Goal: Information Seeking & Learning: Learn about a topic

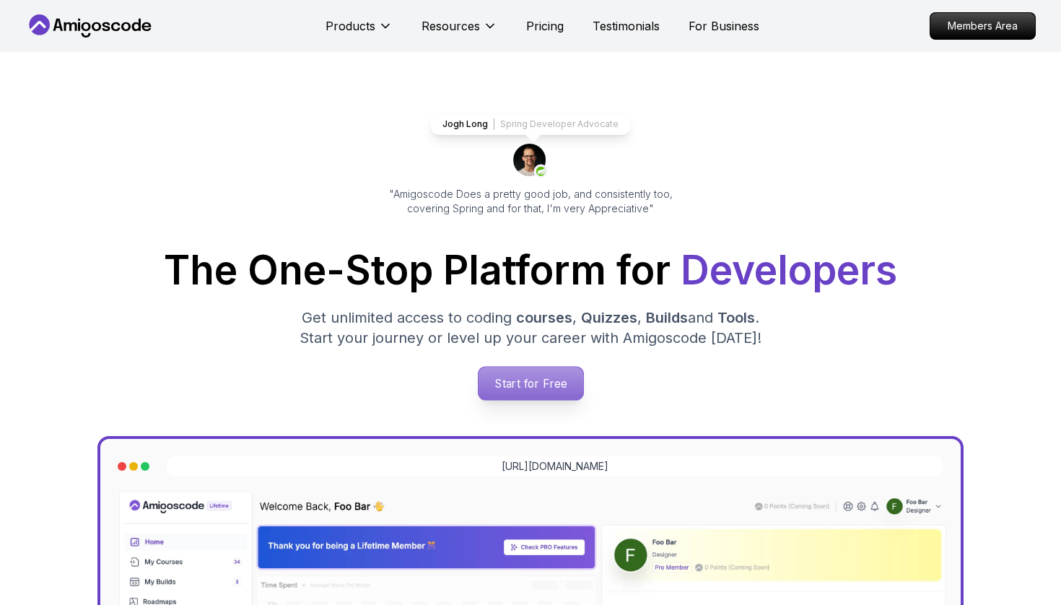
scroll to position [31, 0]
click at [495, 372] on p "Start for Free" at bounding box center [530, 383] width 105 height 33
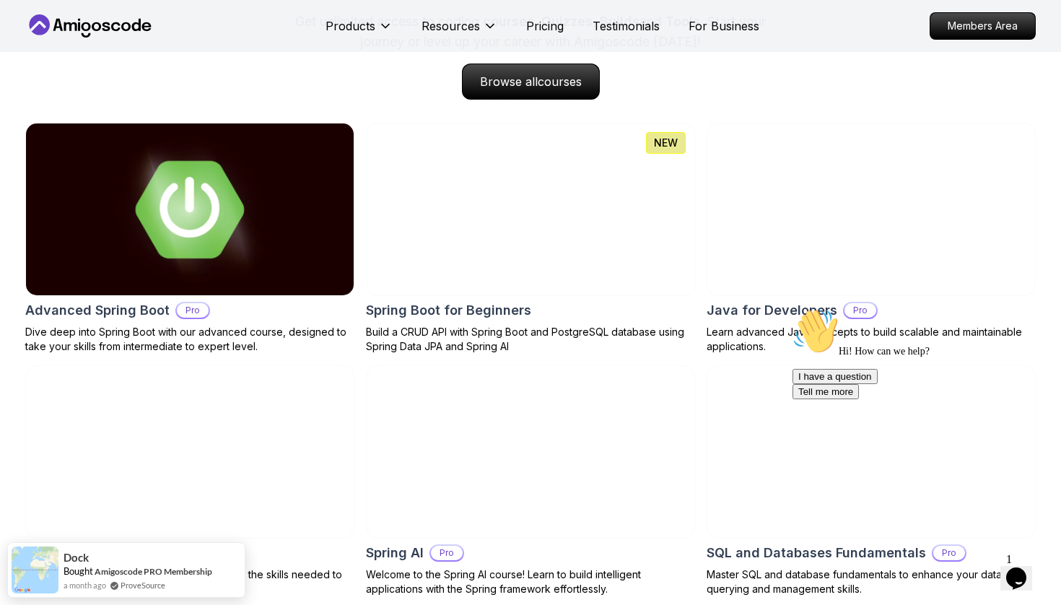
scroll to position [1485, 0]
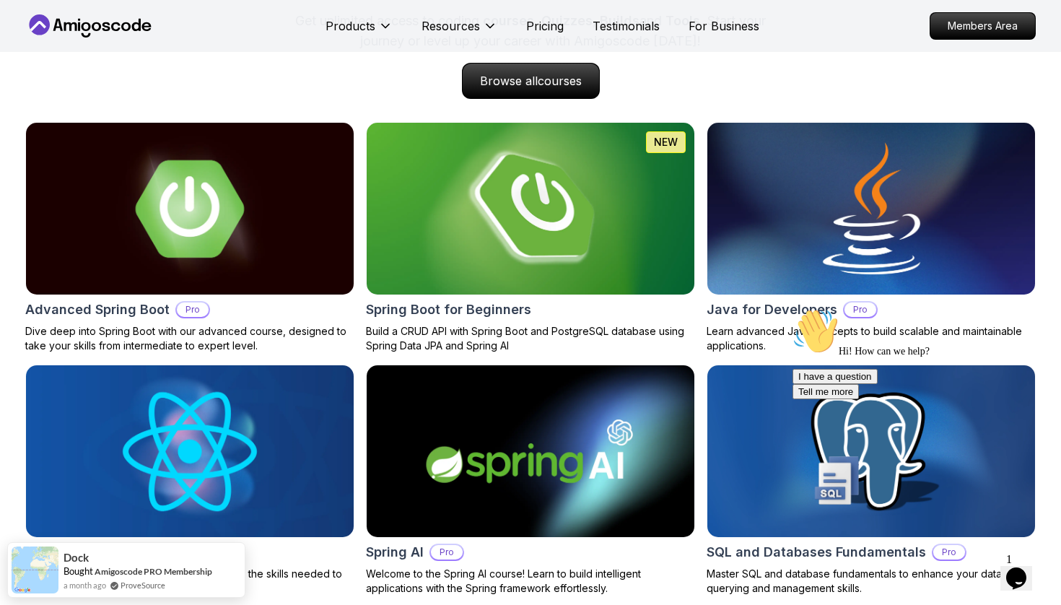
click at [506, 243] on img at bounding box center [531, 208] width 344 height 180
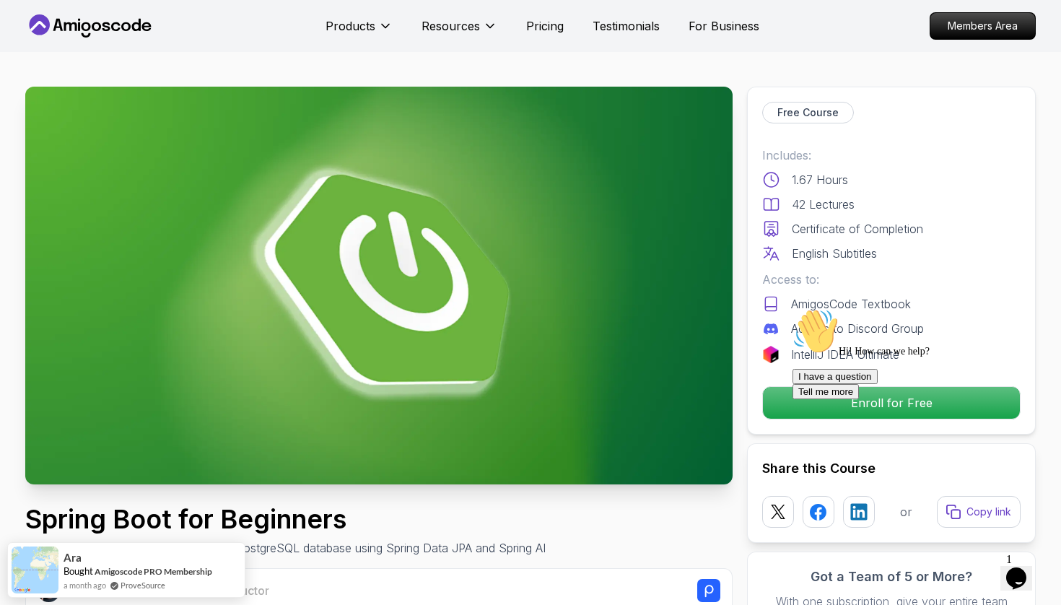
click at [803, 308] on div at bounding box center [922, 308] width 260 height 0
click at [771, 403] on p "Enroll for Free" at bounding box center [891, 403] width 244 height 30
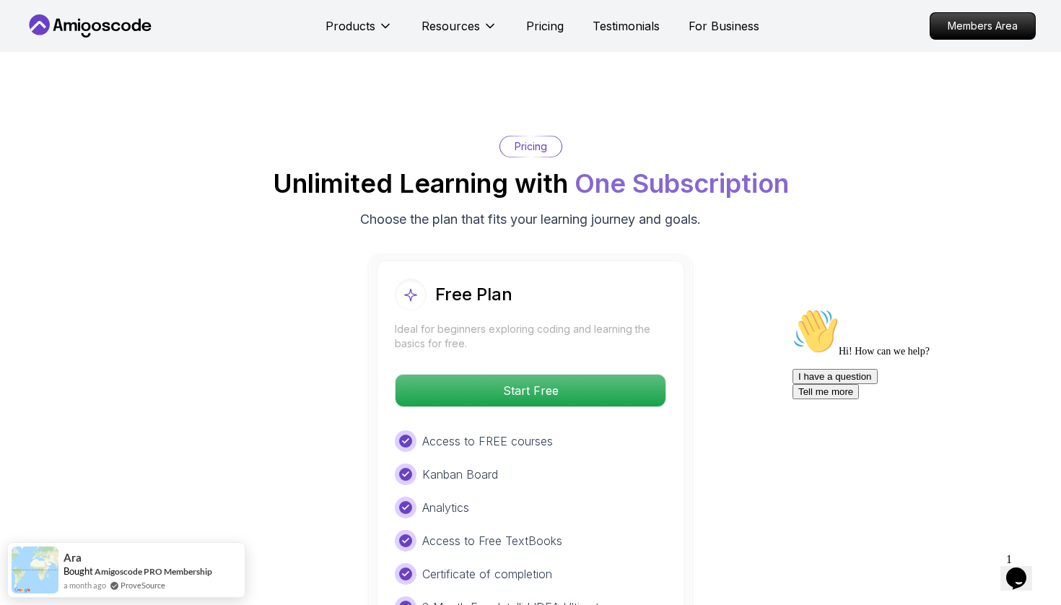
scroll to position [2834, 0]
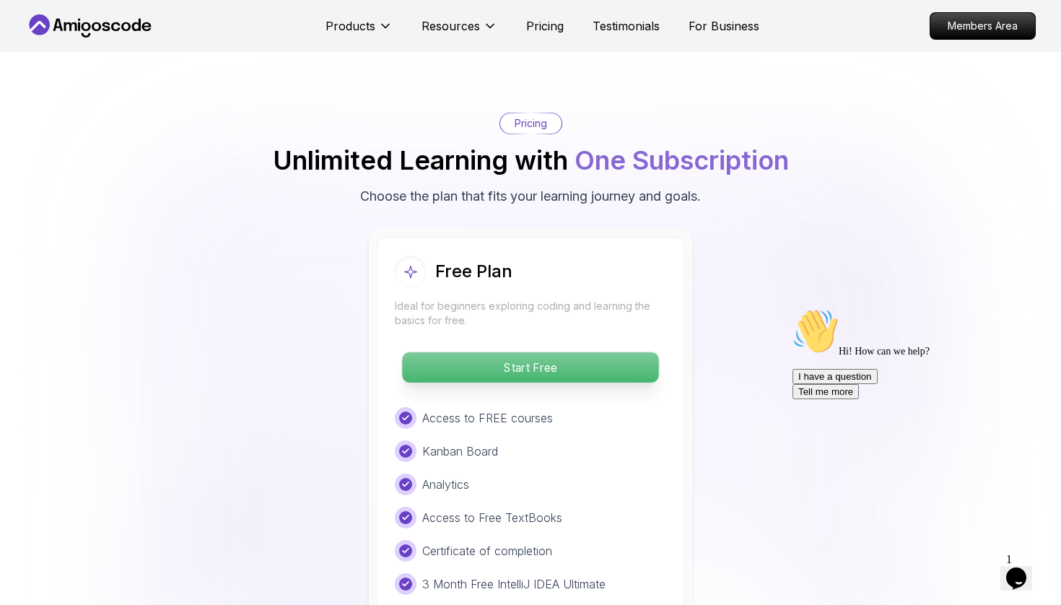
click at [565, 352] on p "Start Free" at bounding box center [530, 367] width 256 height 30
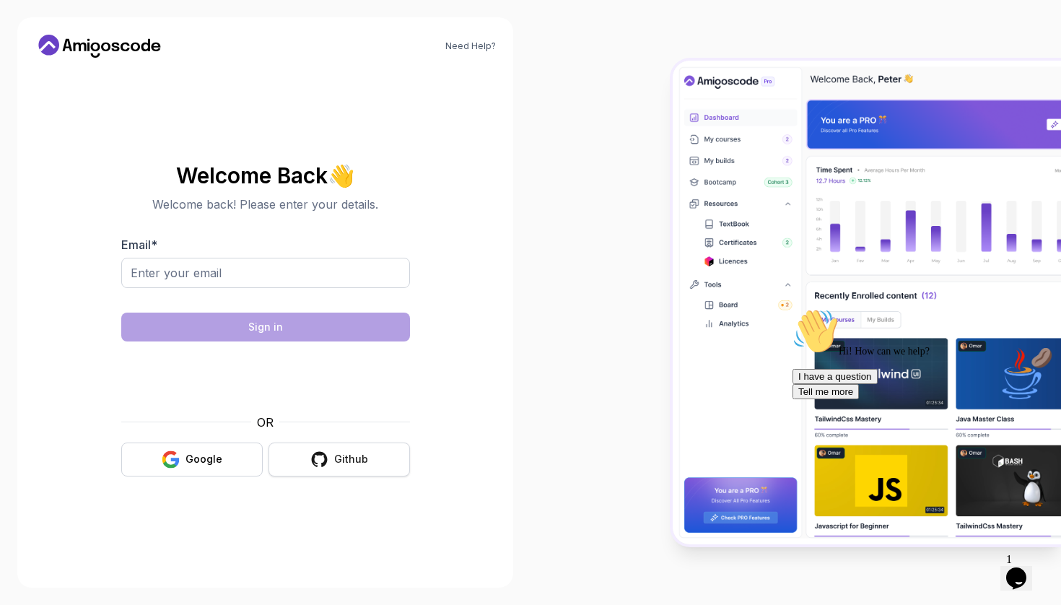
click at [318, 471] on button "Github" at bounding box center [338, 459] width 141 height 34
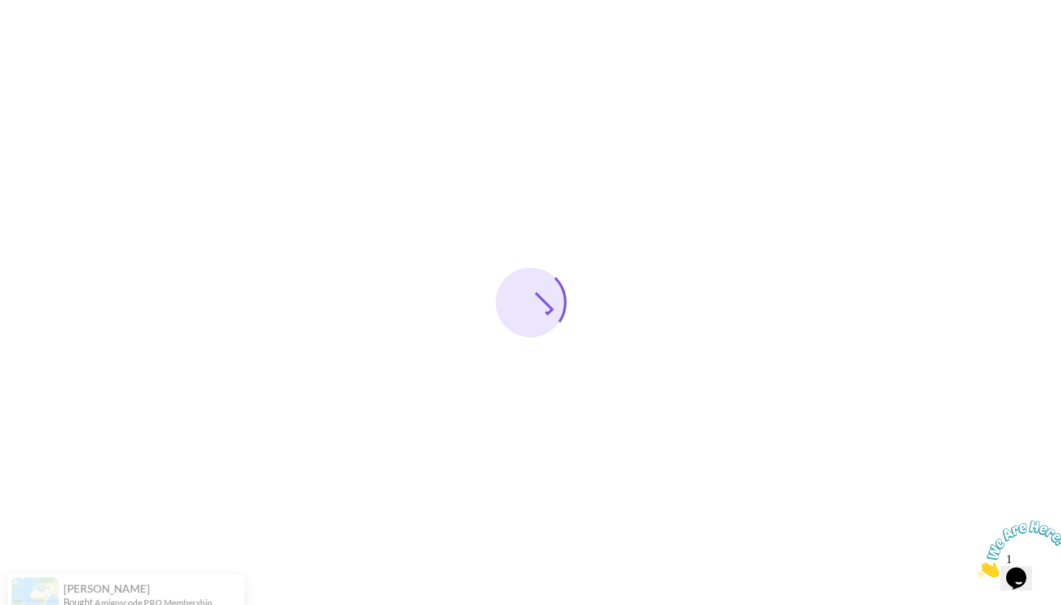
click at [977, 567] on icon "Close" at bounding box center [977, 573] width 0 height 12
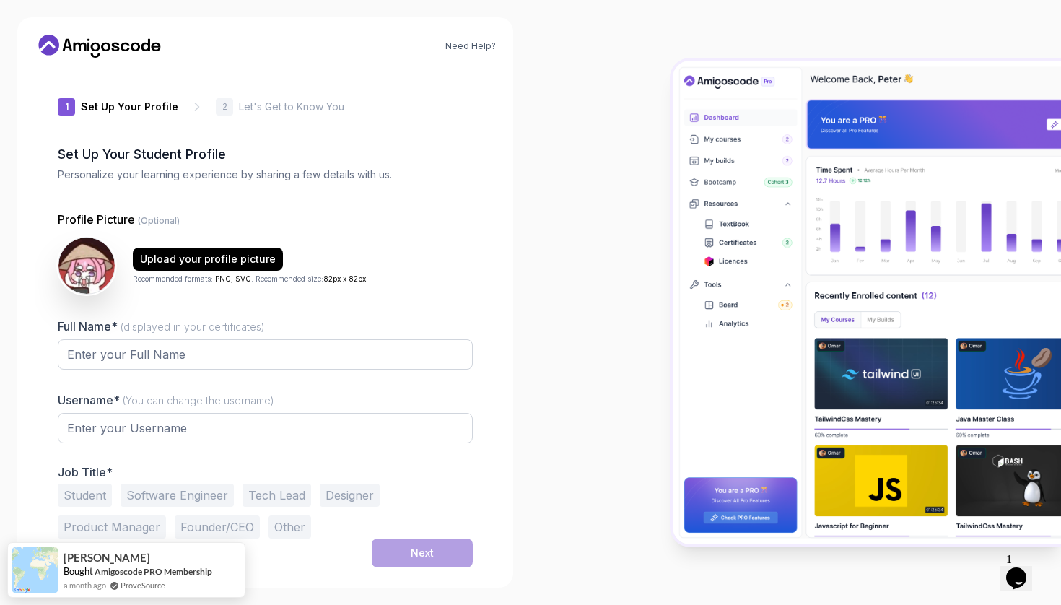
type input "sturdycobra786d4"
click at [240, 357] on input "Full Name* (displayed in your certificates)" at bounding box center [265, 354] width 415 height 30
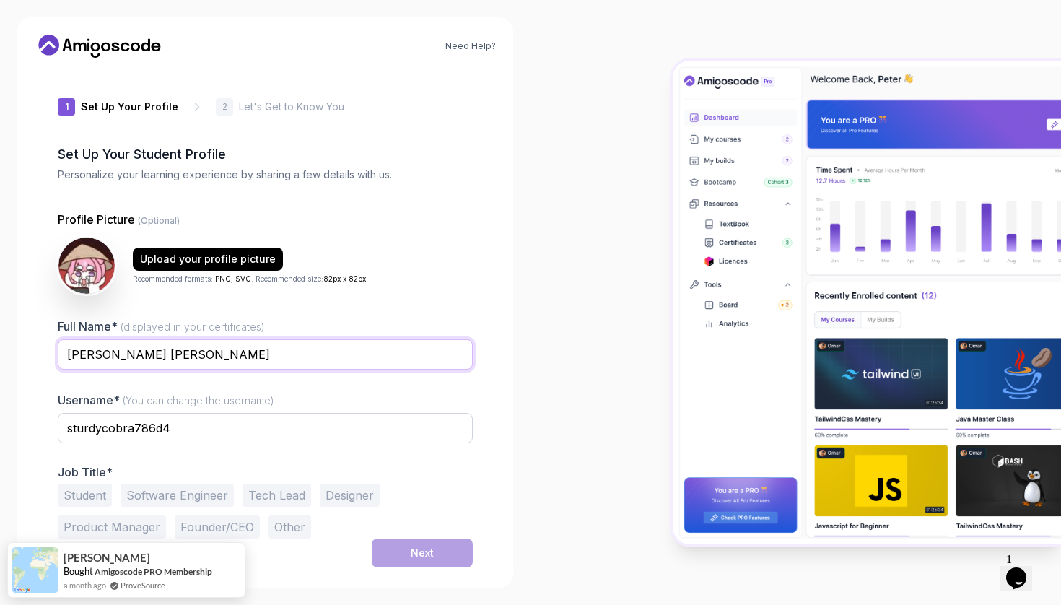
type input "[PERSON_NAME] [PERSON_NAME]"
click at [91, 493] on button "Student" at bounding box center [85, 495] width 54 height 23
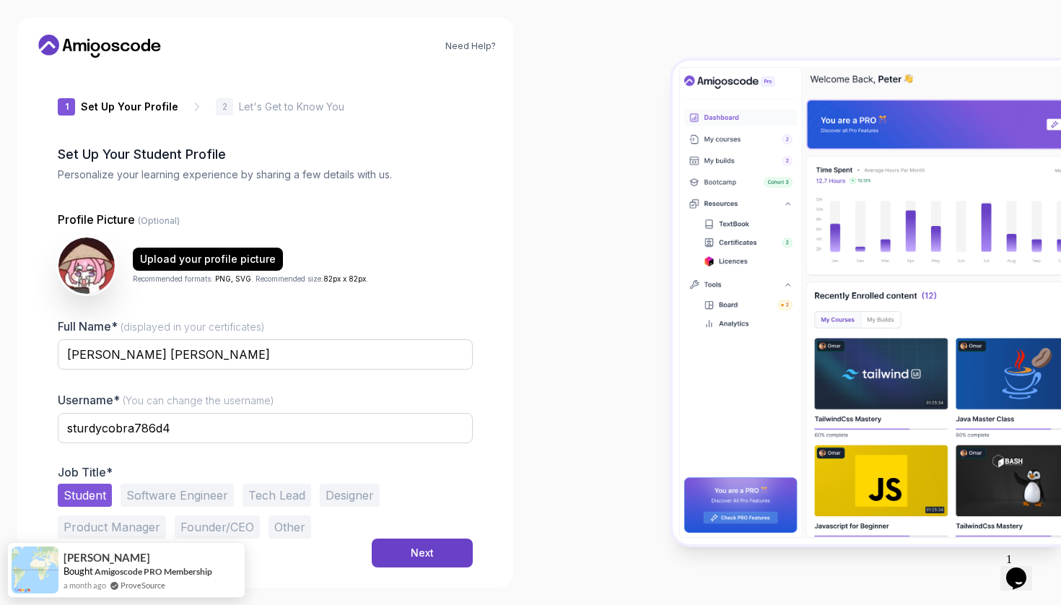
click at [191, 493] on button "Software Engineer" at bounding box center [177, 495] width 113 height 23
click at [71, 498] on button "Student" at bounding box center [85, 495] width 54 height 23
drag, startPoint x: 198, startPoint y: 432, endPoint x: 0, endPoint y: 424, distance: 197.9
click at [0, 424] on div "Need Help? 1 Set Up Your Profile 1 Set Up Your Profile 2 Let's Get to Know You …" at bounding box center [265, 302] width 530 height 605
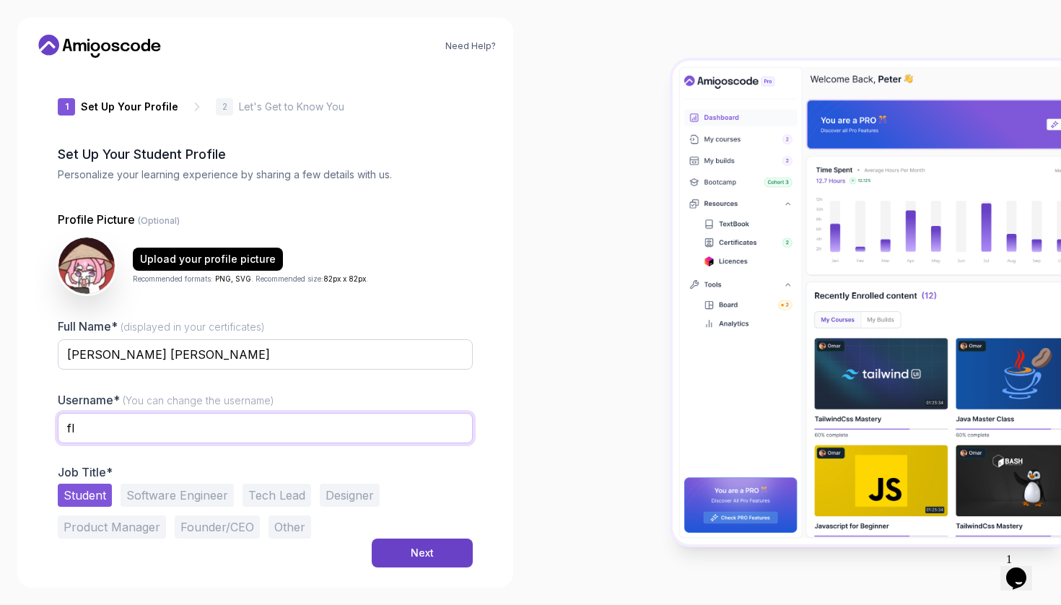
type input "f"
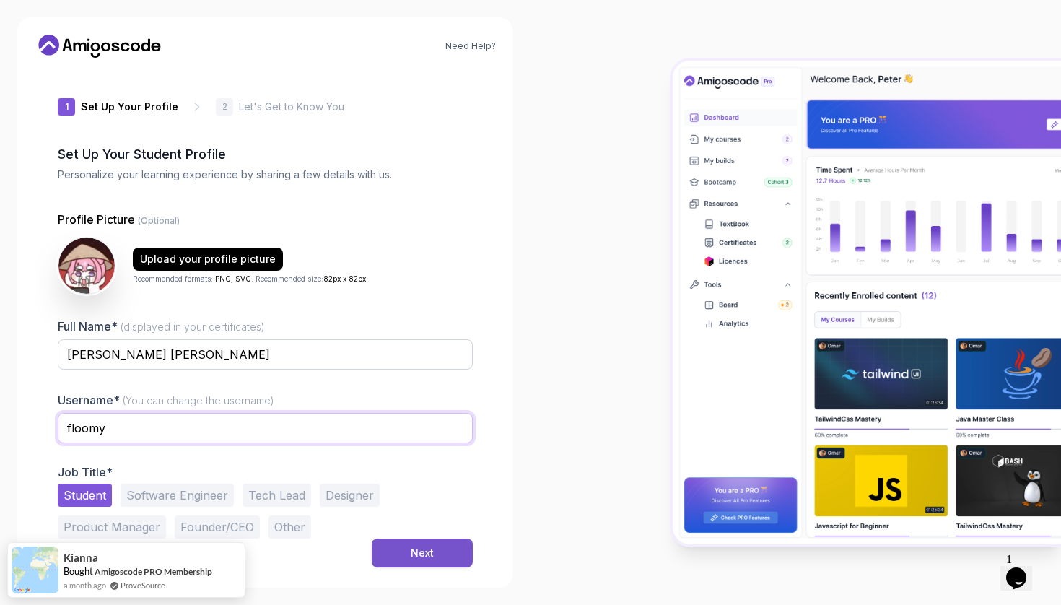
type input "floomy"
click at [432, 553] on div "Next" at bounding box center [422, 553] width 23 height 14
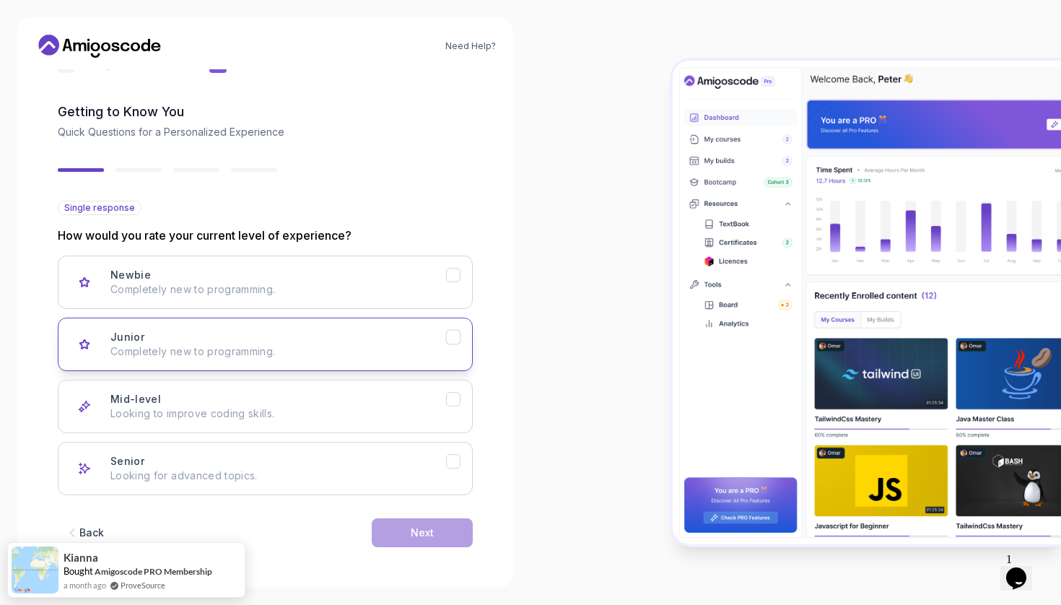
scroll to position [43, 0]
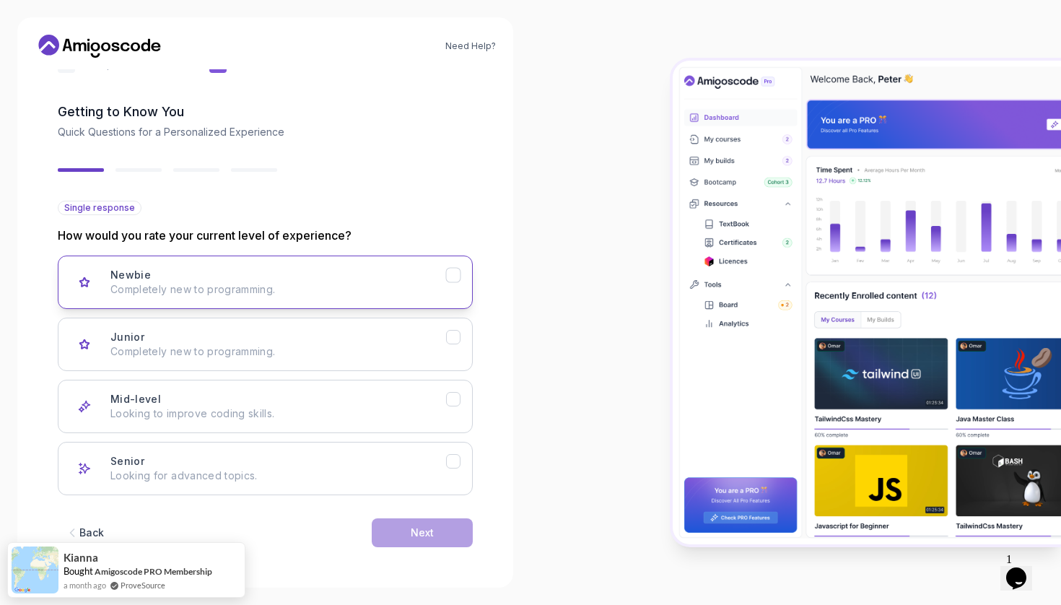
click at [450, 279] on icon "Newbie" at bounding box center [454, 275] width 14 height 14
click at [437, 530] on button "Next" at bounding box center [422, 532] width 101 height 29
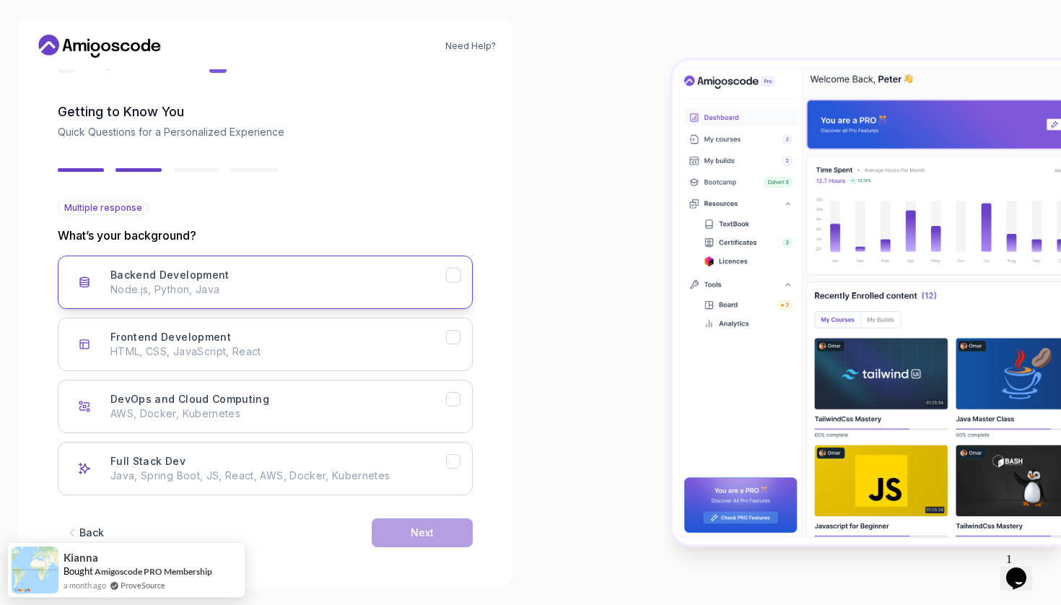
click at [416, 285] on p "Node.js, Python, Java" at bounding box center [278, 289] width 336 height 14
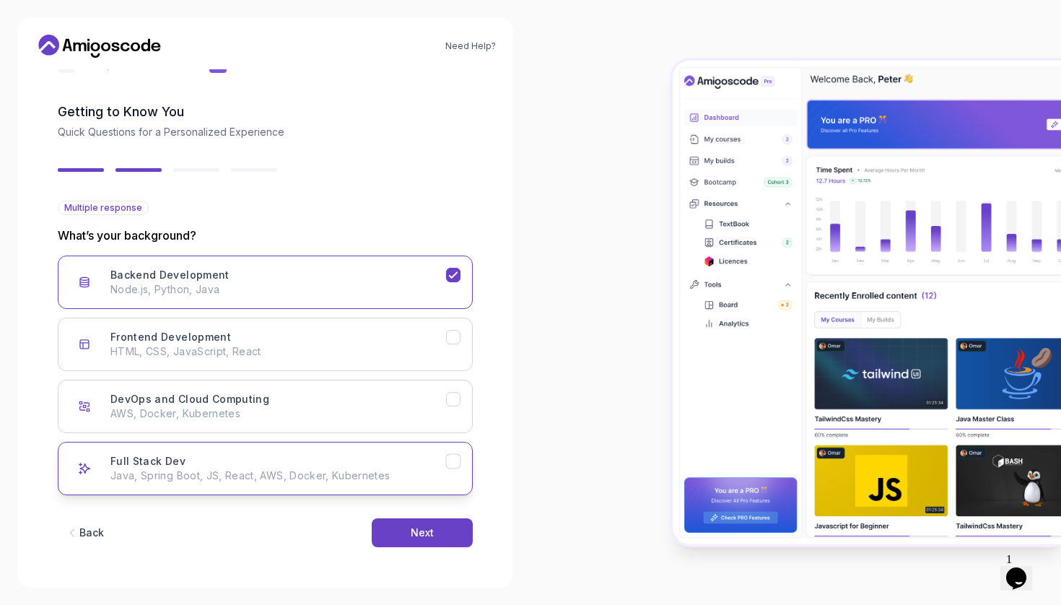
click at [418, 470] on p "Java, Spring Boot, JS, React, AWS, Docker, Kubernetes" at bounding box center [278, 475] width 336 height 14
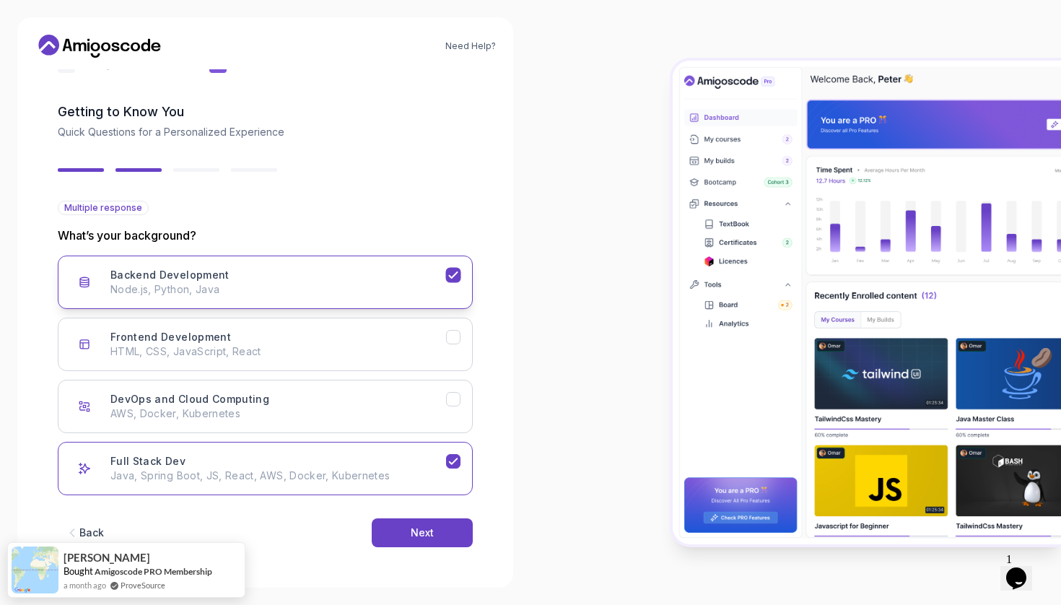
click at [467, 282] on button "Backend Development Node.js, Python, Java" at bounding box center [265, 281] width 415 height 53
click at [423, 533] on div "Next" at bounding box center [422, 532] width 23 height 14
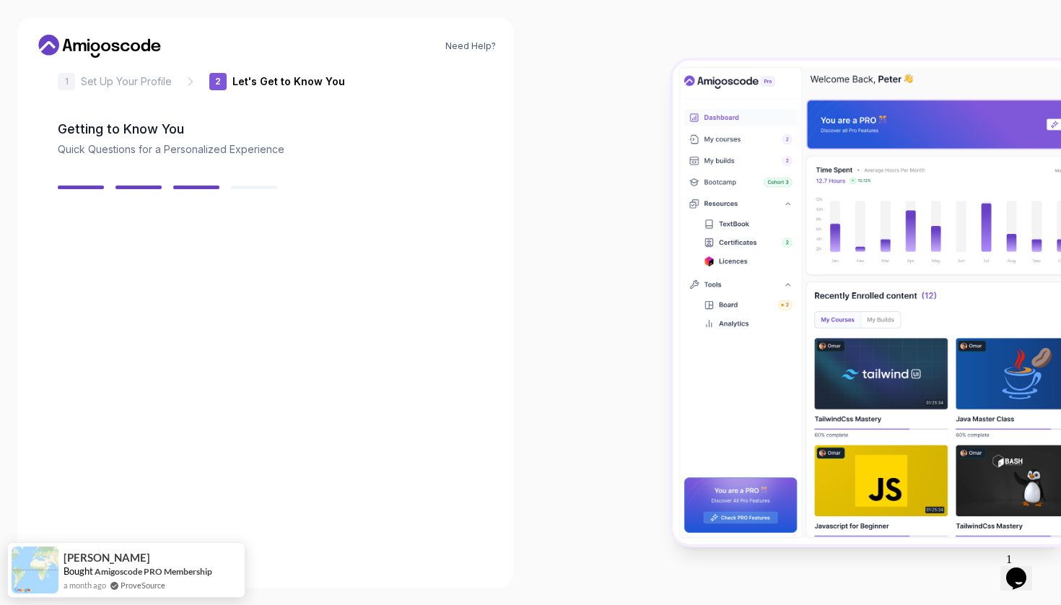
scroll to position [25, 0]
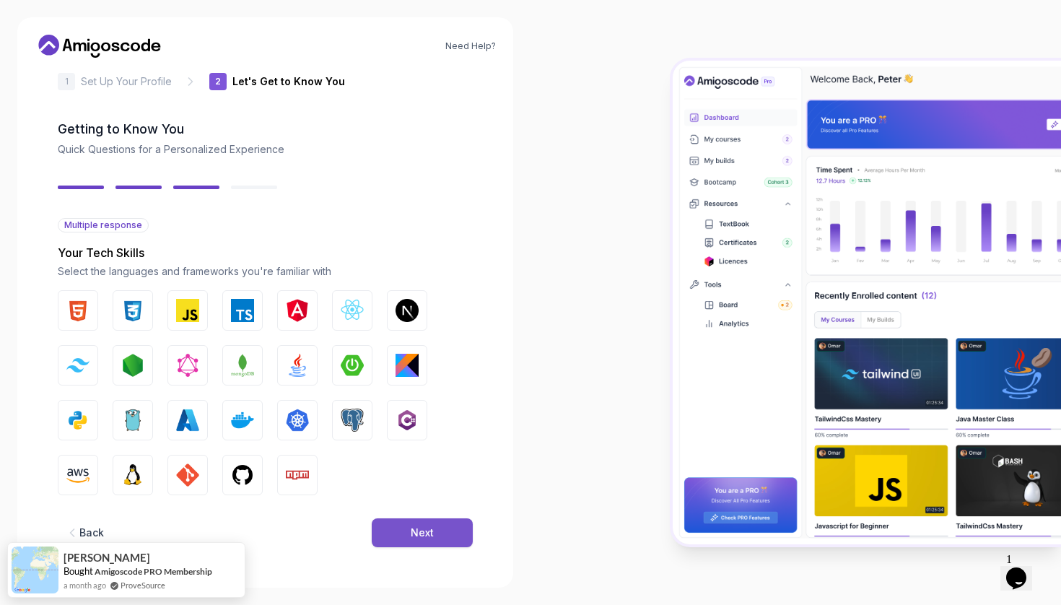
click at [426, 535] on div "Next" at bounding box center [422, 532] width 23 height 14
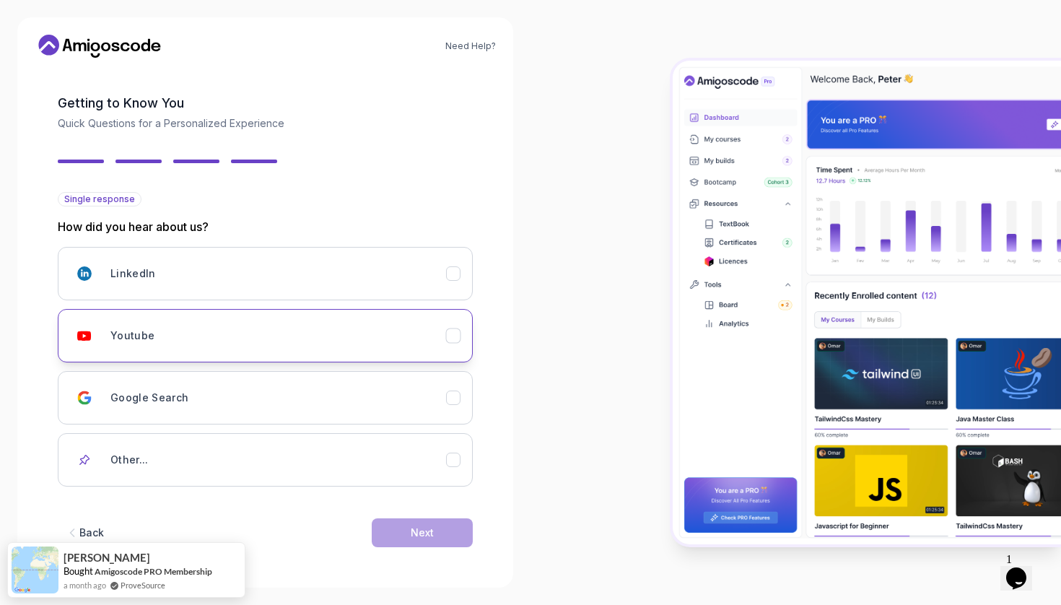
scroll to position [51, 0]
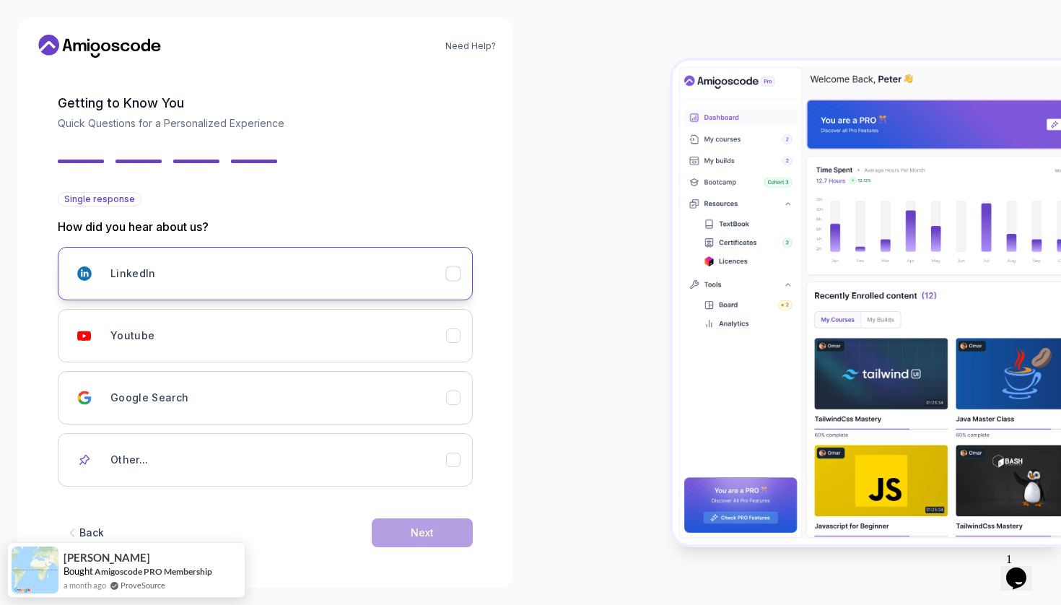
click at [450, 279] on icon "LinkedIn" at bounding box center [454, 274] width 14 height 14
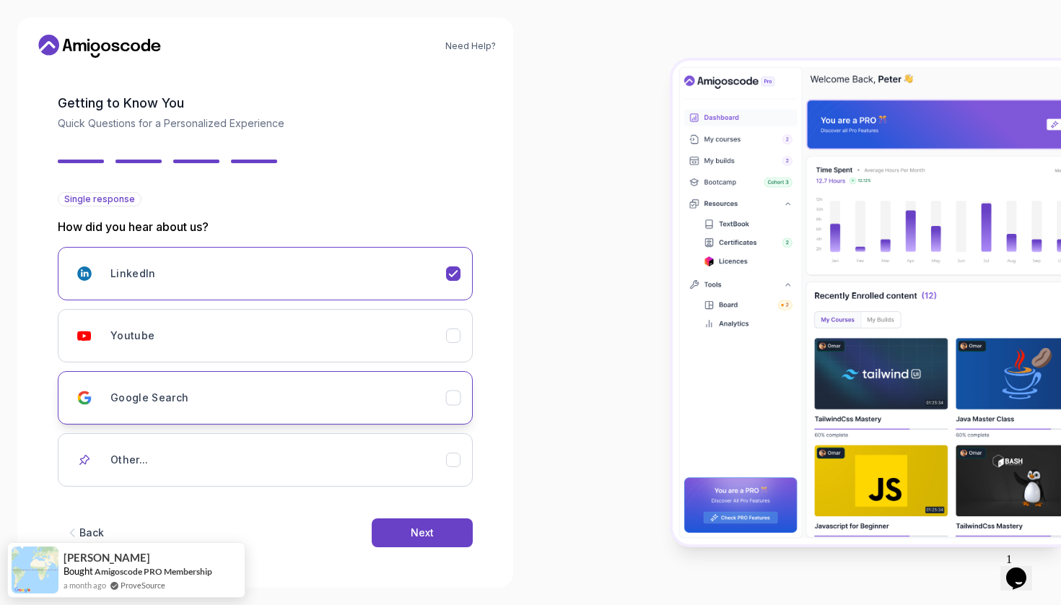
click at [432, 388] on div "Google Search" at bounding box center [278, 397] width 336 height 29
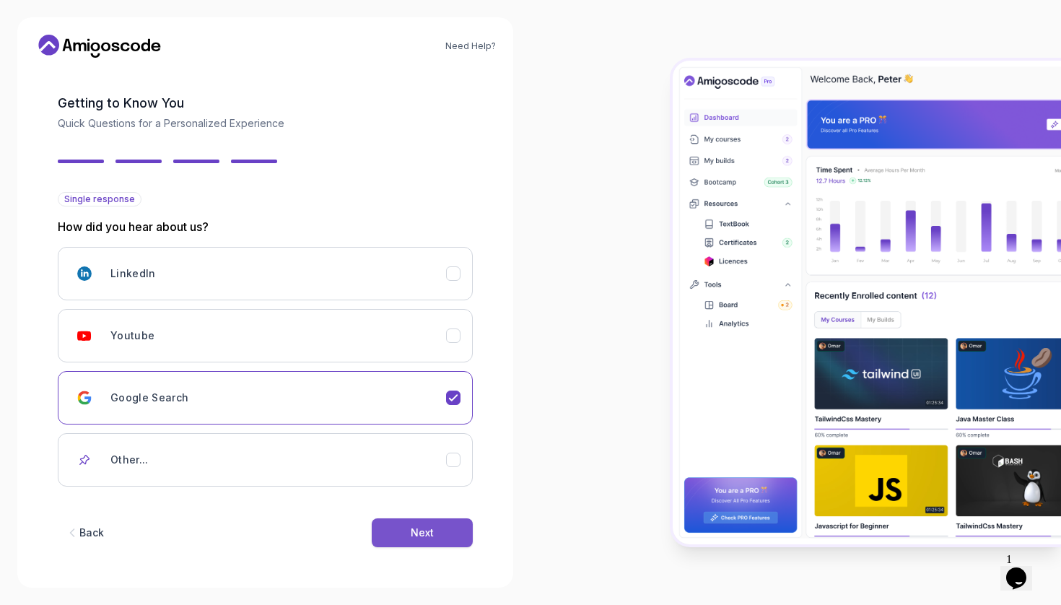
click at [416, 538] on div "Next" at bounding box center [422, 532] width 23 height 14
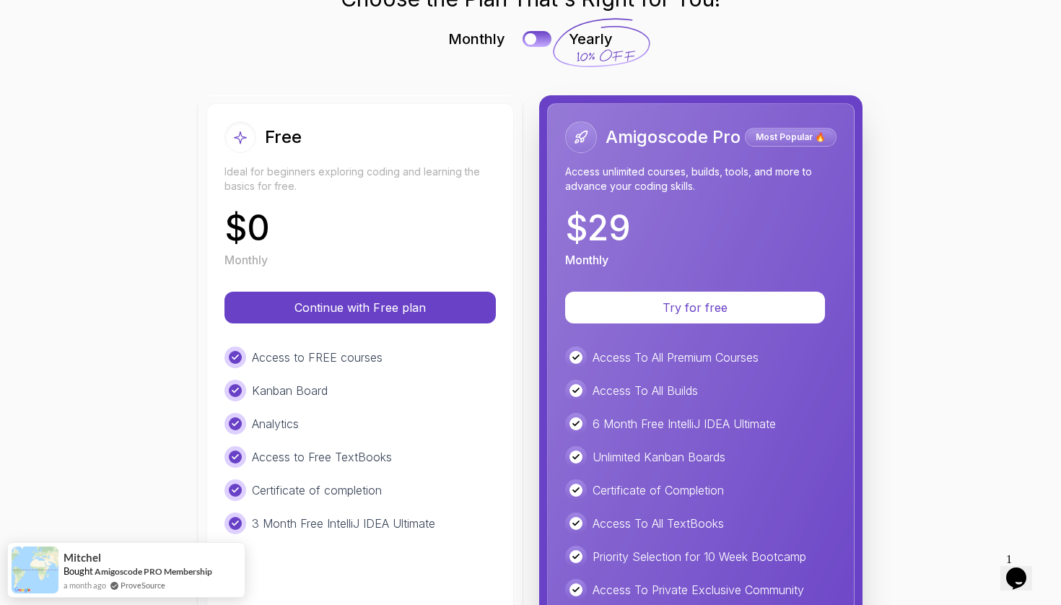
scroll to position [83, 0]
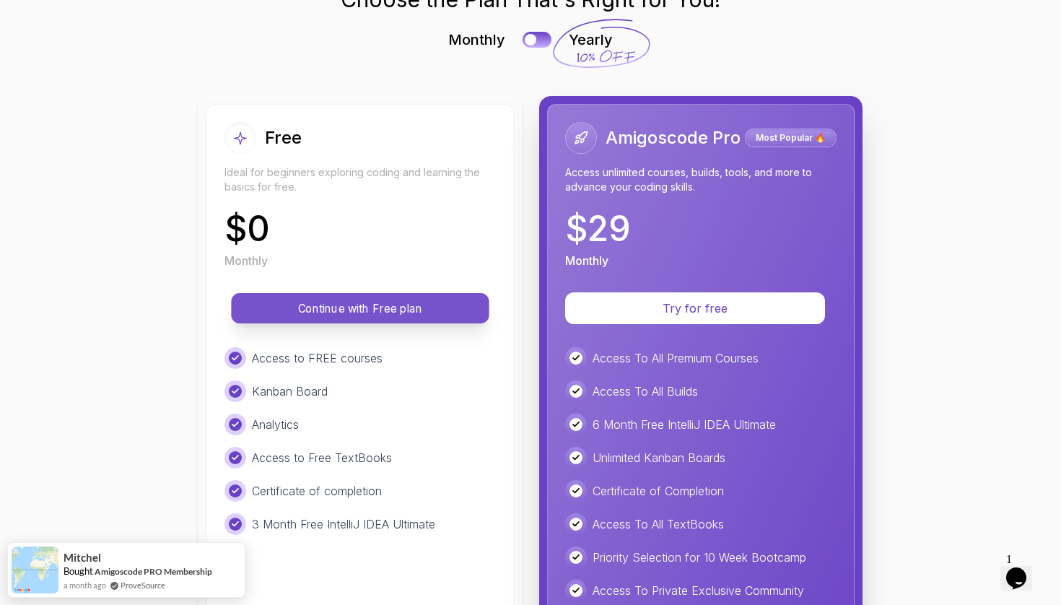
click at [448, 306] on p "Continue with Free plan" at bounding box center [360, 308] width 225 height 17
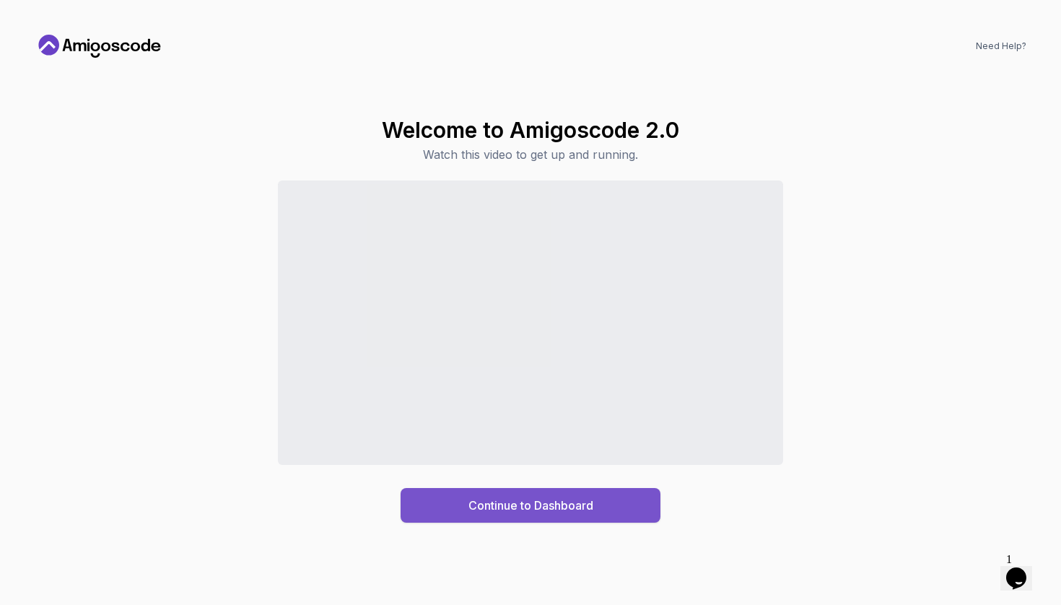
click at [501, 511] on div "Continue to Dashboard" at bounding box center [530, 505] width 125 height 17
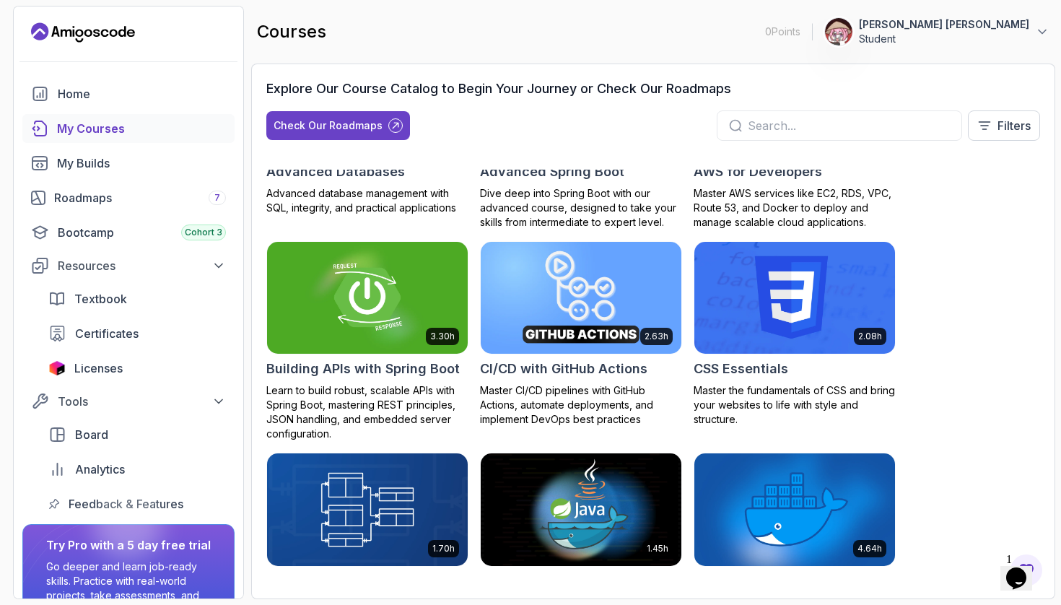
scroll to position [128, 0]
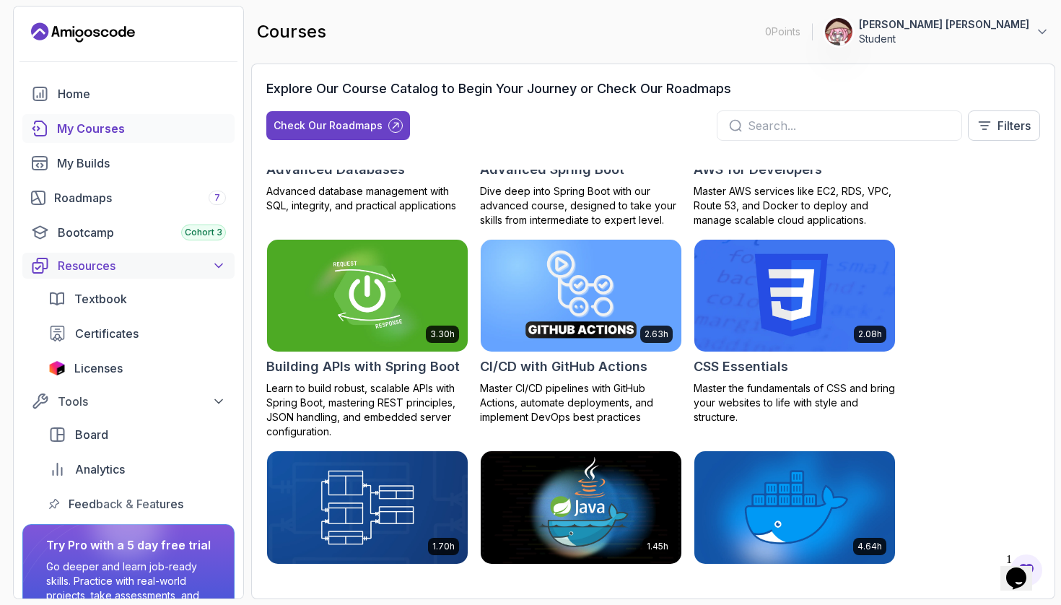
click at [172, 268] on div "Resources" at bounding box center [142, 265] width 168 height 17
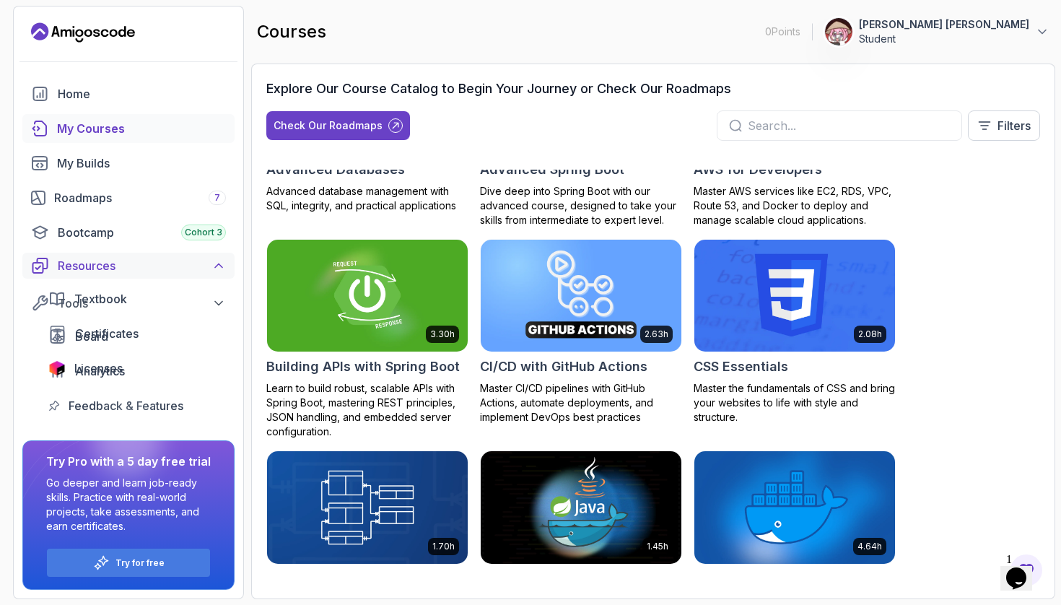
click at [172, 268] on div "Resources" at bounding box center [142, 265] width 168 height 17
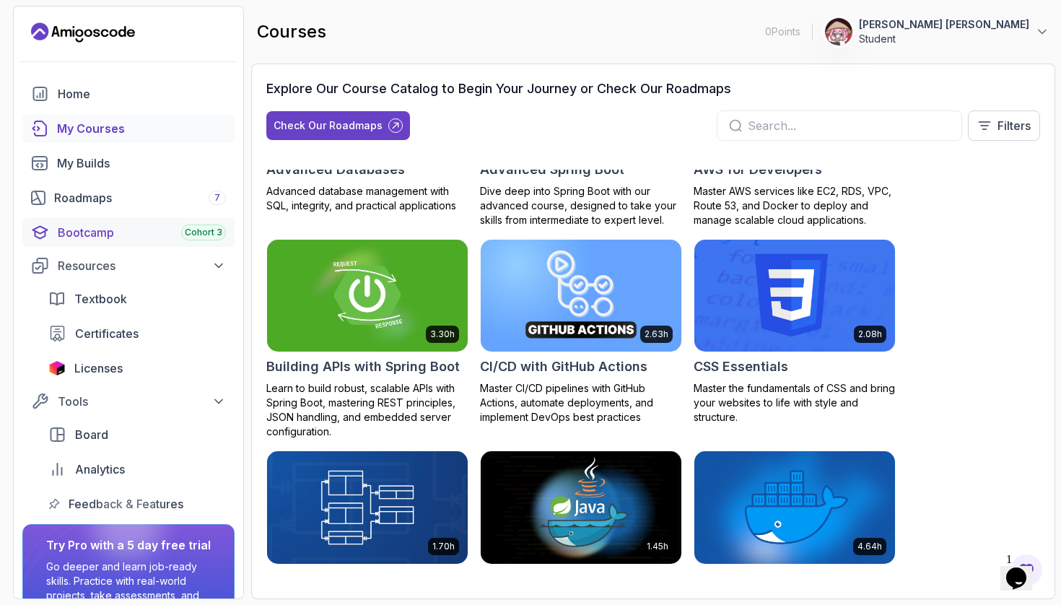
scroll to position [0, 0]
click at [143, 201] on div "Roadmaps 7" at bounding box center [140, 197] width 172 height 17
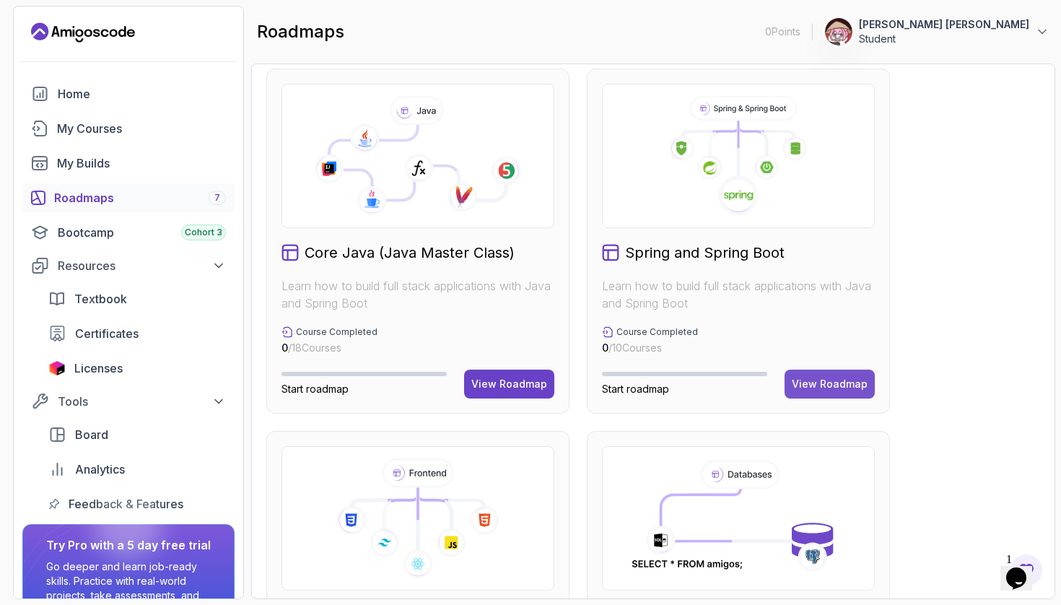
scroll to position [372, 0]
click at [841, 390] on div "View Roadmap" at bounding box center [830, 384] width 76 height 14
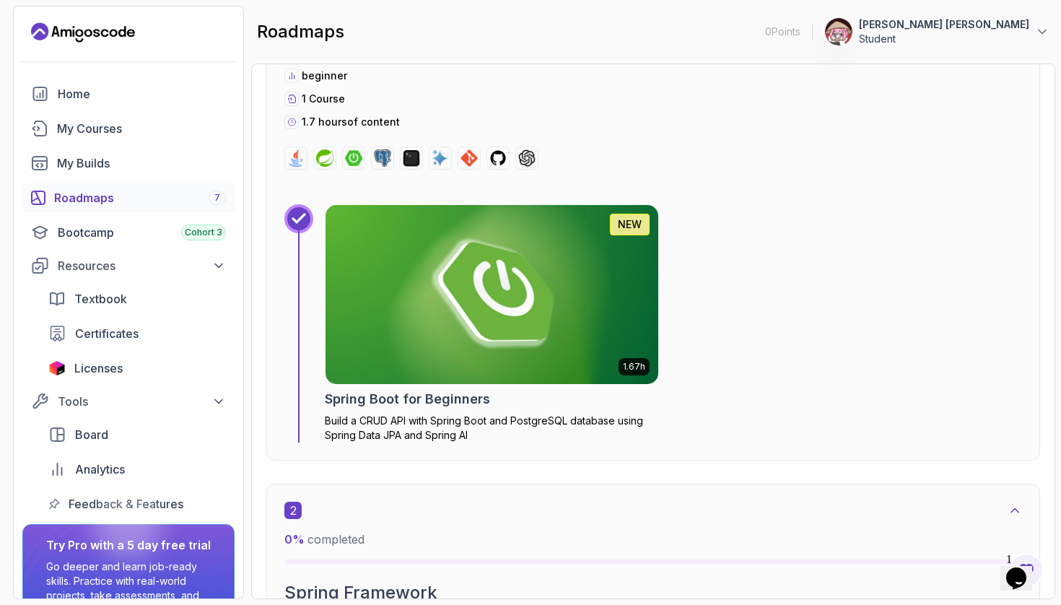
scroll to position [558, 0]
click at [479, 288] on img at bounding box center [491, 295] width 349 height 188
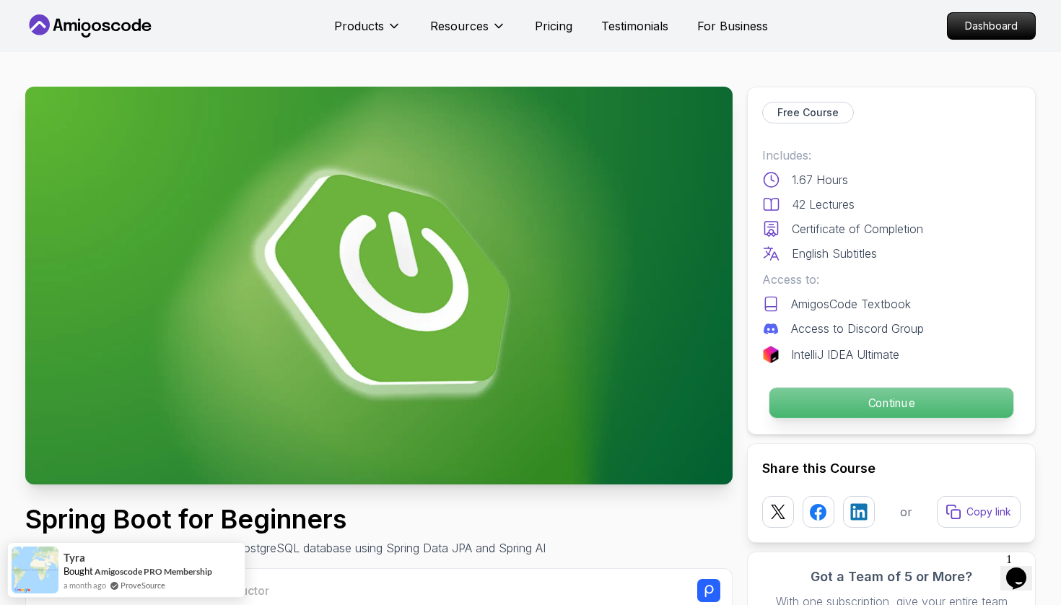
click at [805, 398] on p "Continue" at bounding box center [891, 403] width 244 height 30
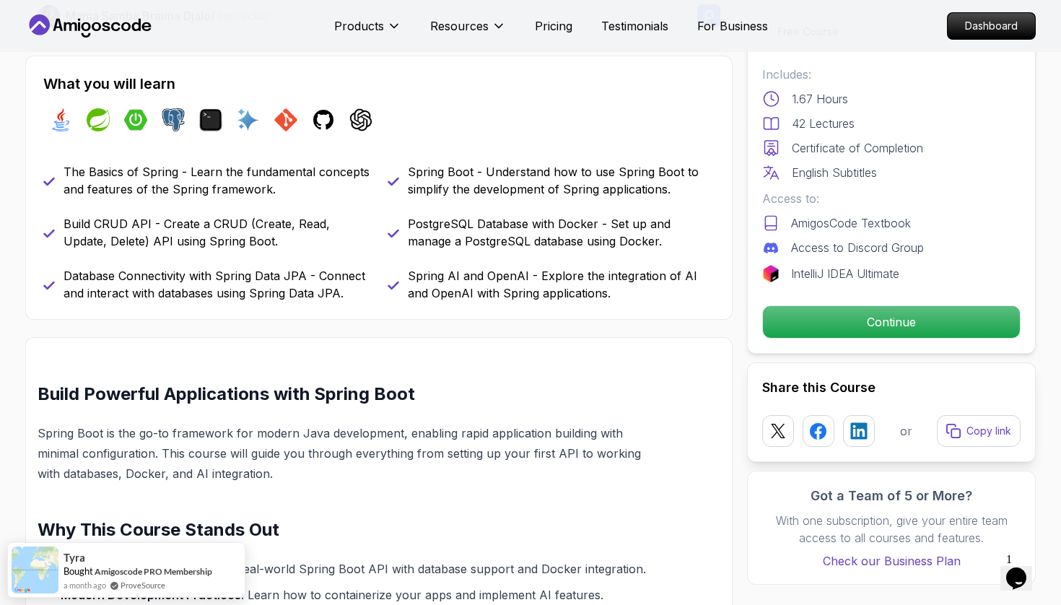
scroll to position [660, 0]
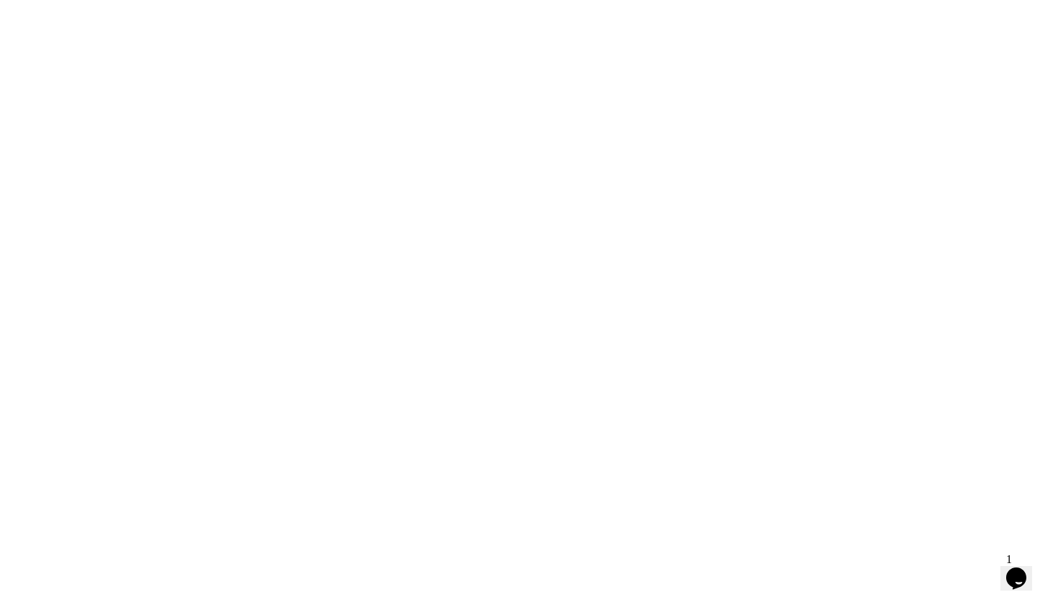
scroll to position [1, 0]
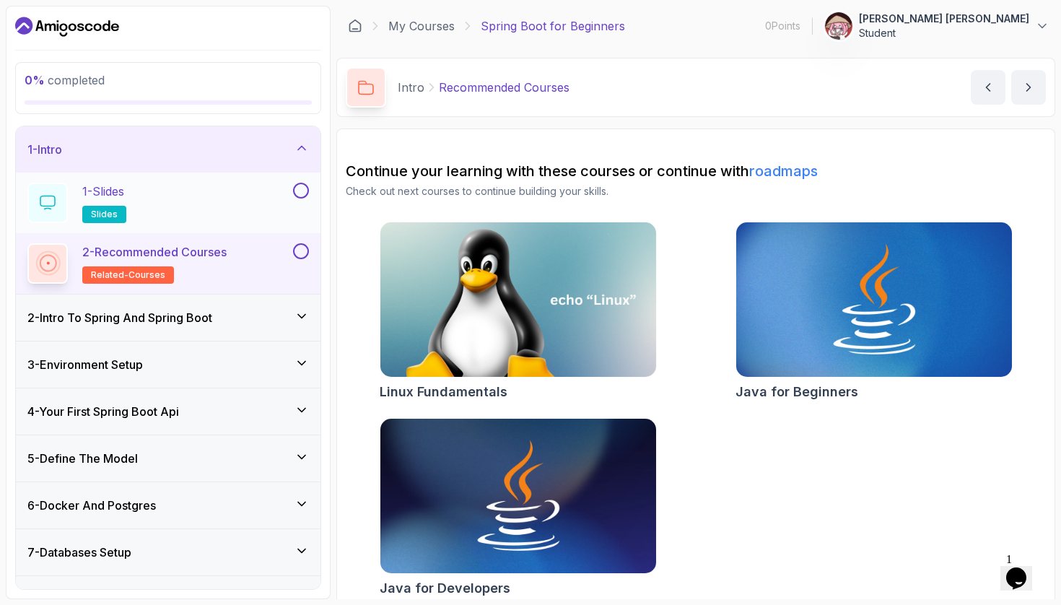
click at [258, 207] on div "1 - Slides slides" at bounding box center [158, 203] width 263 height 40
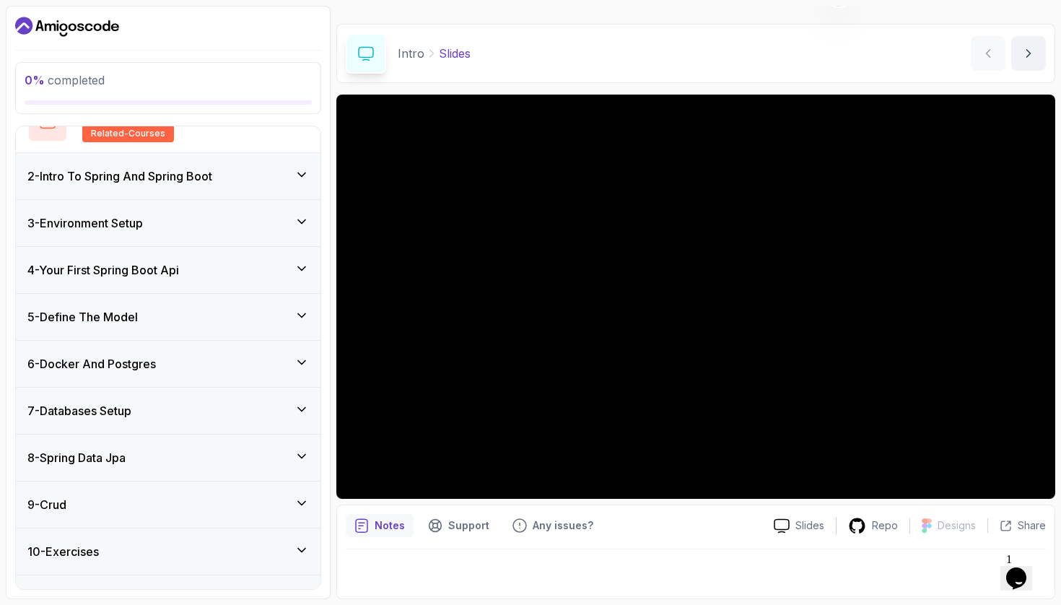
scroll to position [162, 0]
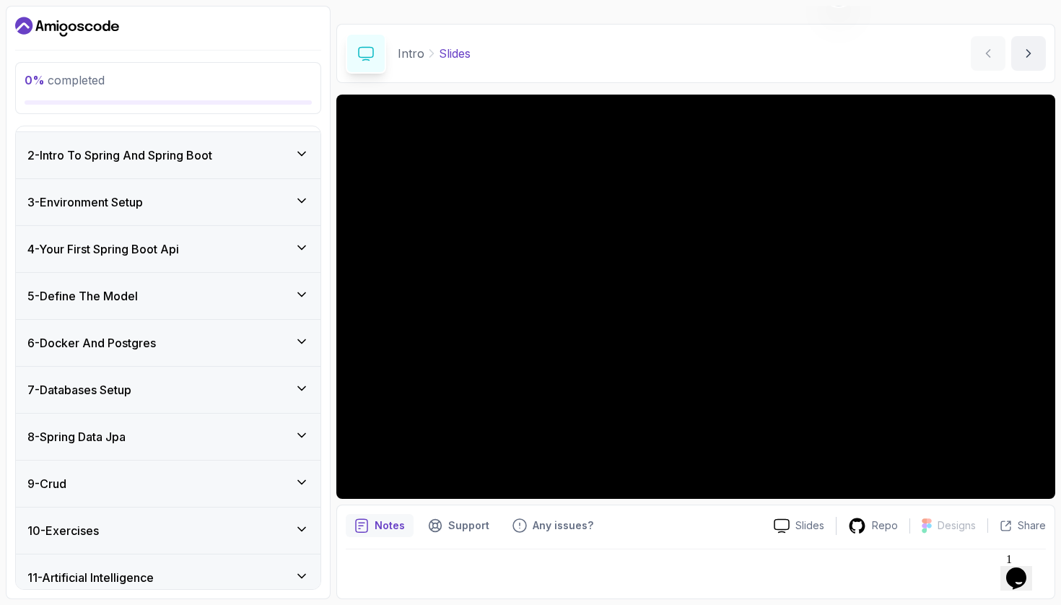
click at [238, 261] on div "4 - Your First Spring Boot Api" at bounding box center [168, 249] width 305 height 46
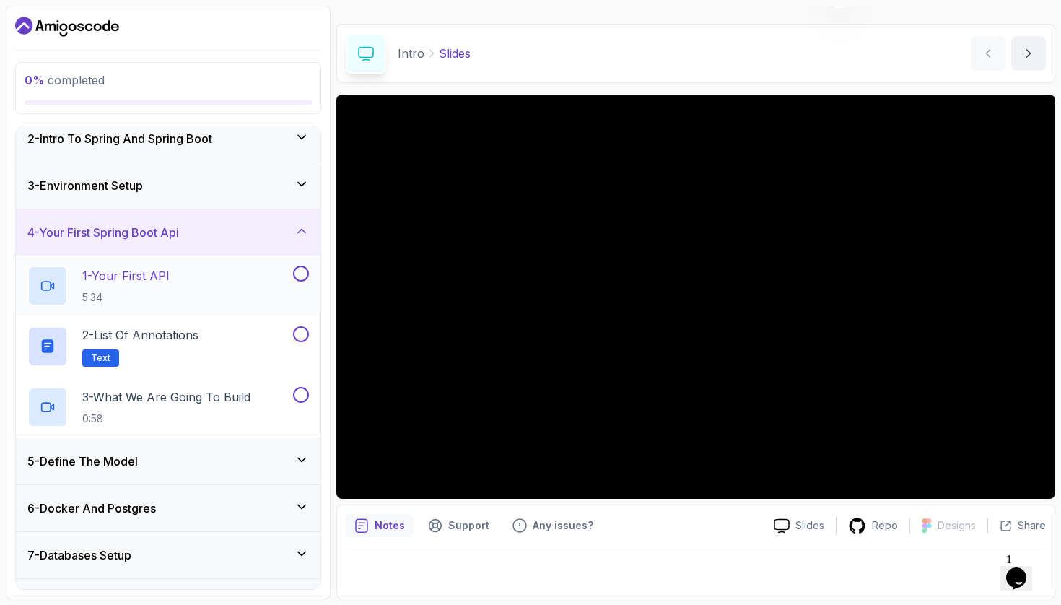
scroll to position [10, 0]
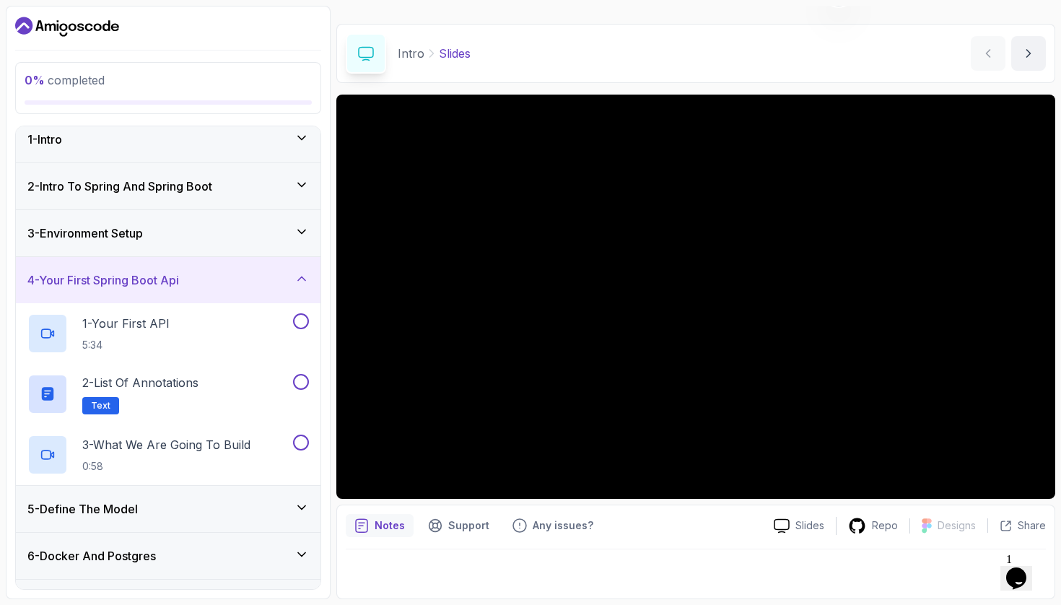
click at [241, 217] on div "3 - Environment Setup" at bounding box center [168, 233] width 305 height 46
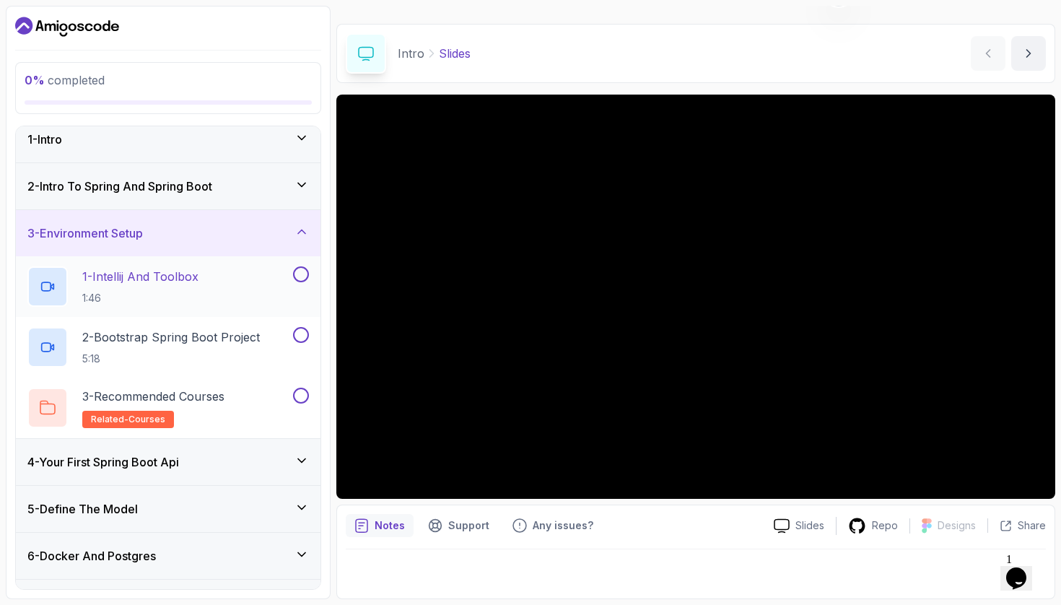
click at [204, 282] on div "1 - Intellij And Toolbox 1:46" at bounding box center [158, 286] width 263 height 40
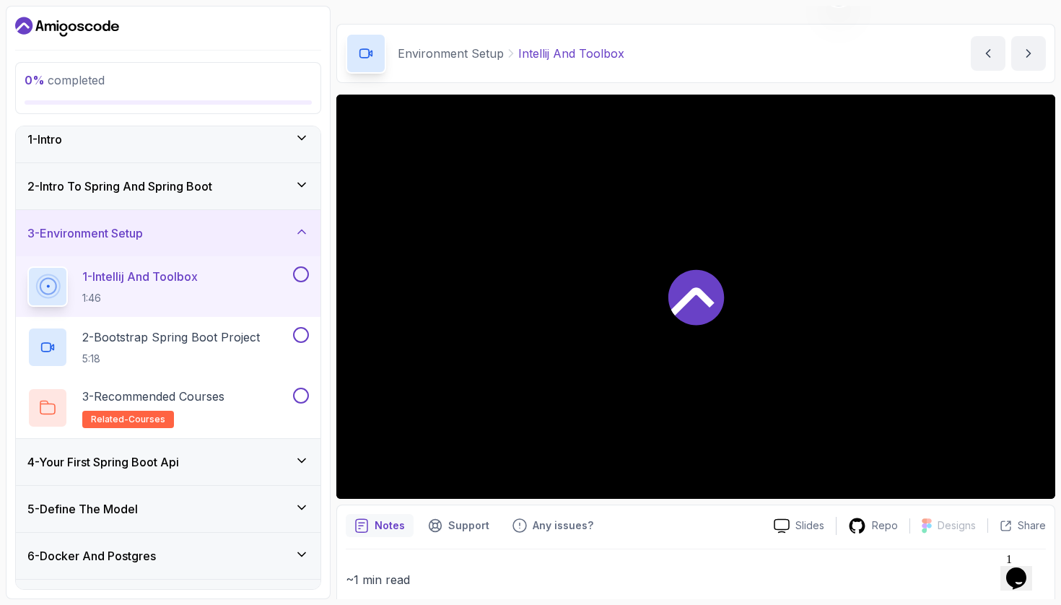
click at [276, 191] on div "2 - Intro To Spring And Spring Boot" at bounding box center [167, 186] width 281 height 17
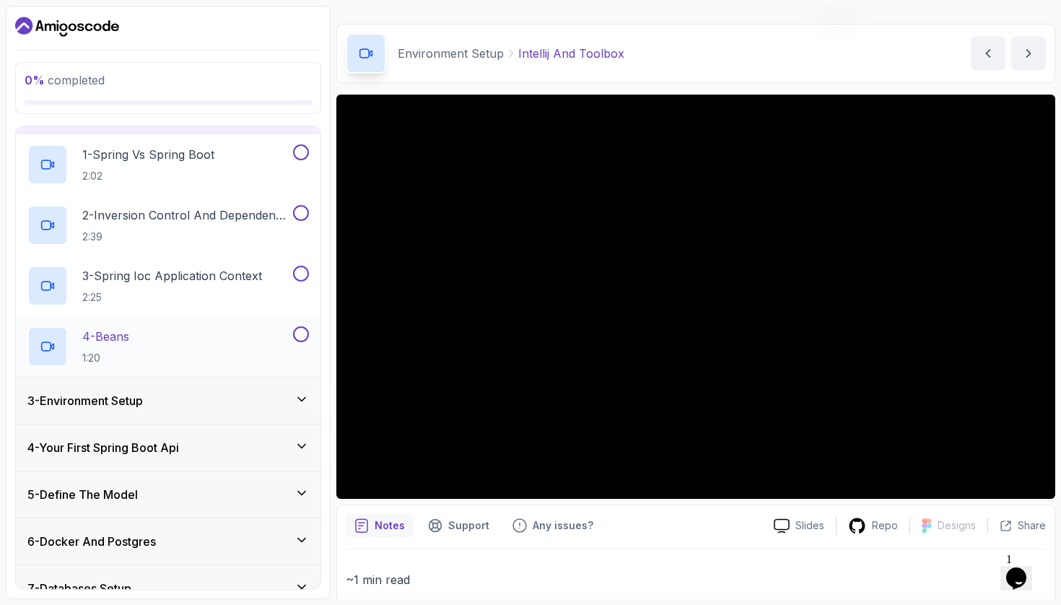
scroll to position [121, 0]
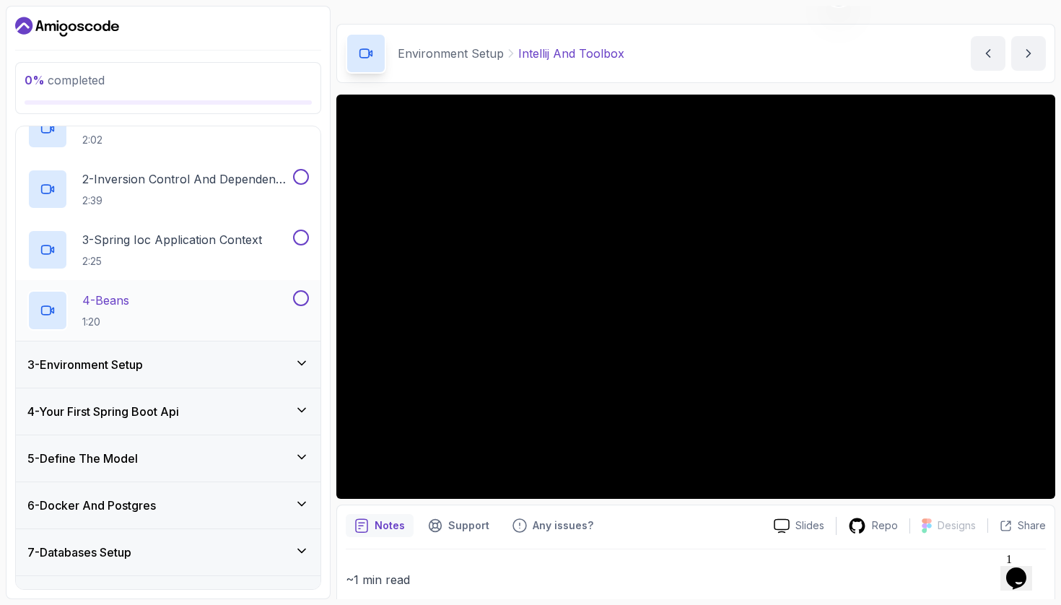
click at [244, 292] on div "4 - Beans 1:20" at bounding box center [158, 310] width 263 height 40
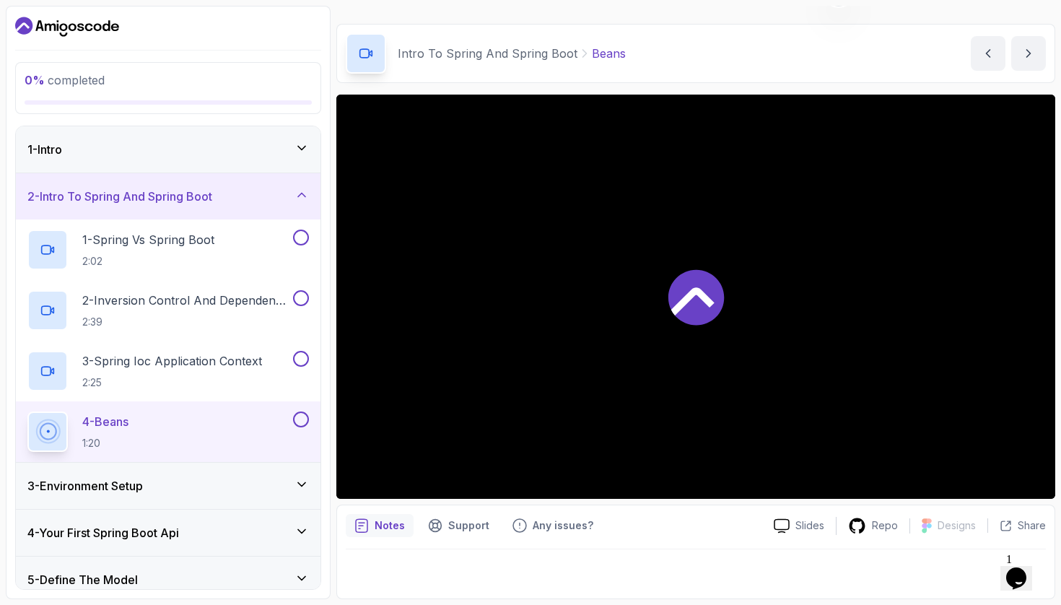
click at [248, 156] on div "1 - Intro" at bounding box center [167, 149] width 281 height 17
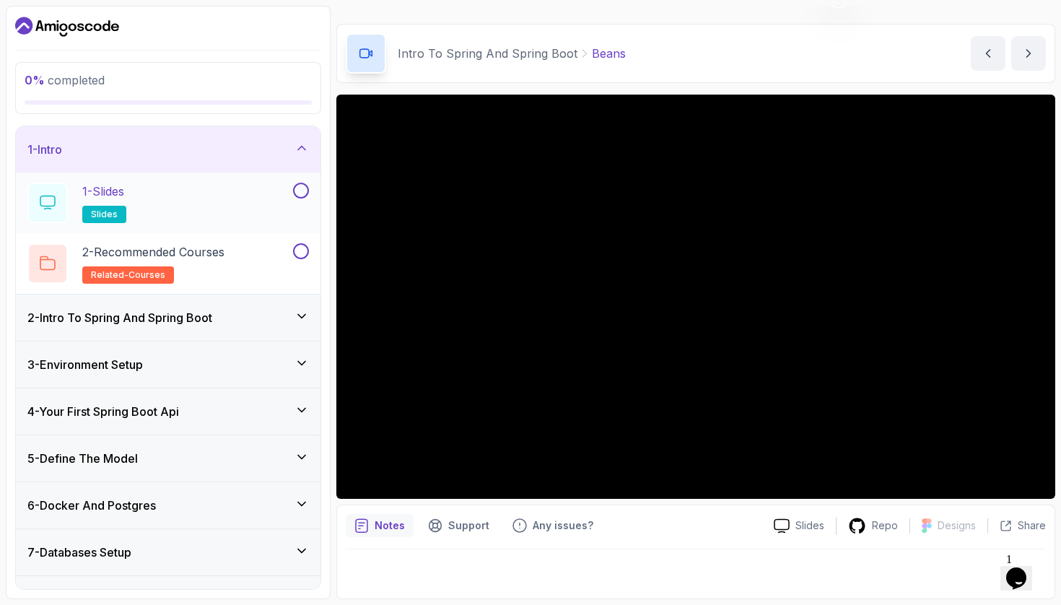
click at [289, 207] on div "1 - Slides slides" at bounding box center [158, 203] width 263 height 40
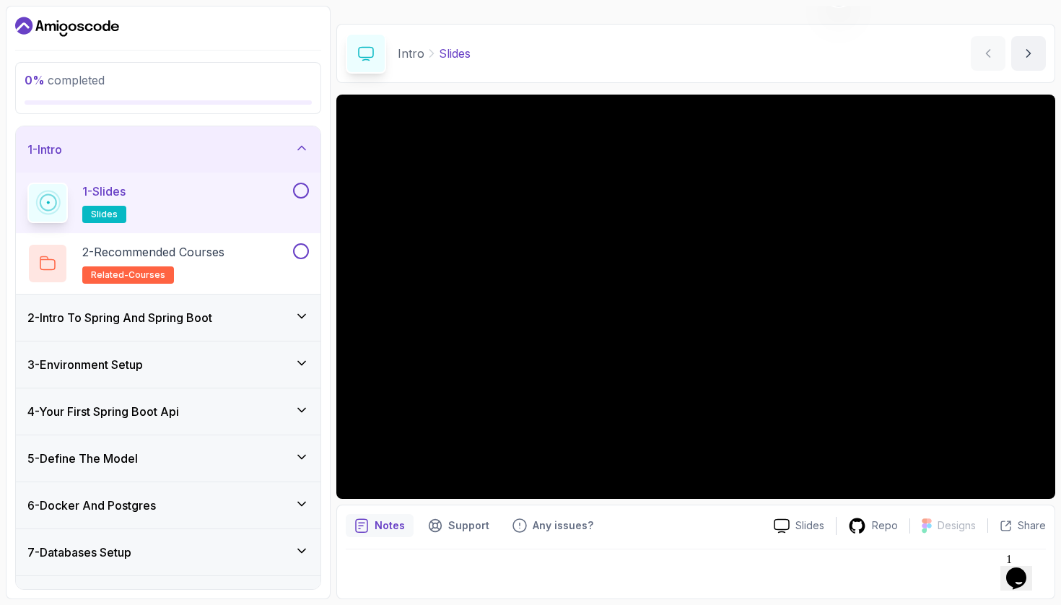
click at [305, 190] on button at bounding box center [301, 191] width 16 height 16
click at [280, 272] on div "2 - Recommended Courses related-courses" at bounding box center [158, 263] width 263 height 40
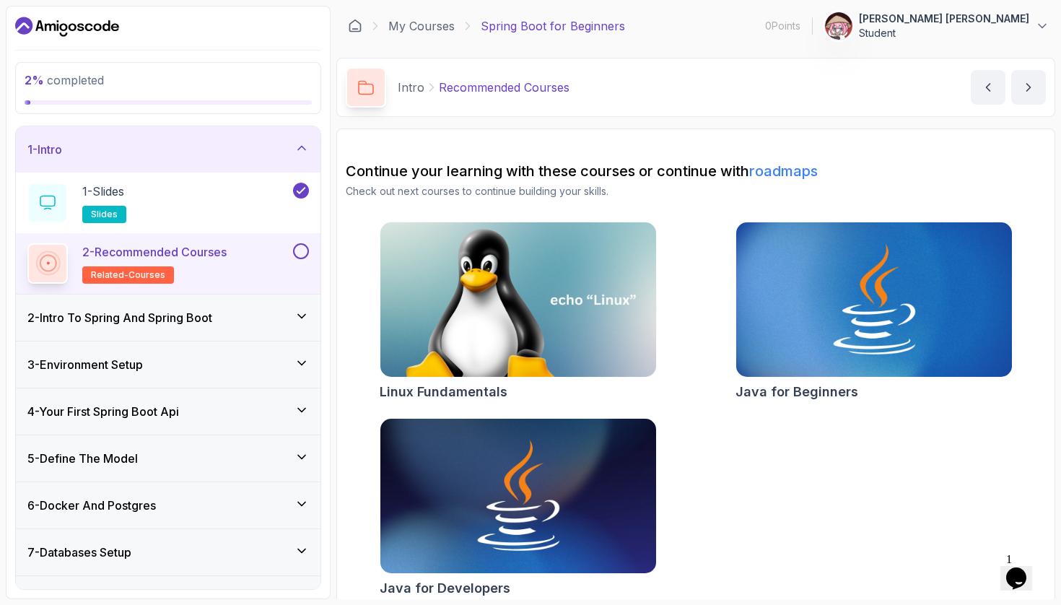
click at [303, 241] on div "2 - Recommended Courses related-courses" at bounding box center [168, 263] width 305 height 61
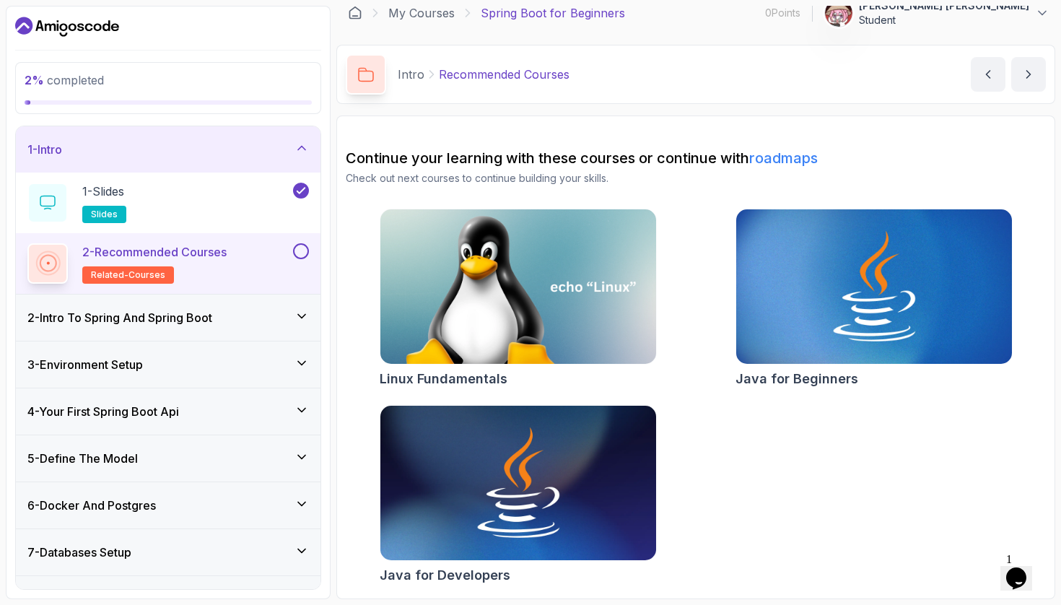
scroll to position [13, 0]
click at [1028, 69] on icon "next content" at bounding box center [1028, 74] width 14 height 14
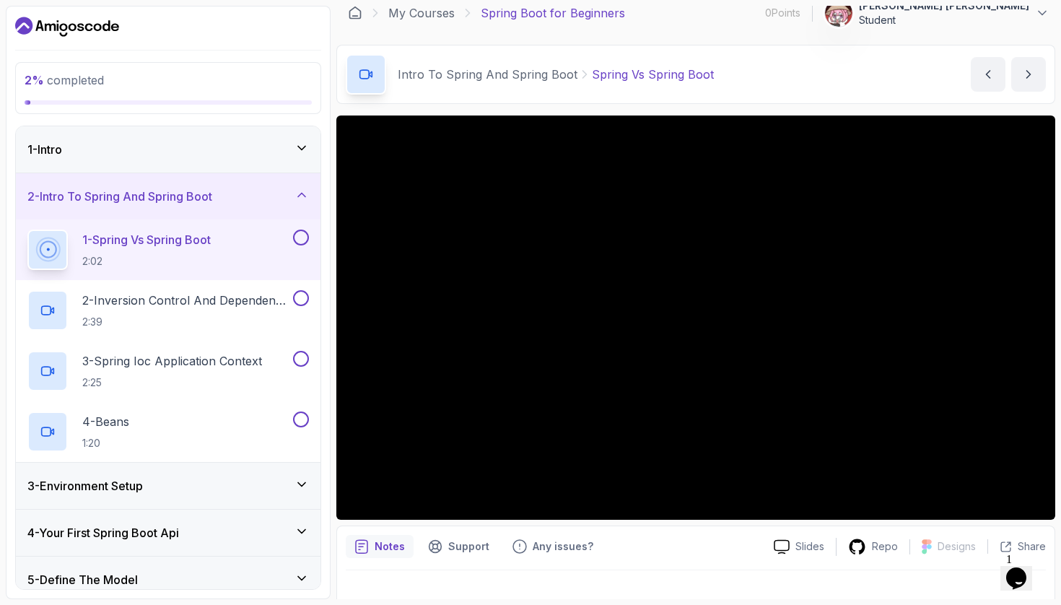
click at [297, 255] on button "1 - Spring Vs Spring Boot 2:02" at bounding box center [167, 250] width 281 height 40
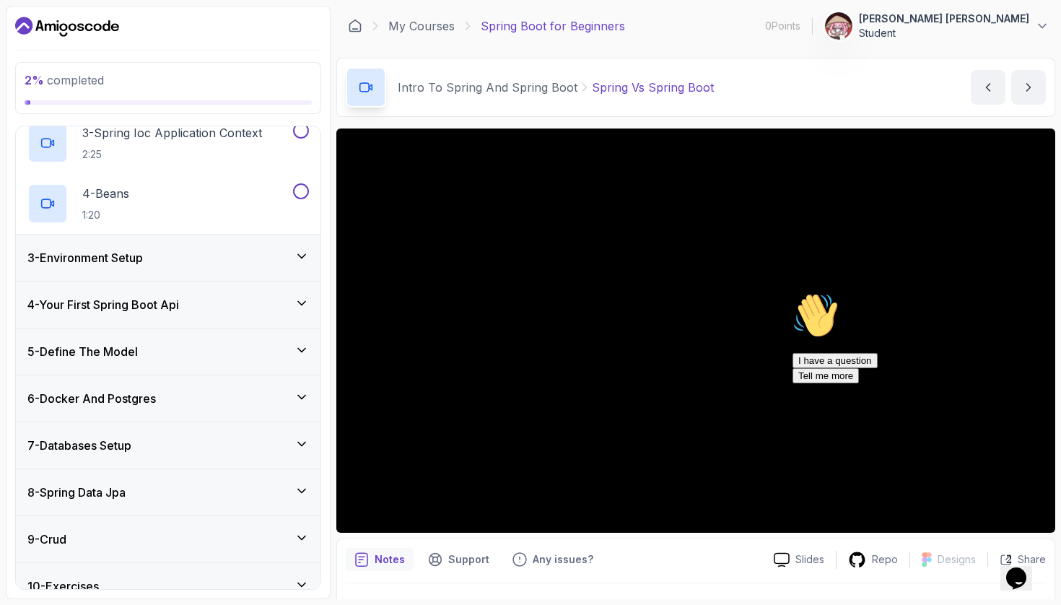
click at [792, 292] on icon "Chat attention grabber" at bounding box center [792, 292] width 0 height 0
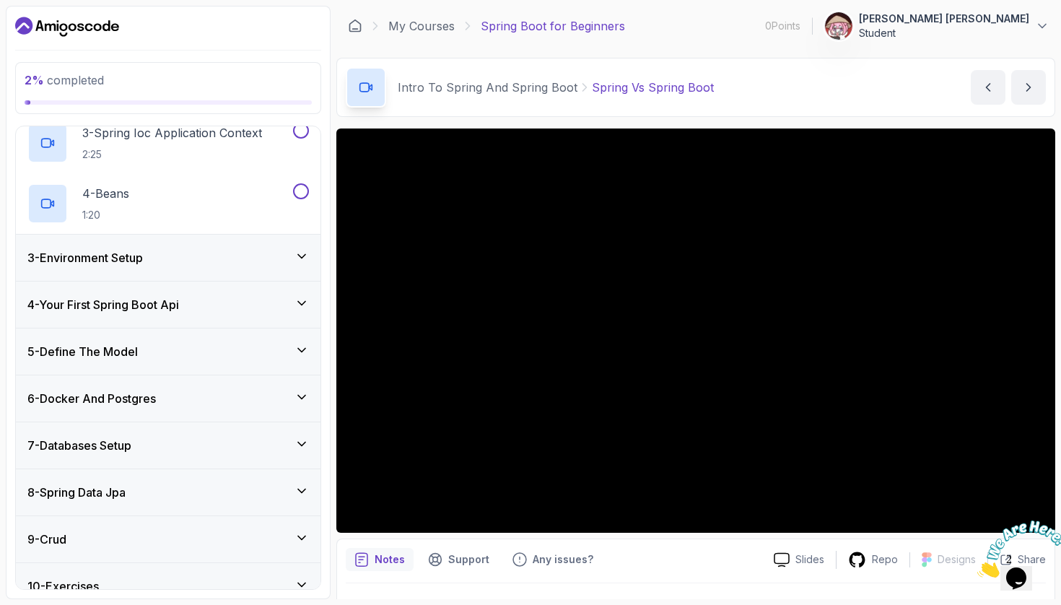
click at [977, 567] on icon "Close" at bounding box center [977, 573] width 0 height 12
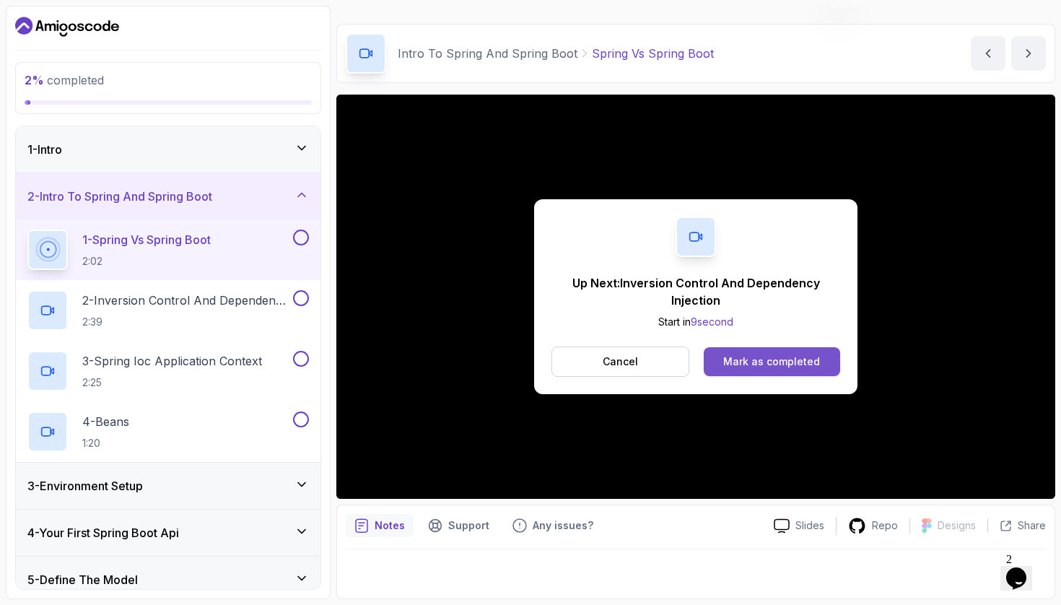
click at [746, 361] on div "Mark as completed" at bounding box center [771, 361] width 97 height 14
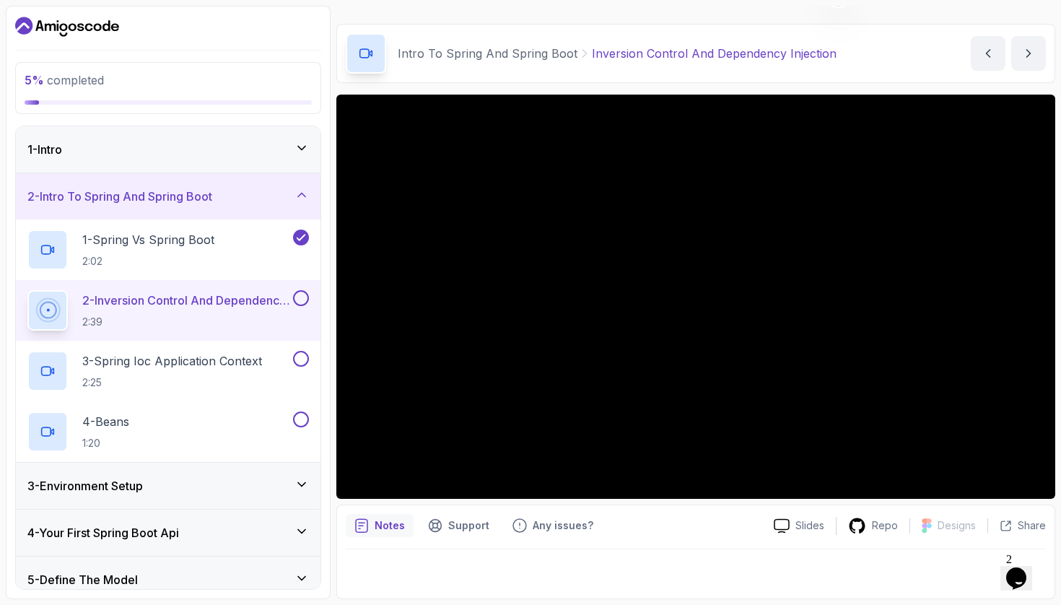
click at [302, 298] on button at bounding box center [301, 298] width 16 height 16
click at [248, 379] on p "2:25" at bounding box center [172, 382] width 180 height 14
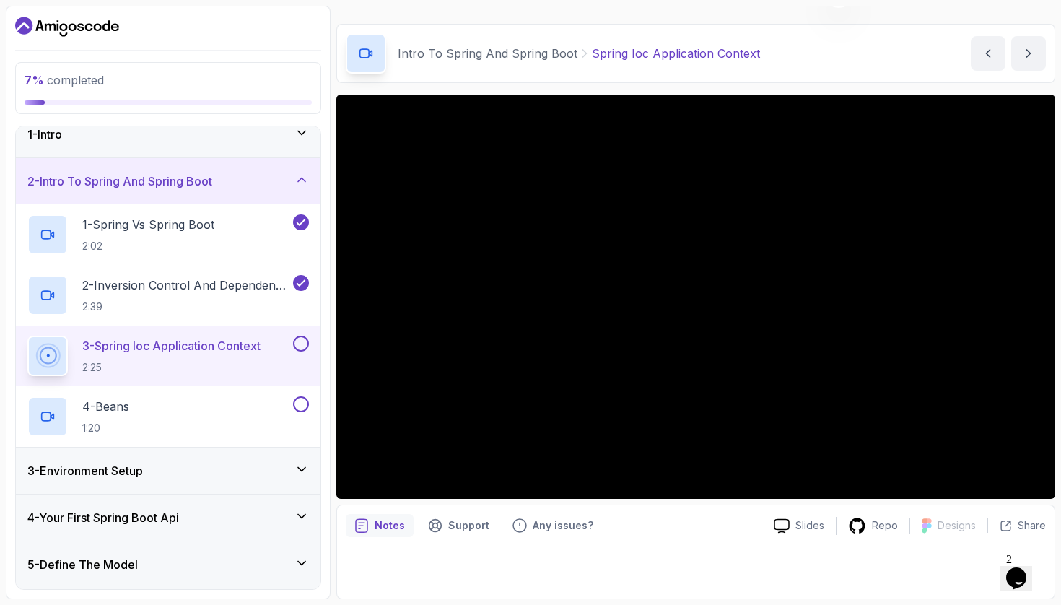
click at [253, 476] on div "3 - Environment Setup" at bounding box center [167, 470] width 281 height 17
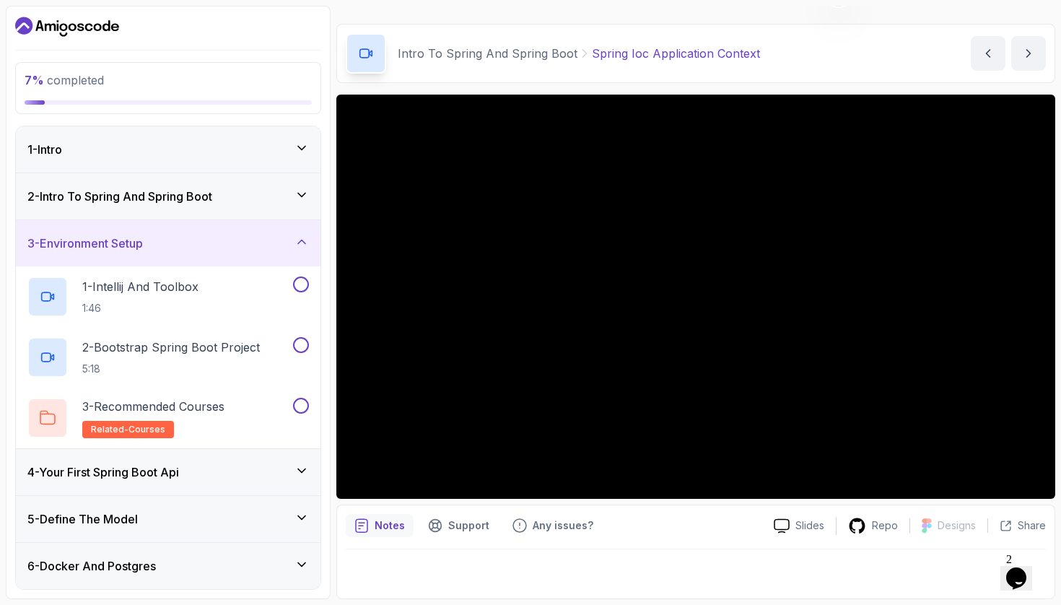
click at [270, 252] on div "3 - Environment Setup" at bounding box center [168, 243] width 305 height 46
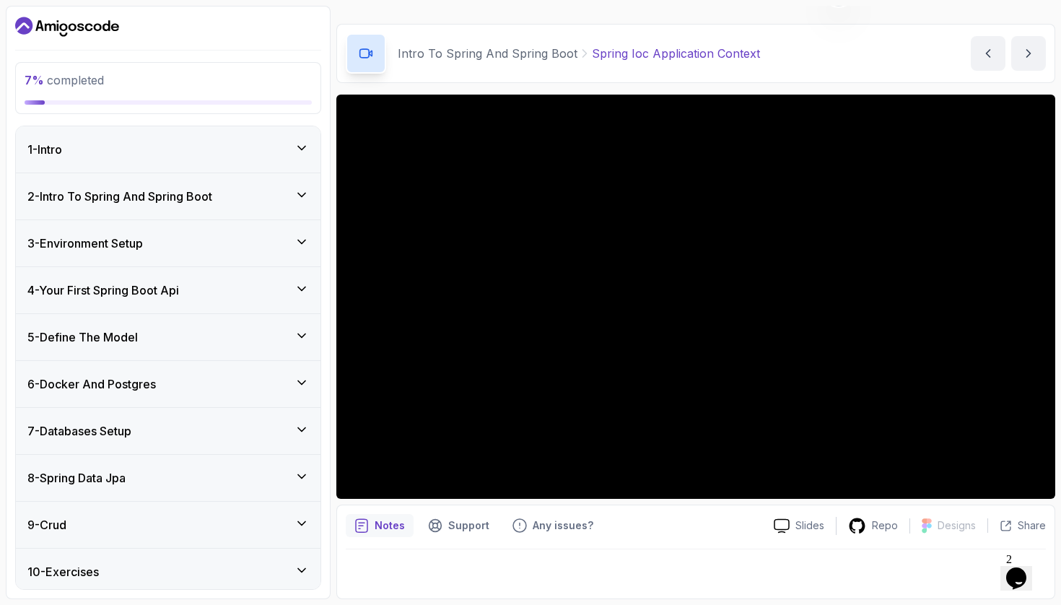
click at [203, 239] on div "3 - Environment Setup" at bounding box center [167, 243] width 281 height 17
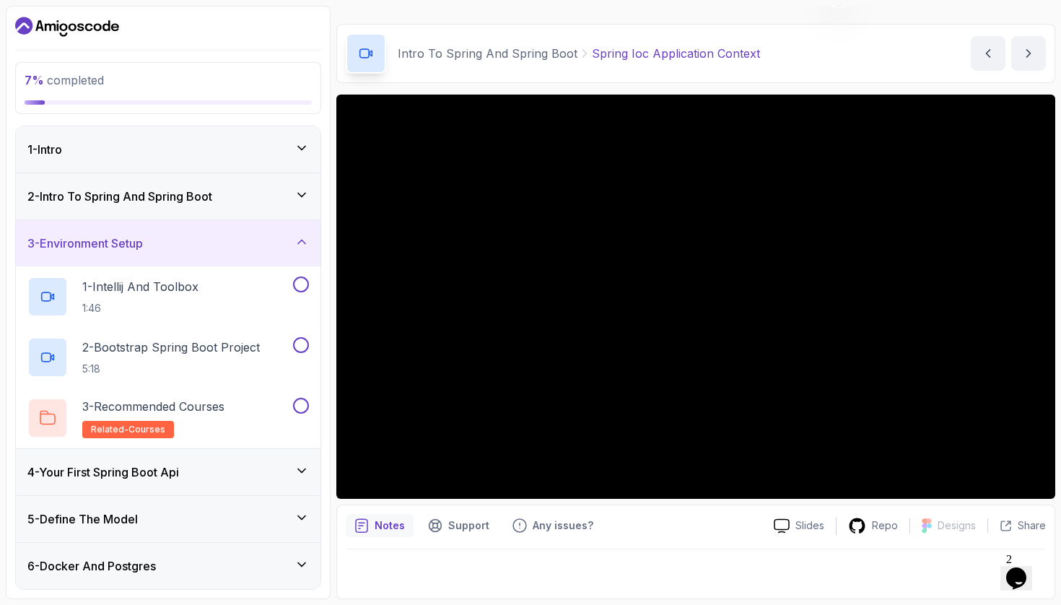
click at [203, 239] on div "3 - Environment Setup" at bounding box center [167, 243] width 281 height 17
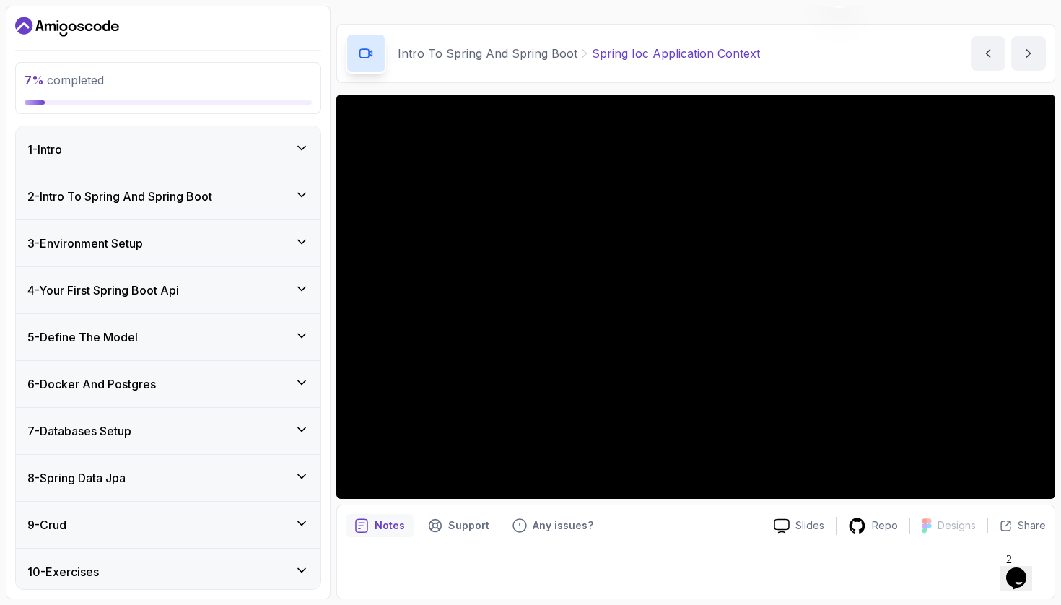
click at [232, 203] on div "2 - Intro To Spring And Spring Boot" at bounding box center [167, 196] width 281 height 17
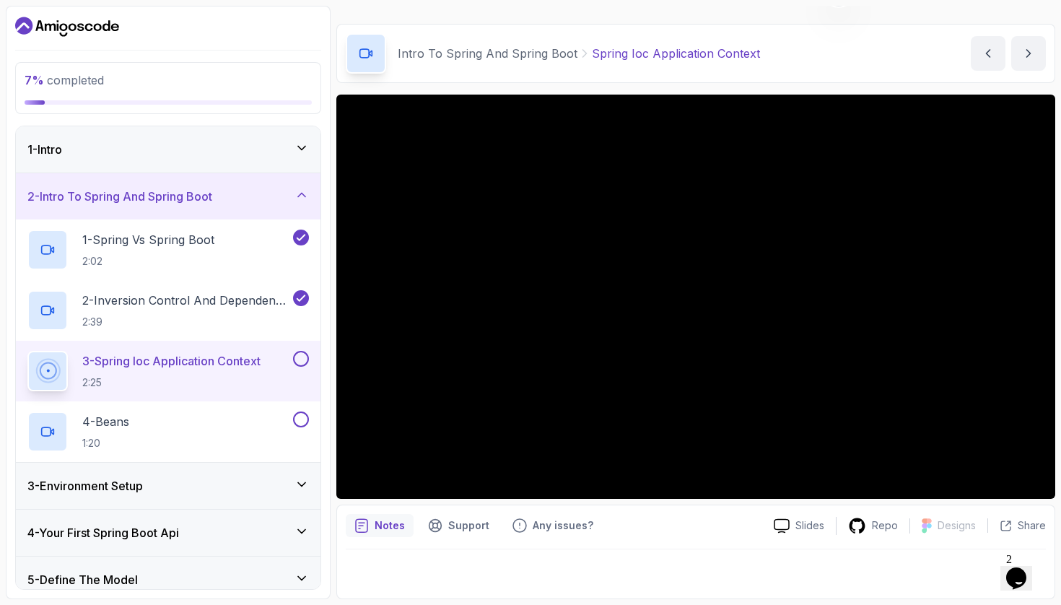
click at [1028, 567] on icon "Opens Chat This icon Opens the chat window." at bounding box center [1016, 578] width 23 height 23
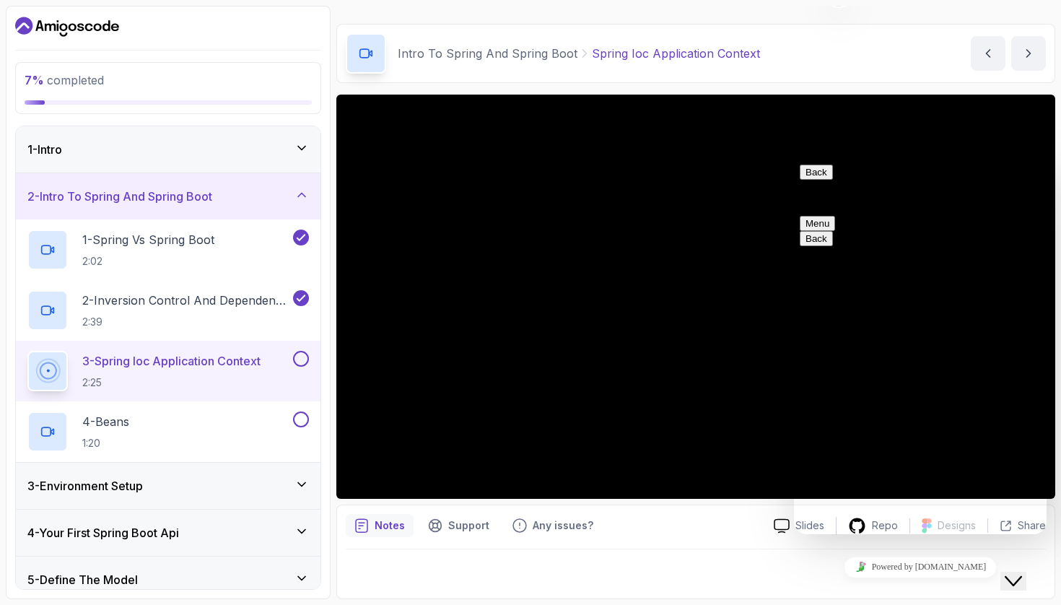
click at [1009, 182] on div "Back Customer Support" at bounding box center [920, 185] width 241 height 40
click at [816, 180] on button "Back" at bounding box center [816, 172] width 33 height 15
click at [1022, 573] on icon "Close Chat This icon closes the chat window." at bounding box center [1013, 580] width 17 height 17
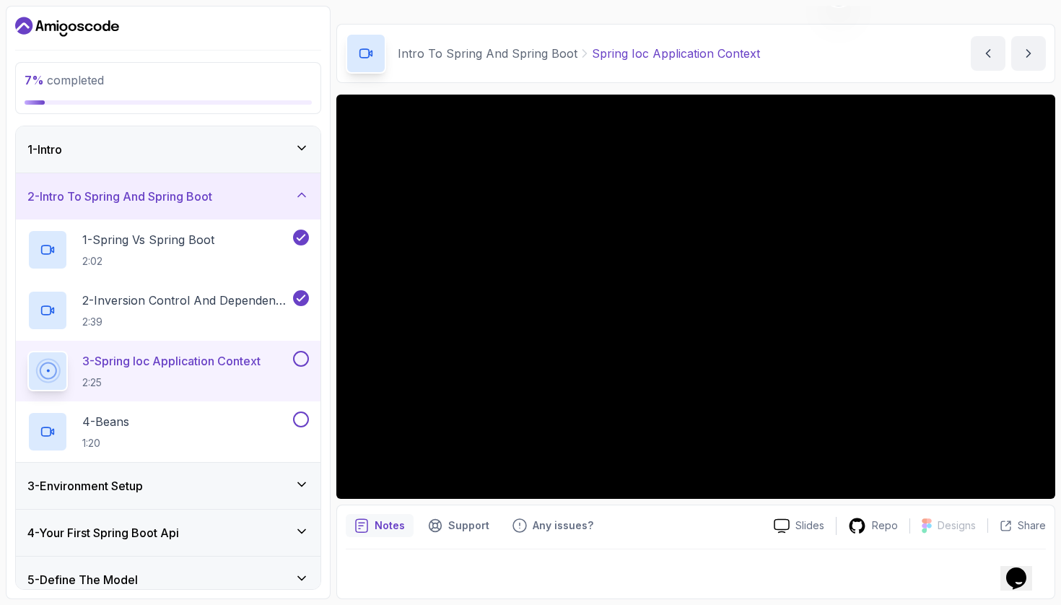
click at [302, 360] on button at bounding box center [301, 359] width 16 height 16
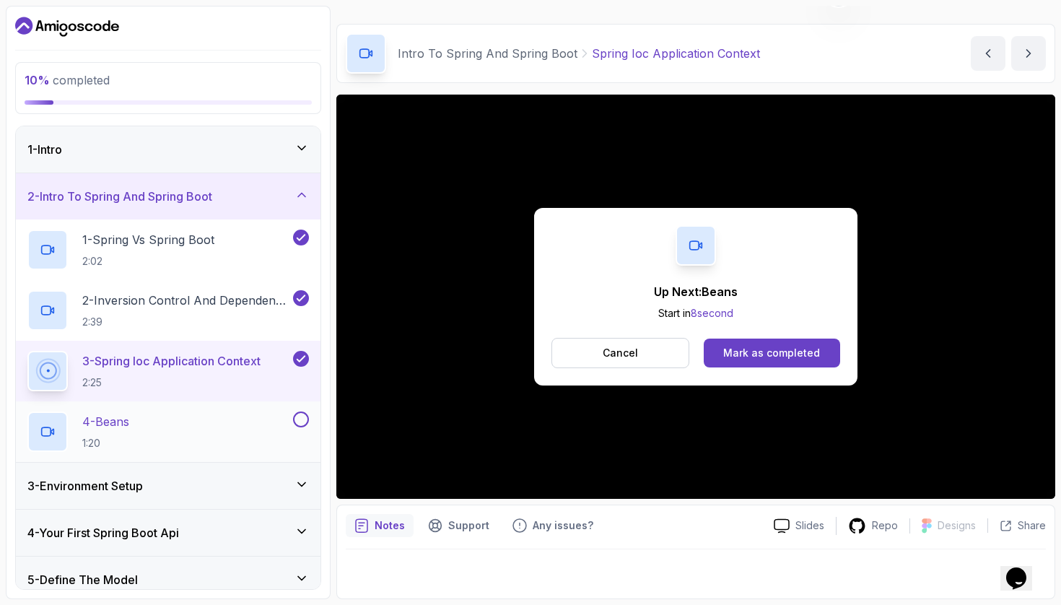
click at [296, 419] on button at bounding box center [301, 419] width 16 height 16
click at [281, 424] on div "4 - Beans 1:20" at bounding box center [158, 431] width 263 height 40
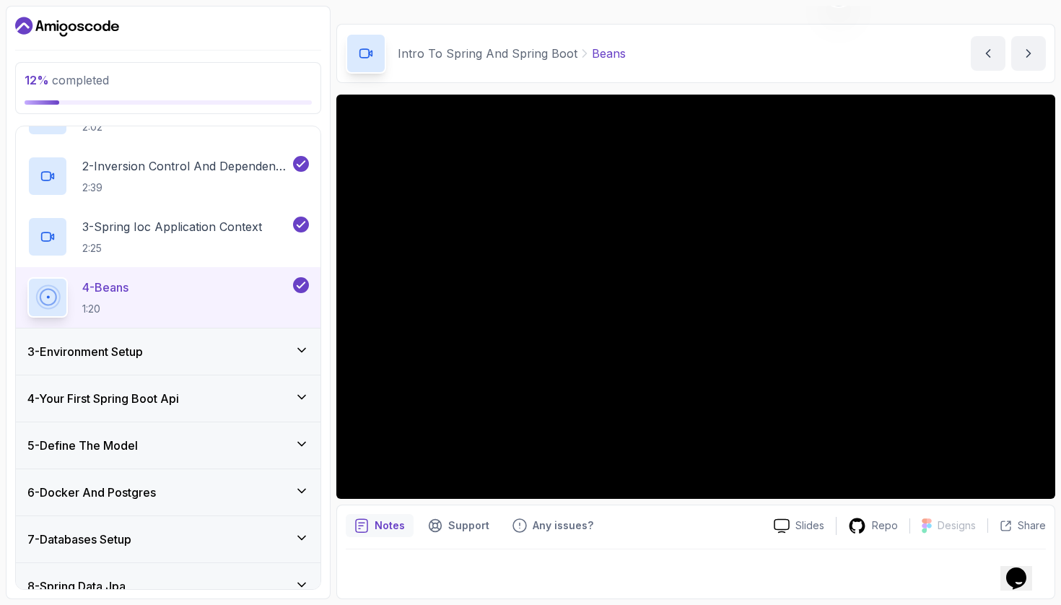
scroll to position [135, 0]
click at [217, 352] on div "3 - Environment Setup" at bounding box center [167, 350] width 281 height 17
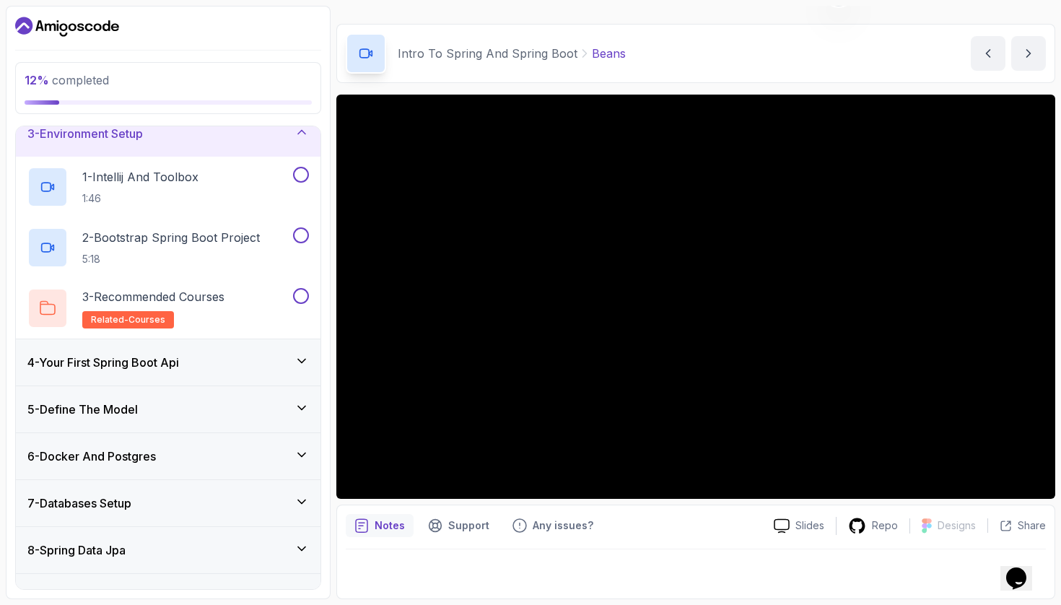
scroll to position [108, 0]
click at [253, 419] on div "5 - Define The Model" at bounding box center [167, 410] width 281 height 17
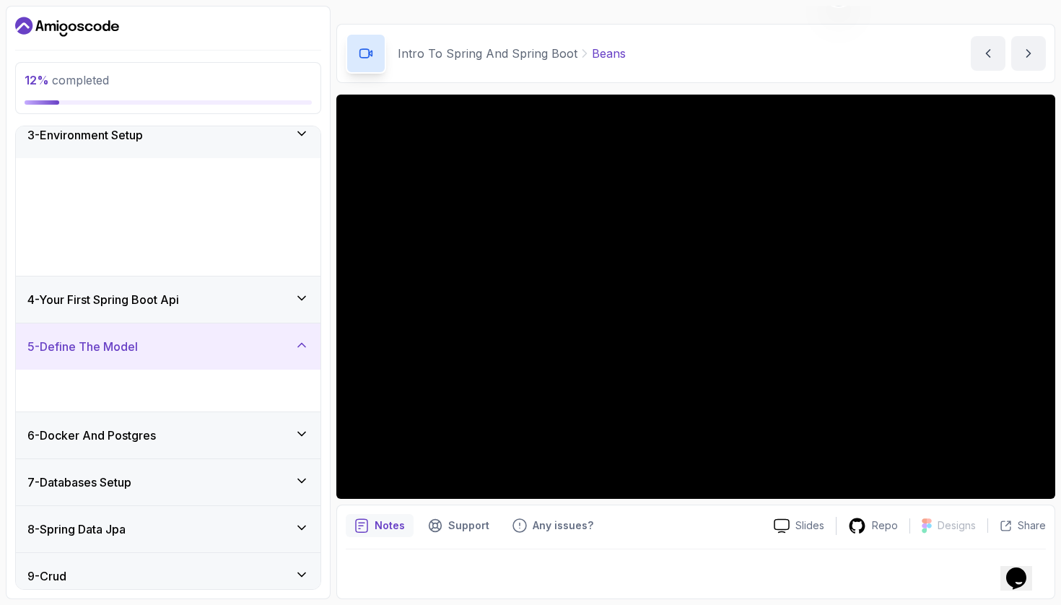
scroll to position [100, 0]
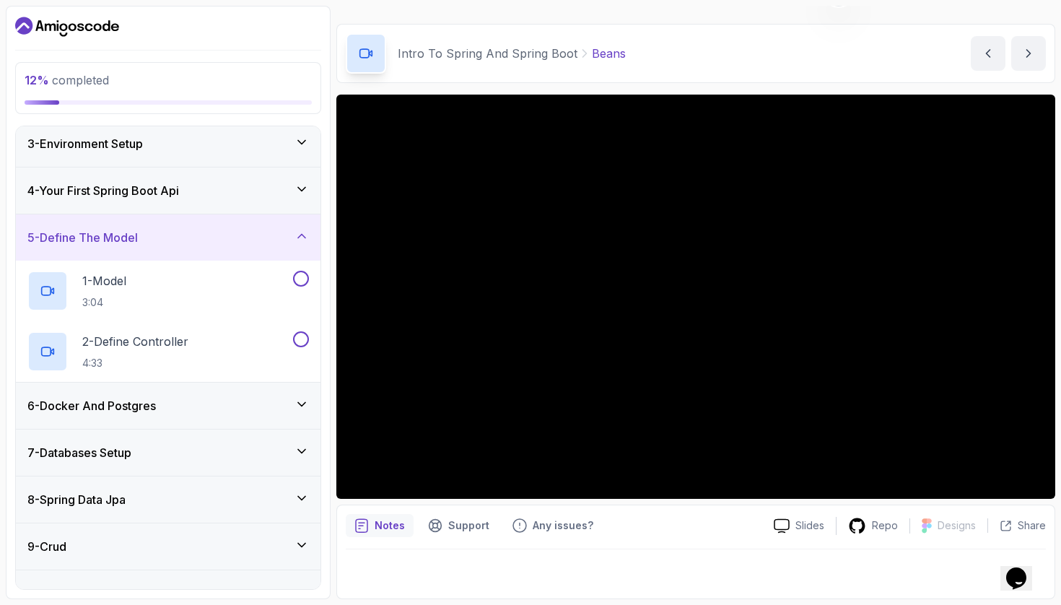
click at [263, 230] on div "5 - Define The Model" at bounding box center [167, 237] width 281 height 17
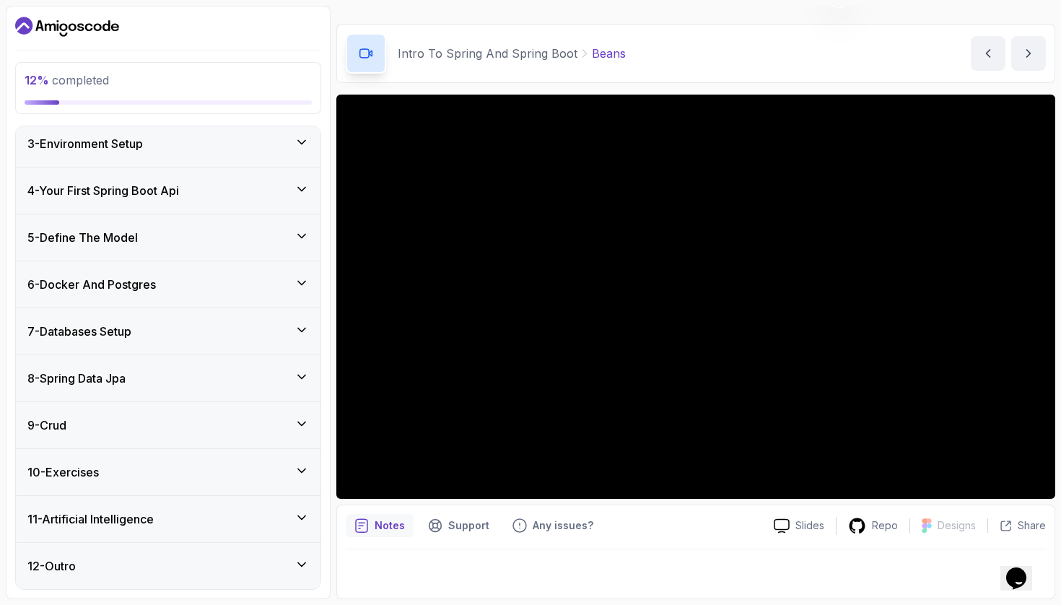
click at [263, 230] on div "5 - Define The Model" at bounding box center [167, 237] width 281 height 17
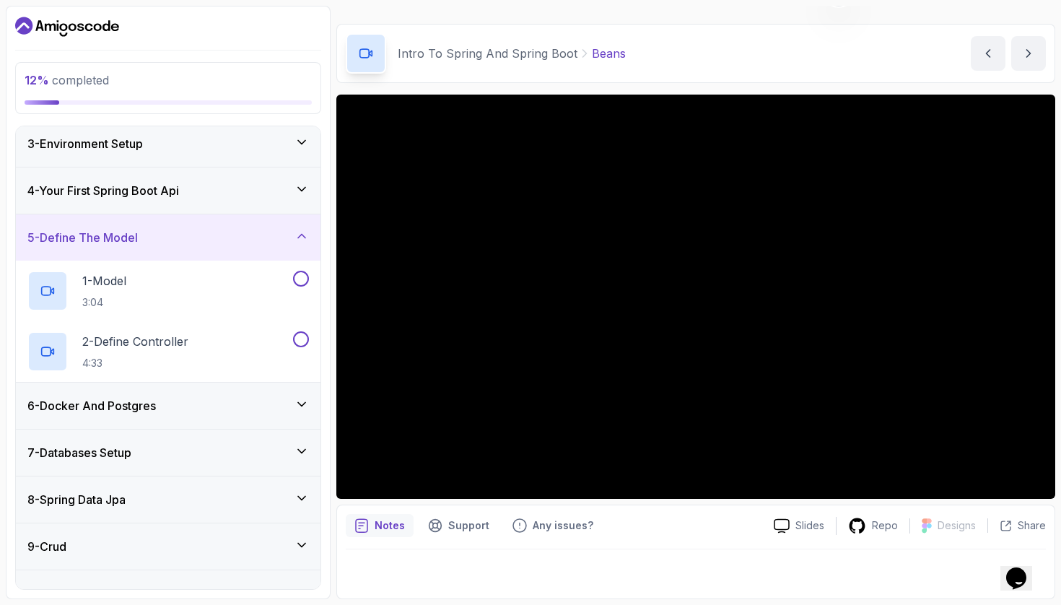
click at [252, 245] on div "5 - Define The Model" at bounding box center [167, 237] width 281 height 17
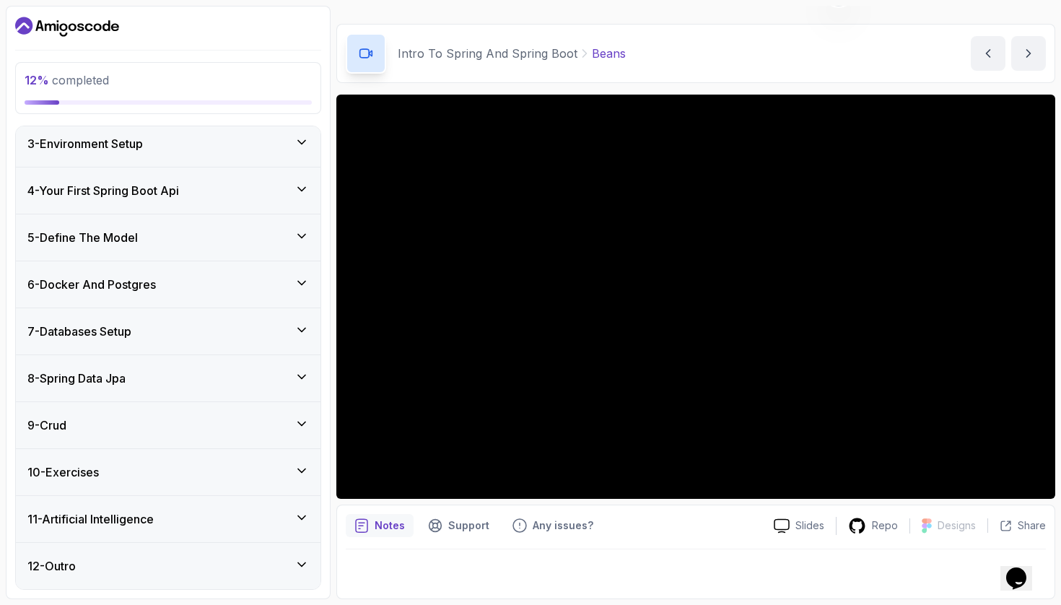
click at [253, 266] on div "6 - Docker And Postgres" at bounding box center [168, 284] width 305 height 46
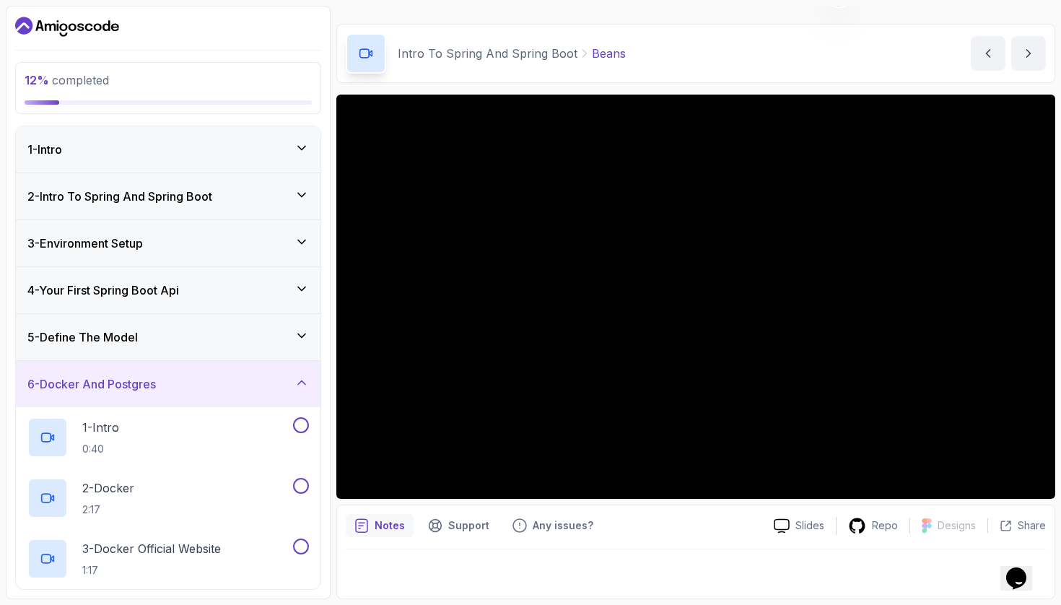
scroll to position [0, 0]
click at [227, 381] on div "6 - Docker And Postgres" at bounding box center [167, 383] width 281 height 17
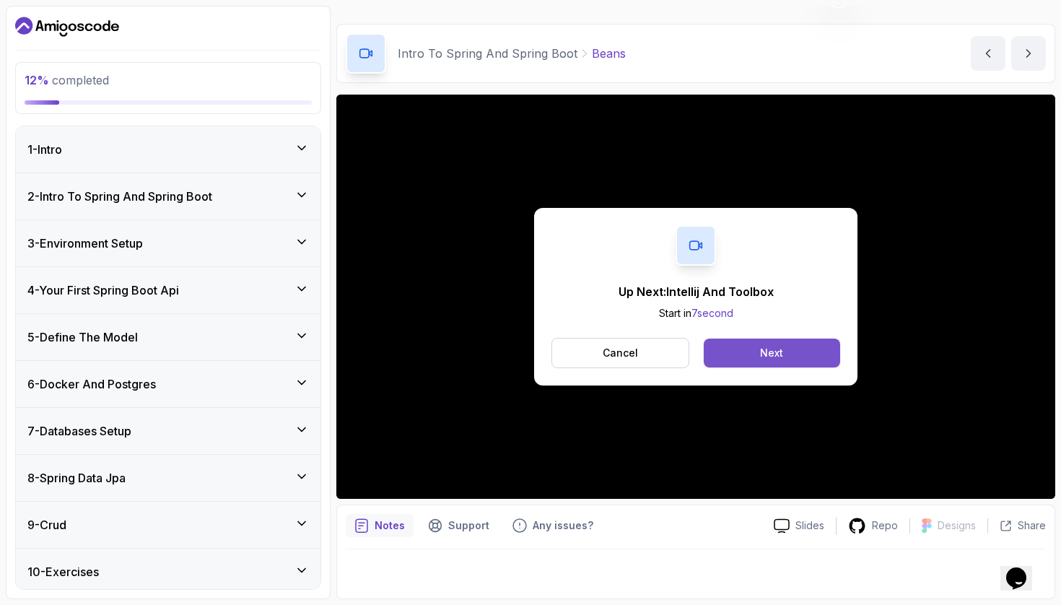
click at [748, 346] on button "Next" at bounding box center [772, 352] width 136 height 29
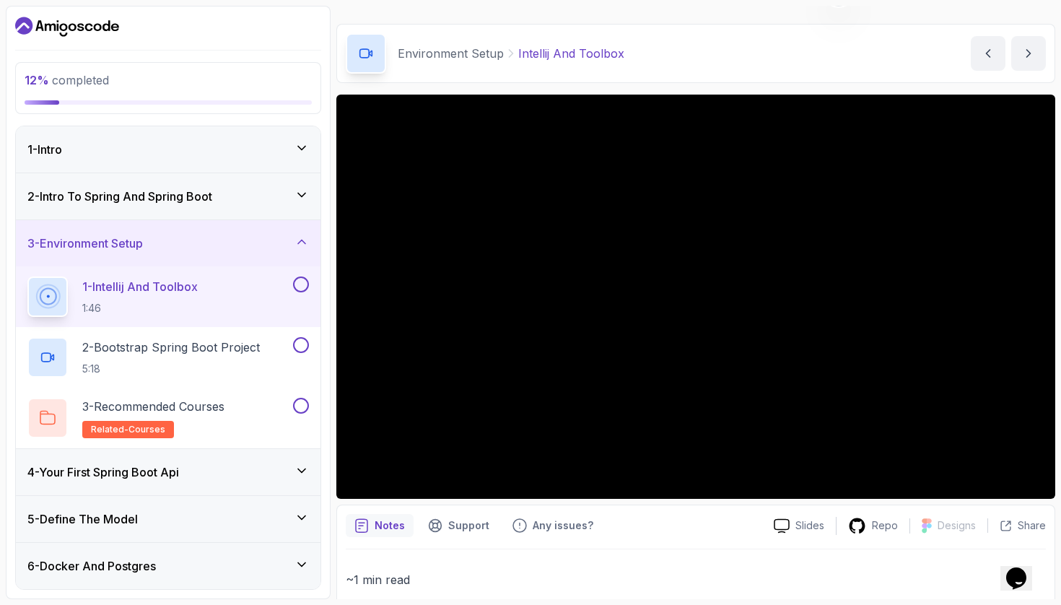
click at [275, 204] on div "2 - Intro To Spring And Spring Boot" at bounding box center [167, 196] width 281 height 17
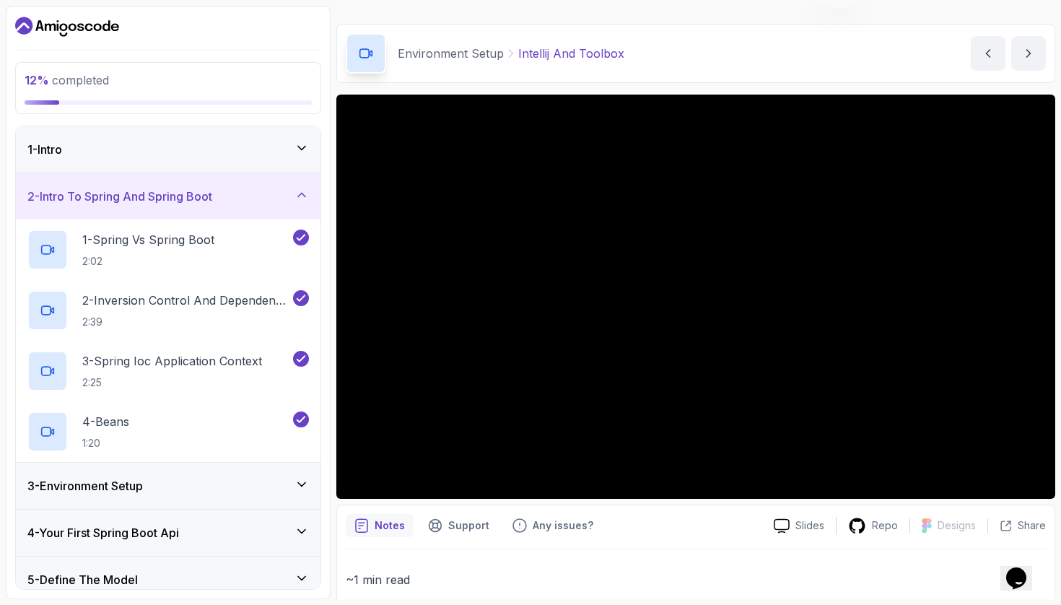
click at [229, 479] on div "3 - Environment Setup" at bounding box center [167, 485] width 281 height 17
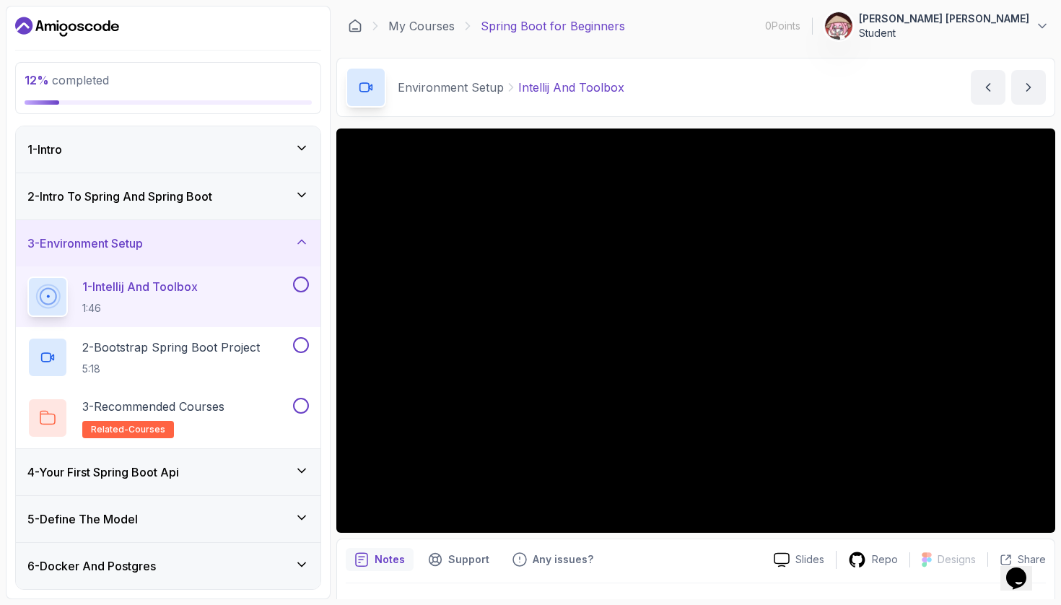
click at [676, 75] on div "Environment Setup Intellij And Toolbox Intellij And Toolbox by nelson" at bounding box center [695, 87] width 719 height 59
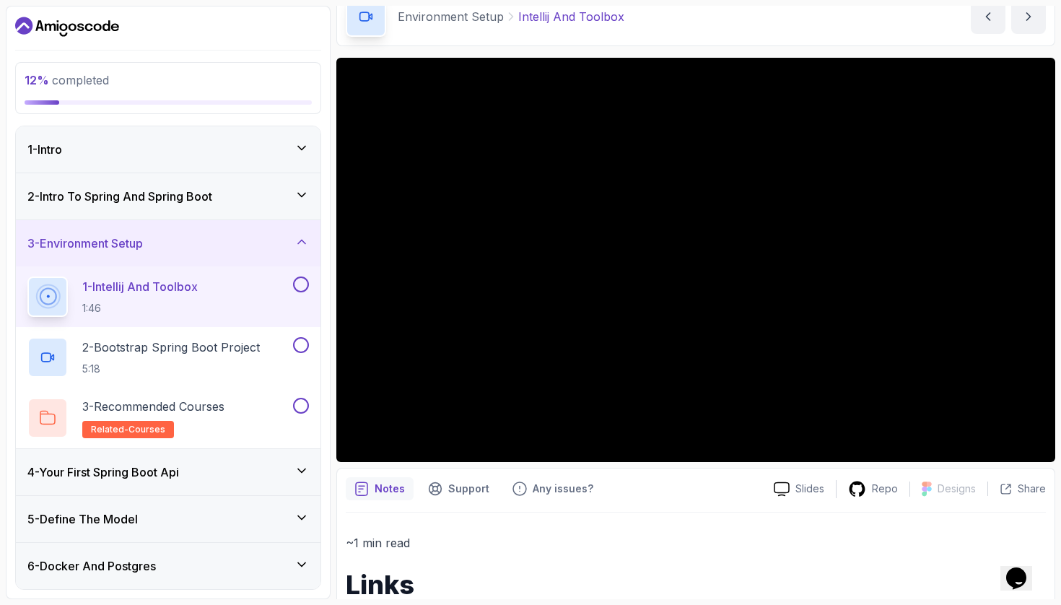
scroll to position [73, 0]
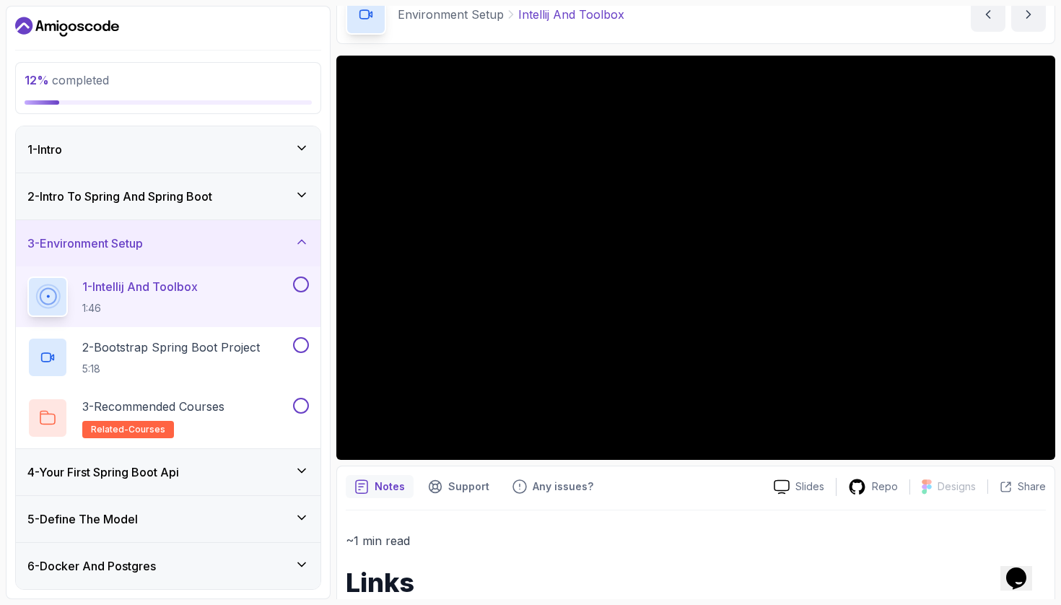
click at [300, 287] on button at bounding box center [301, 284] width 16 height 16
click at [224, 352] on p "2 - Bootstrap Spring Boot Project" at bounding box center [171, 346] width 178 height 17
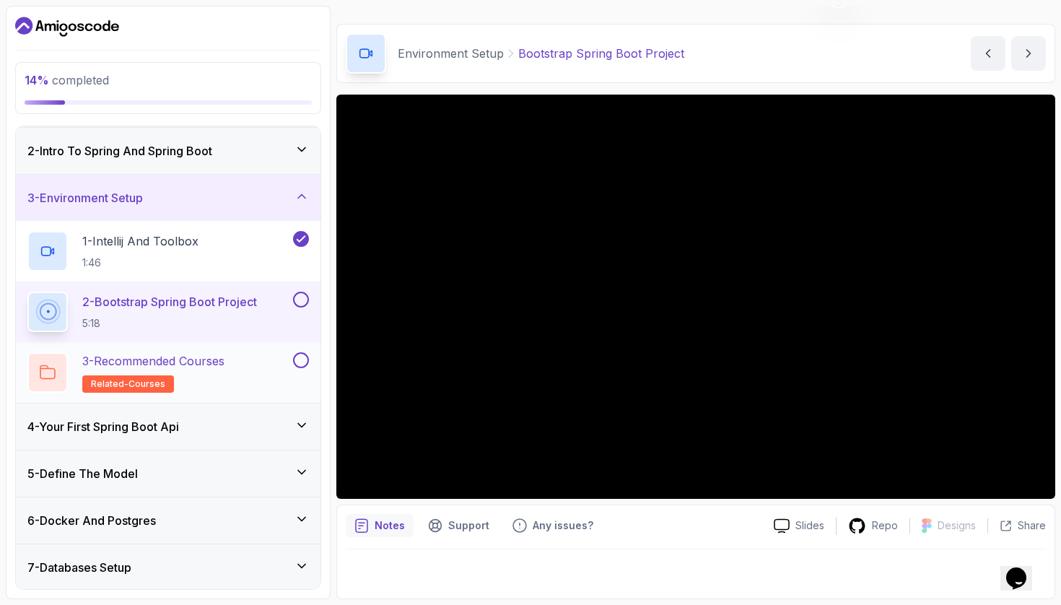
scroll to position [63, 0]
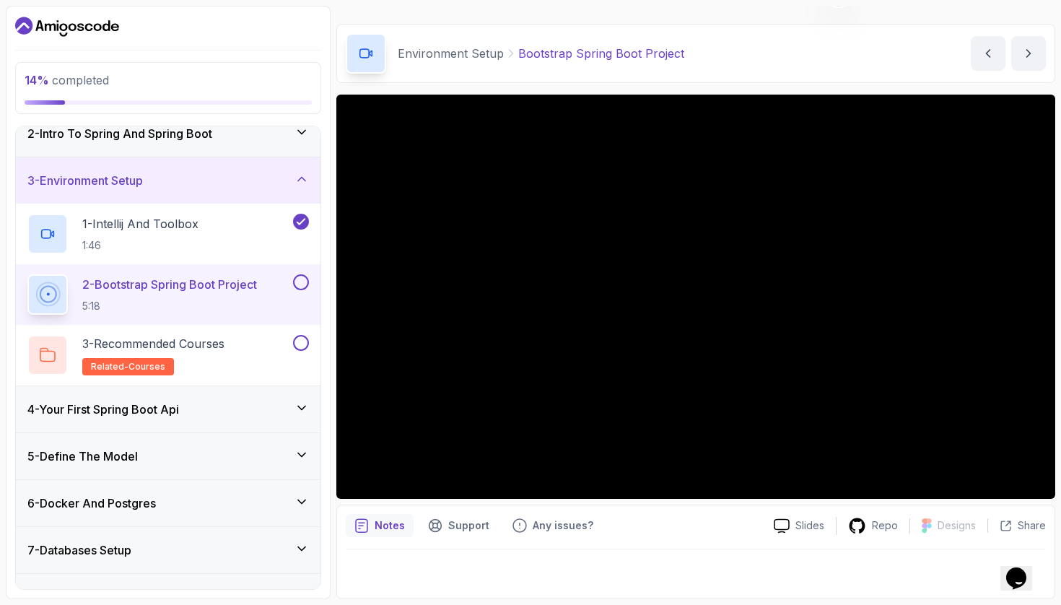
click at [303, 282] on button at bounding box center [301, 282] width 16 height 16
click at [266, 359] on div "3 - Recommended Courses related-courses" at bounding box center [158, 355] width 263 height 40
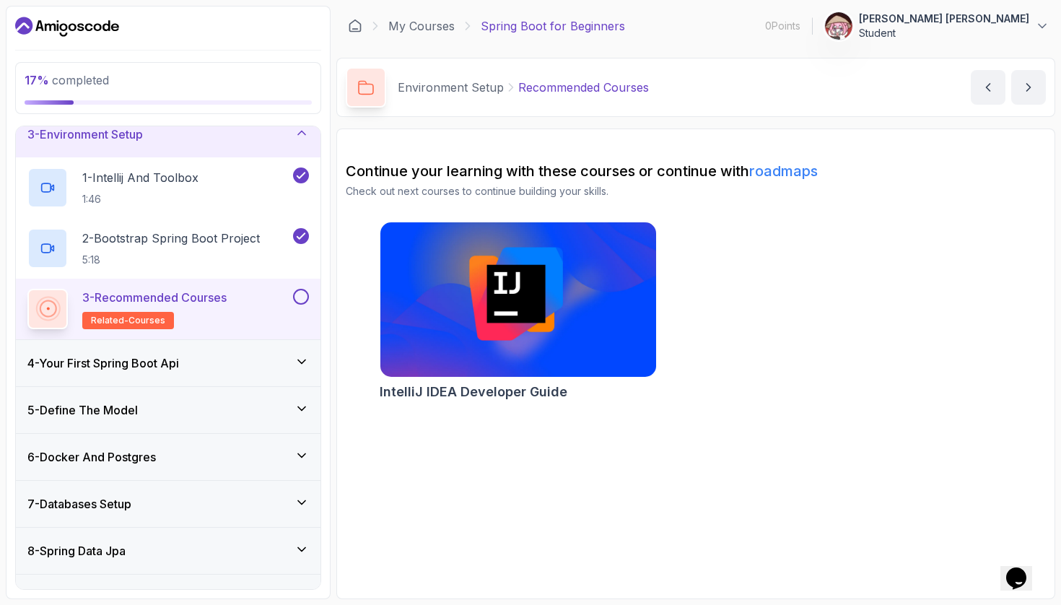
scroll to position [127, 0]
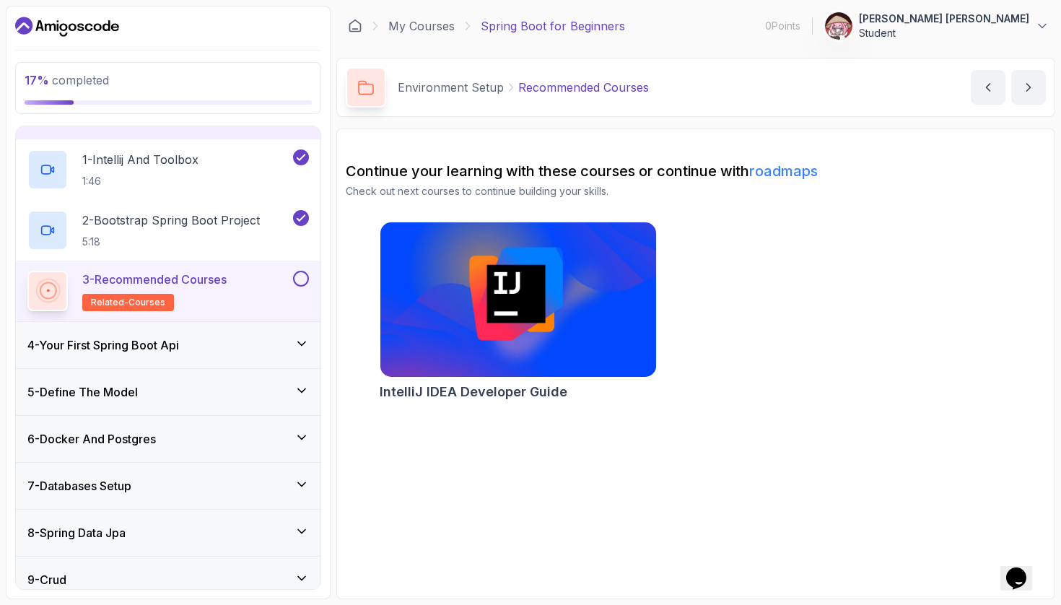
click at [303, 275] on button at bounding box center [301, 279] width 16 height 16
click at [271, 337] on div "4 - Your First Spring Boot Api" at bounding box center [167, 344] width 281 height 17
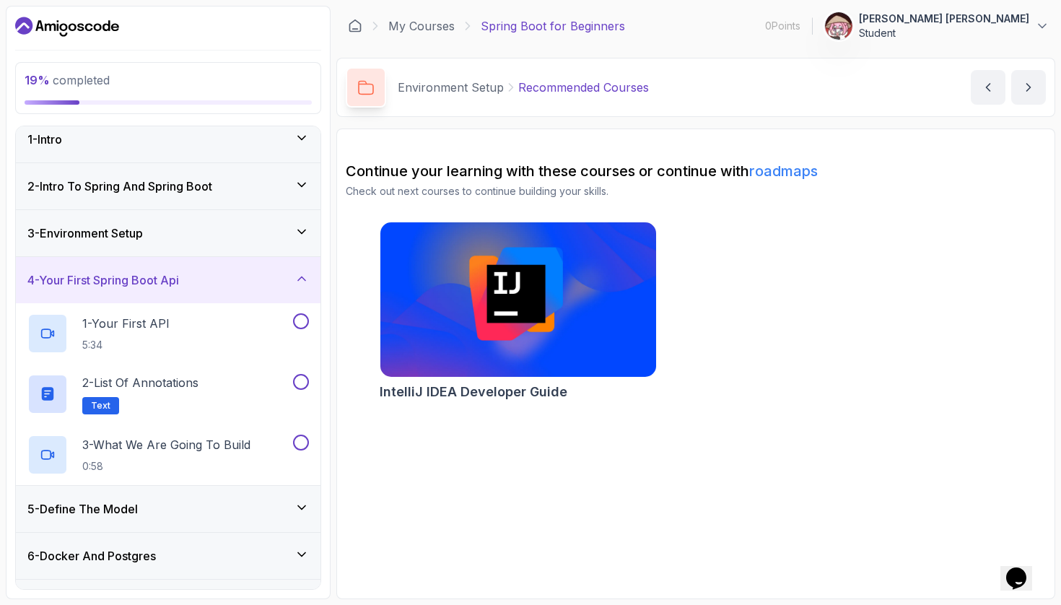
scroll to position [12, 0]
click at [281, 249] on div "3 - Environment Setup" at bounding box center [168, 232] width 305 height 46
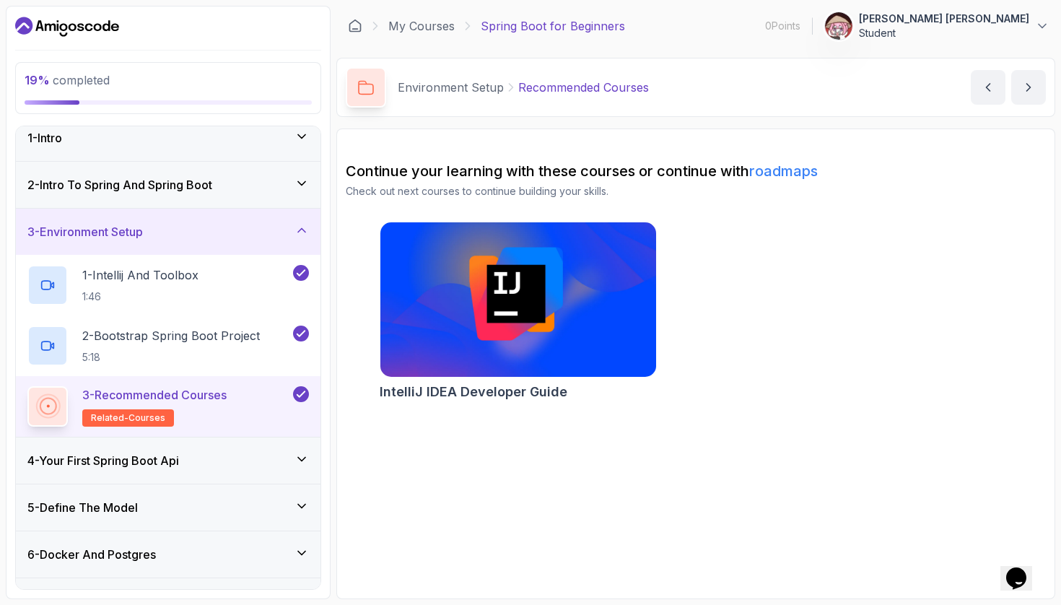
click at [256, 469] on div "4 - Your First Spring Boot Api" at bounding box center [168, 460] width 305 height 46
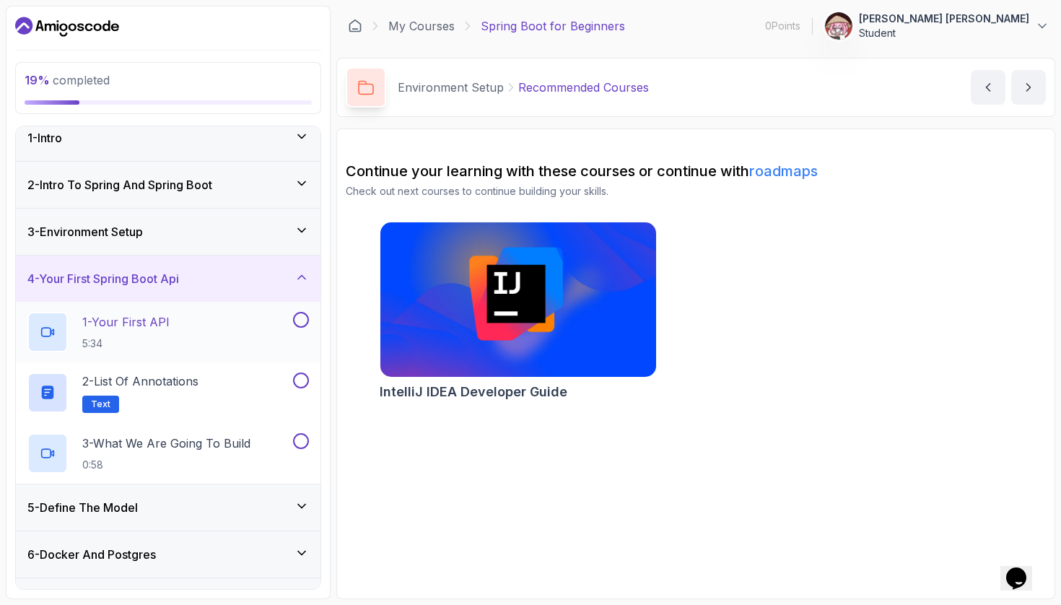
click at [246, 309] on div "1 - Your First API 5:34" at bounding box center [168, 332] width 305 height 61
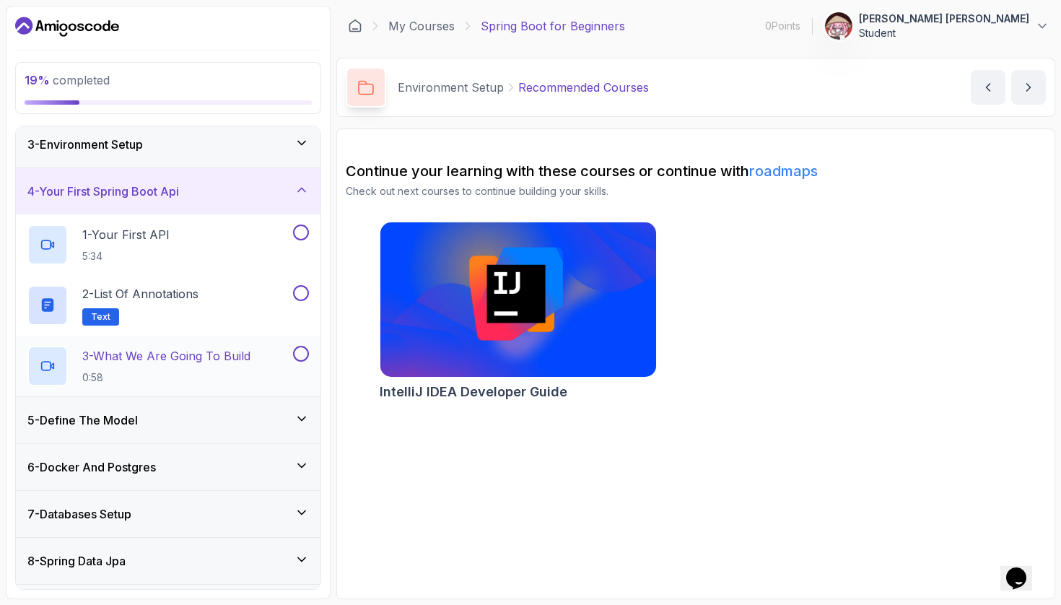
scroll to position [100, 0]
click at [278, 252] on div "1 - Your First API 5:34" at bounding box center [158, 243] width 263 height 40
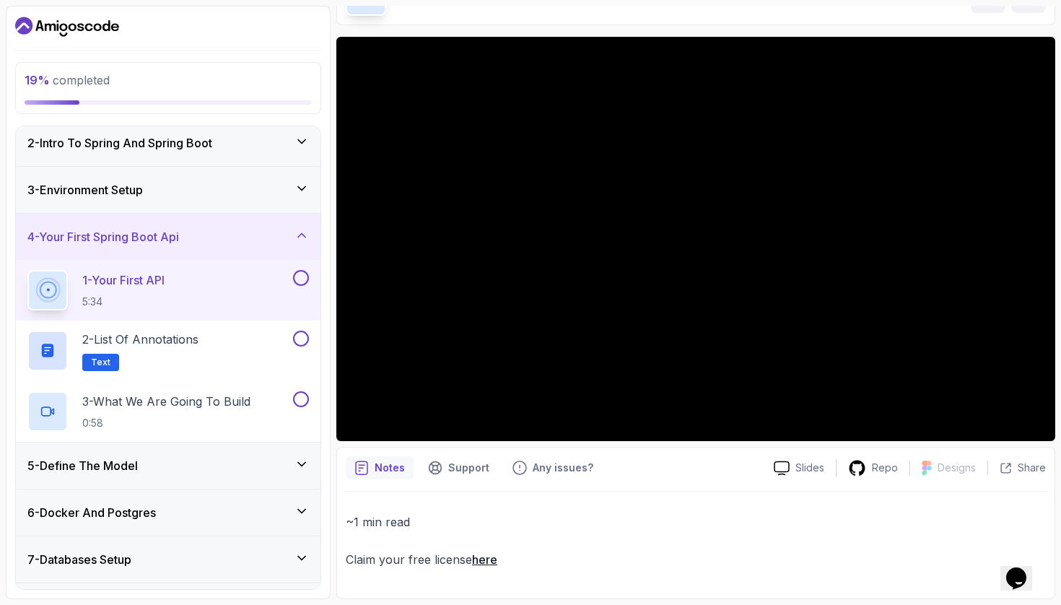
scroll to position [53, 0]
click at [299, 276] on button at bounding box center [301, 279] width 16 height 16
click at [258, 333] on div "2 - List of Annotations Text" at bounding box center [158, 351] width 263 height 40
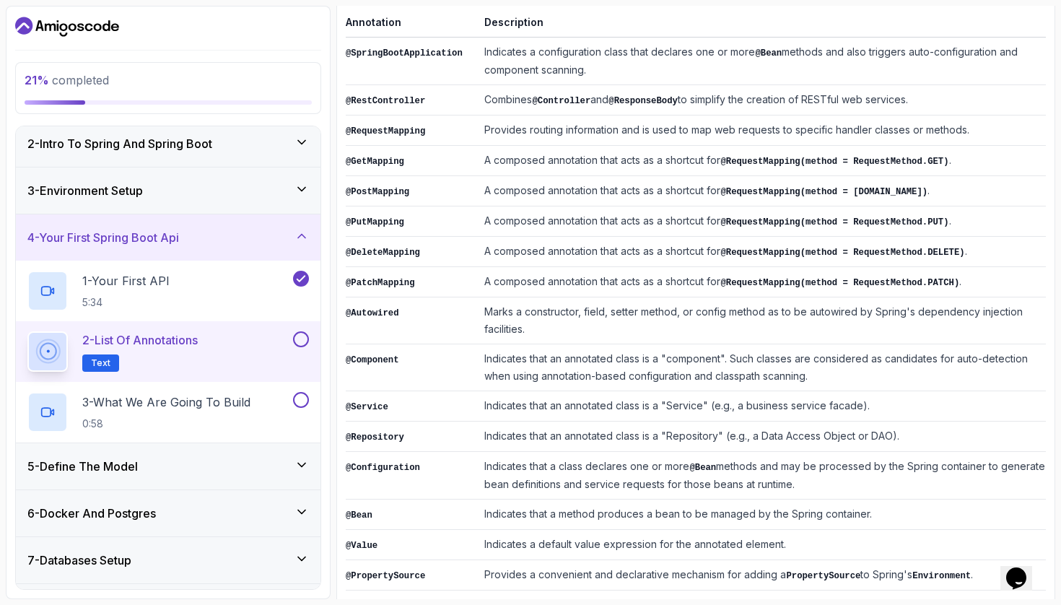
scroll to position [263, 0]
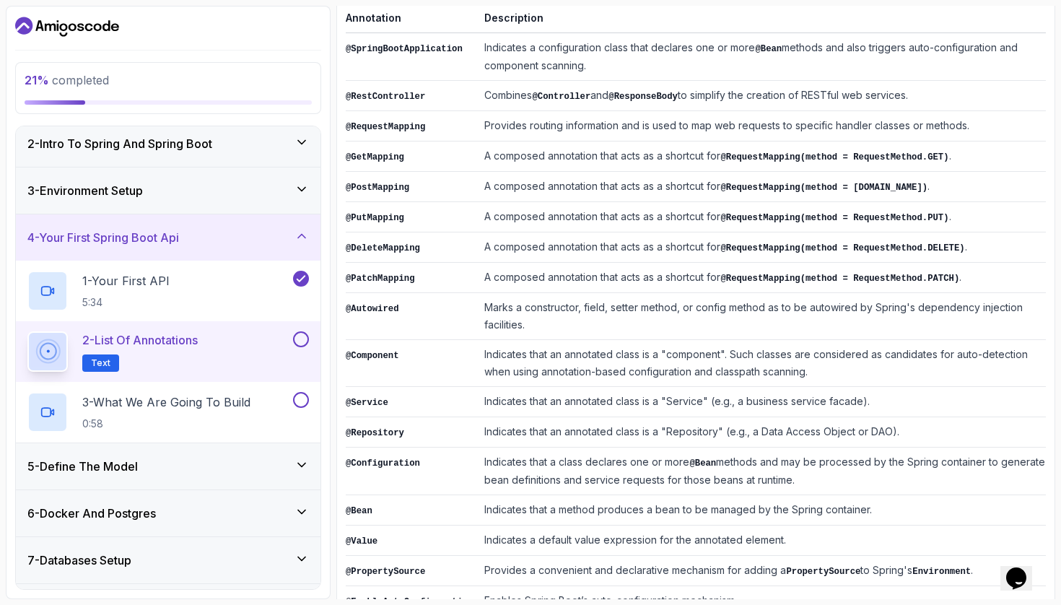
click at [301, 344] on button at bounding box center [301, 339] width 16 height 16
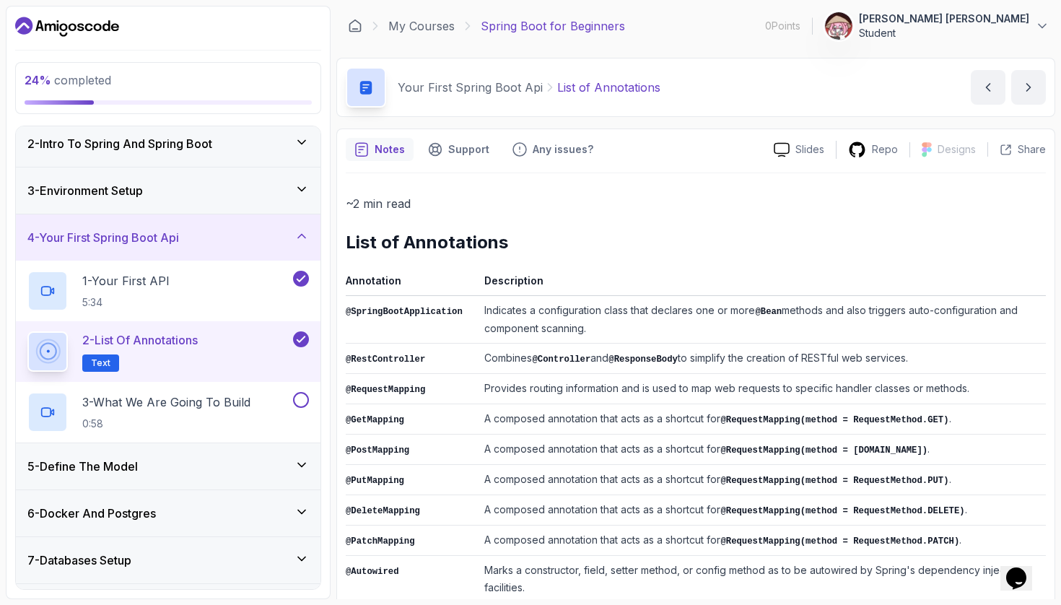
scroll to position [0, 0]
click at [224, 399] on p "3 - What We Are Going To Build" at bounding box center [166, 401] width 168 height 17
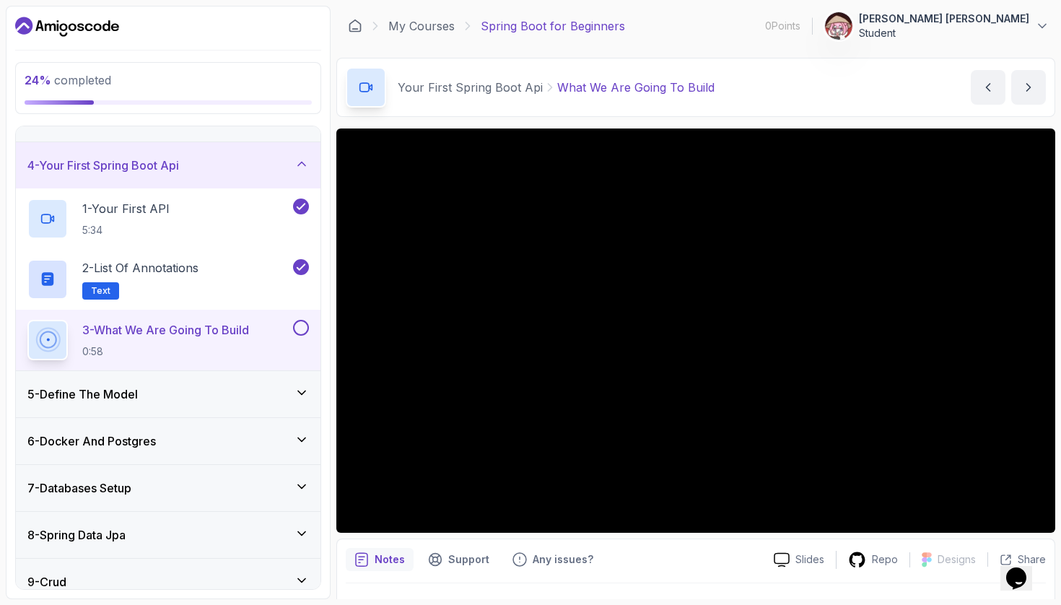
scroll to position [126, 0]
click at [306, 325] on button at bounding box center [301, 326] width 16 height 16
click at [279, 401] on div "5 - Define The Model" at bounding box center [168, 393] width 305 height 46
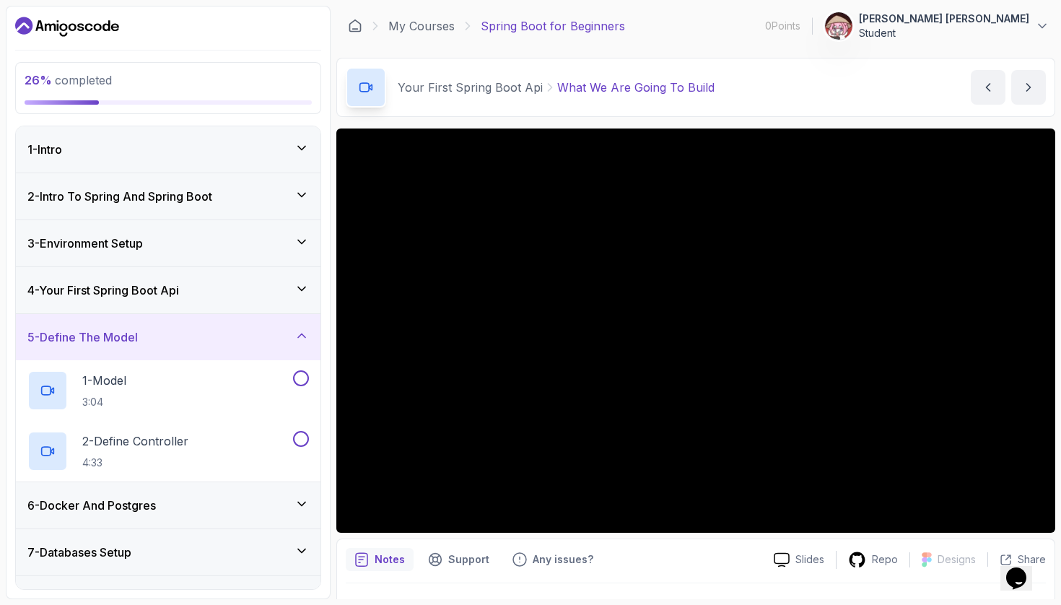
scroll to position [0, 0]
click at [293, 293] on div "4 - Your First Spring Boot Api" at bounding box center [167, 289] width 281 height 17
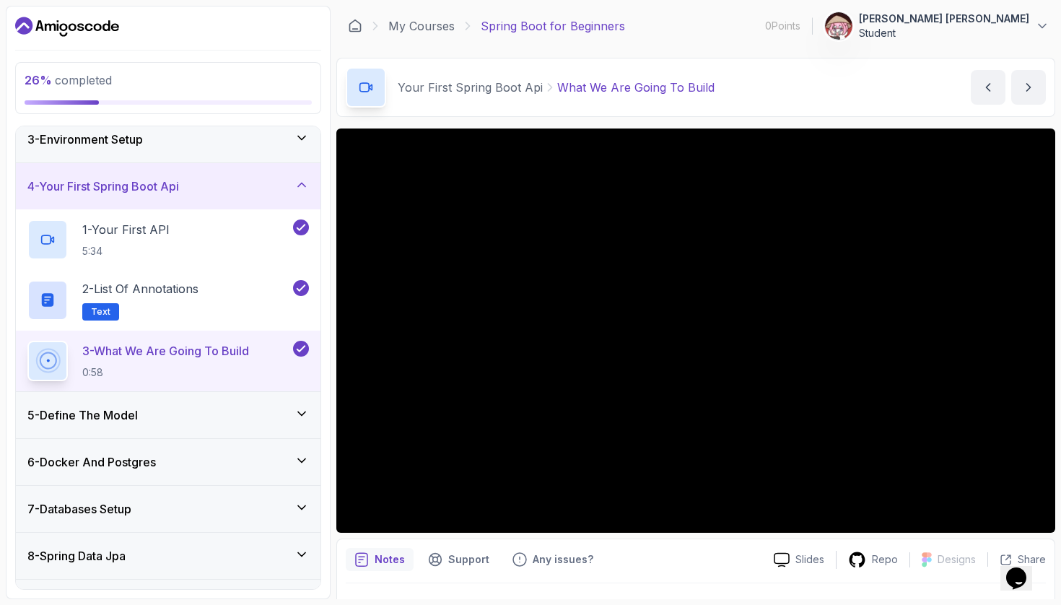
click at [211, 433] on div "5 - Define The Model" at bounding box center [168, 415] width 305 height 46
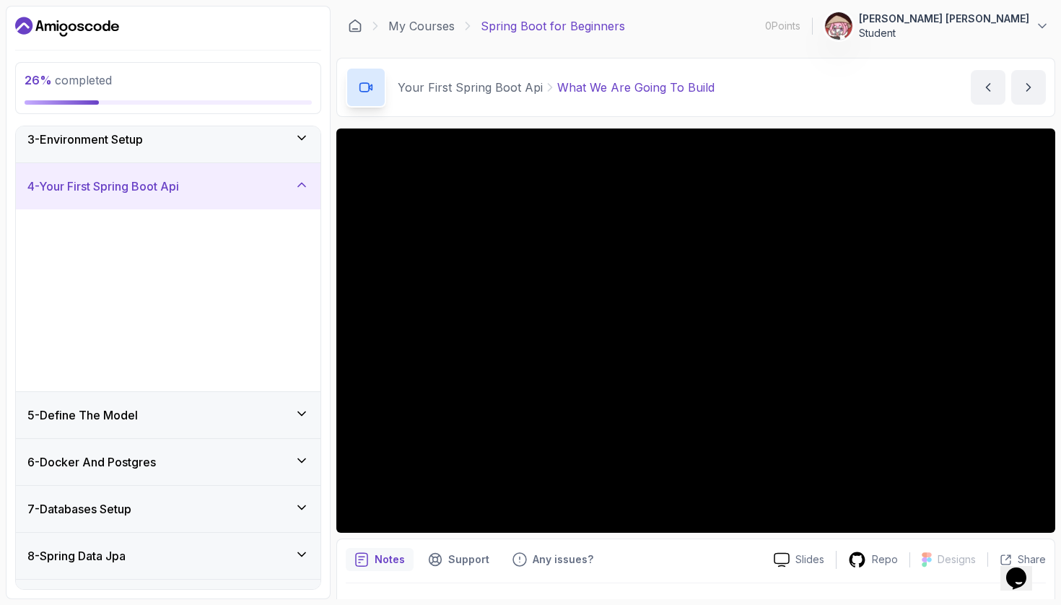
scroll to position [100, 0]
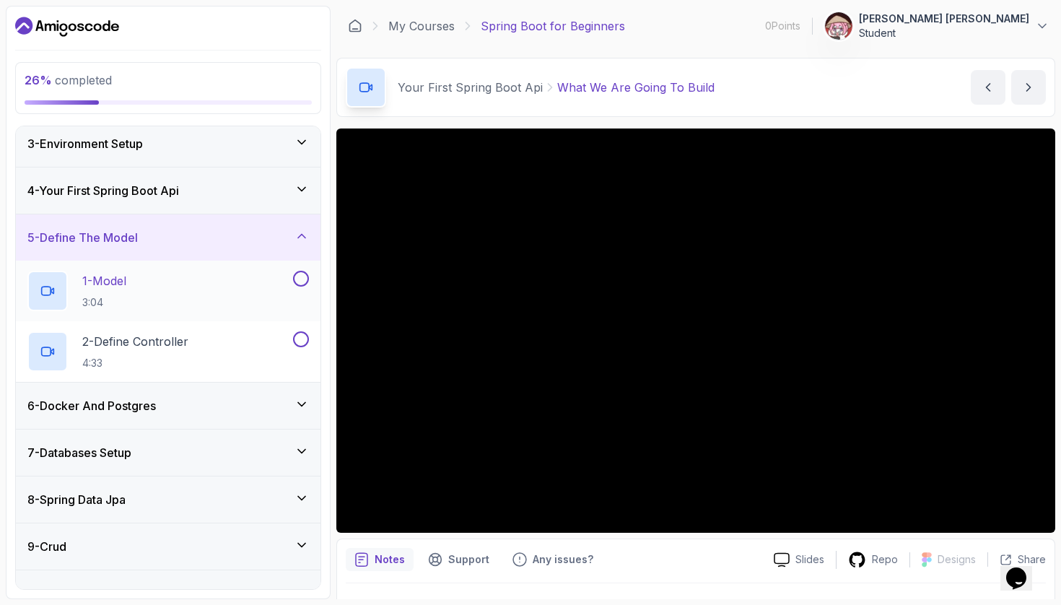
click at [253, 297] on div "1 - Model 3:04" at bounding box center [158, 291] width 263 height 40
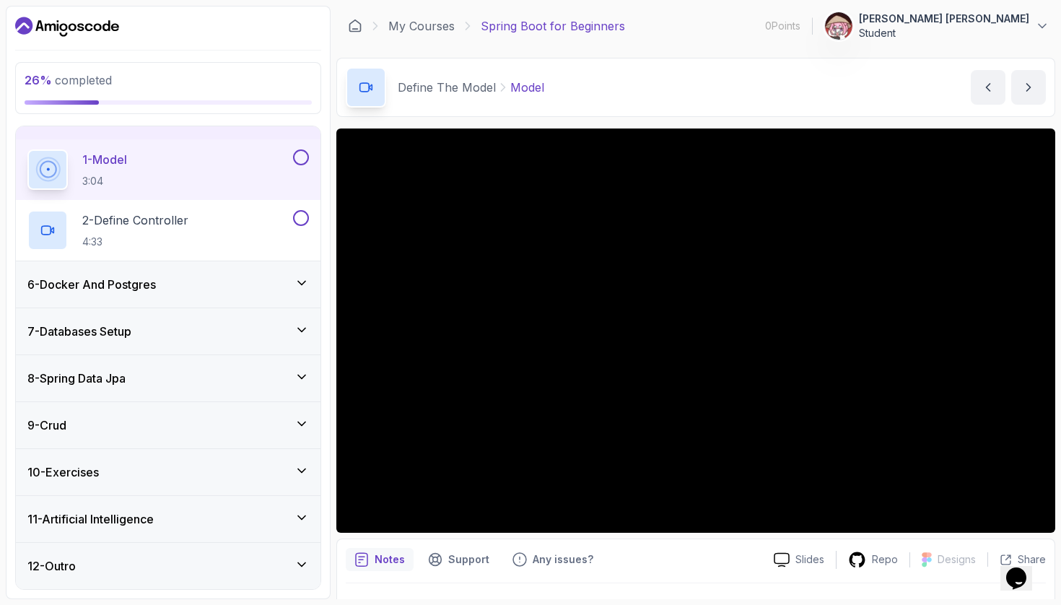
scroll to position [221, 0]
click at [714, 548] on div "Notes Support Any issues?" at bounding box center [554, 559] width 416 height 23
click at [305, 155] on button at bounding box center [301, 157] width 16 height 16
click at [283, 223] on div "2 - Define Controller 4:33" at bounding box center [158, 230] width 263 height 40
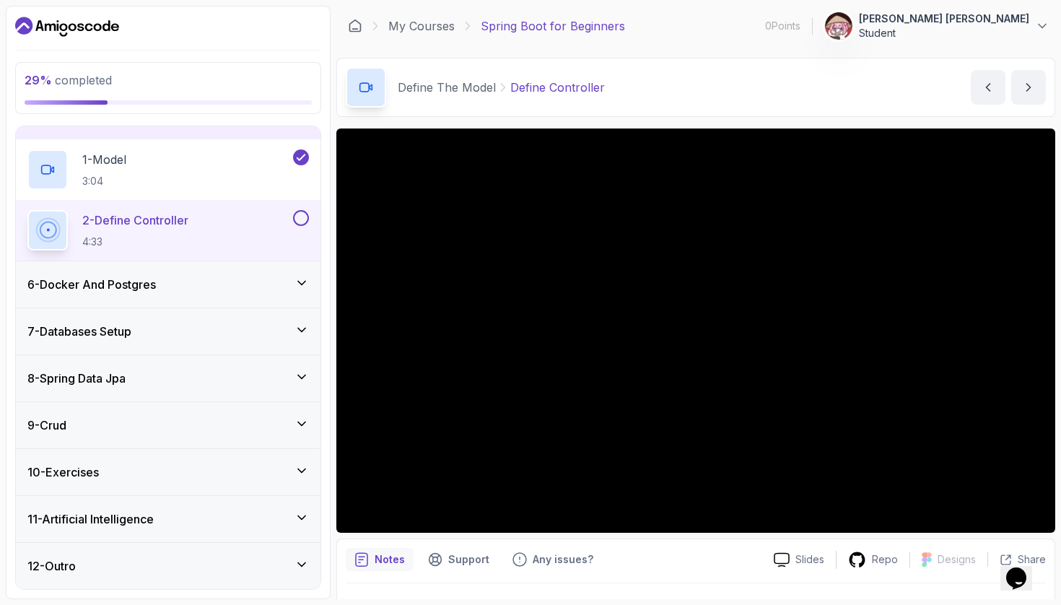
click at [287, 285] on div "6 - Docker And Postgres" at bounding box center [167, 284] width 281 height 17
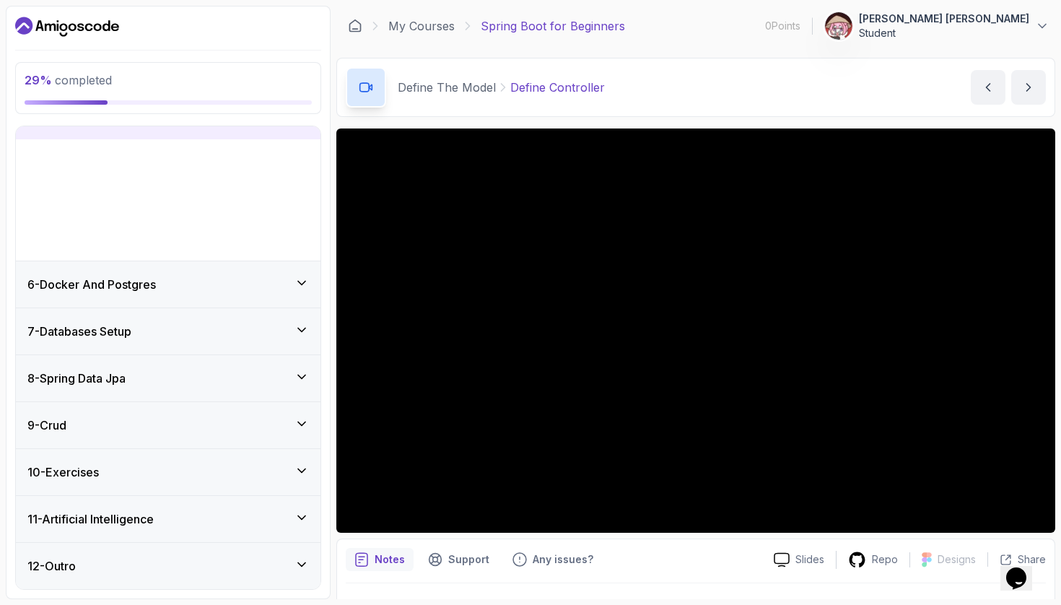
scroll to position [100, 0]
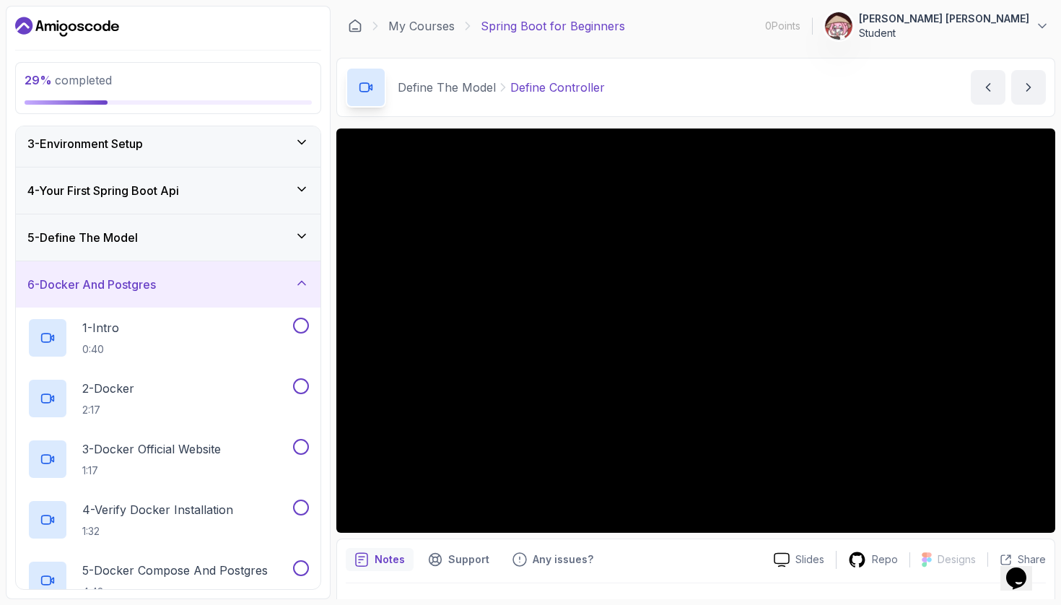
click at [294, 284] on div "6 - Docker And Postgres" at bounding box center [167, 284] width 281 height 17
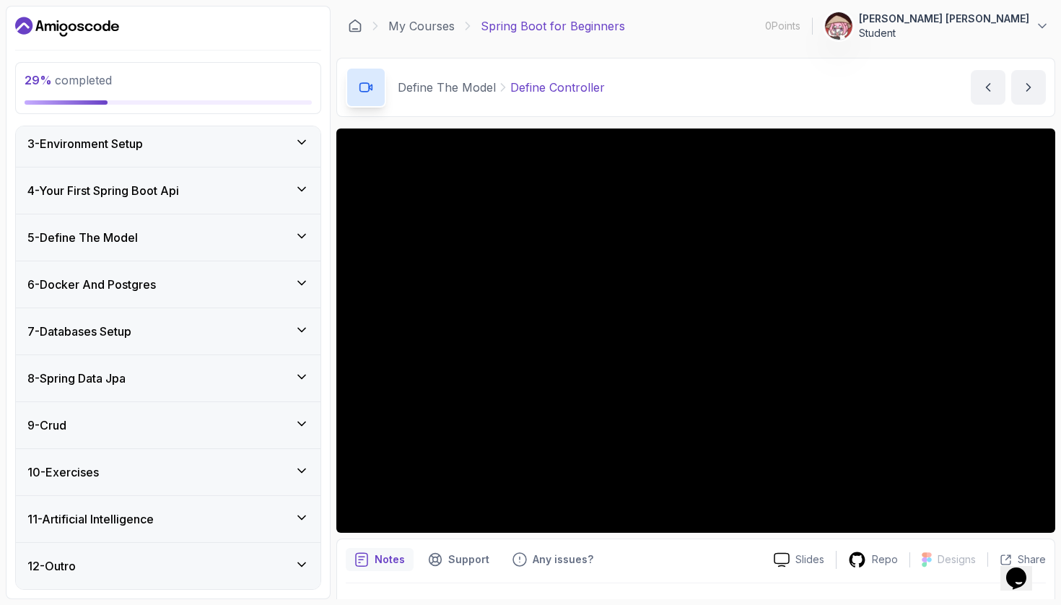
click at [248, 231] on div "5 - Define The Model" at bounding box center [167, 237] width 281 height 17
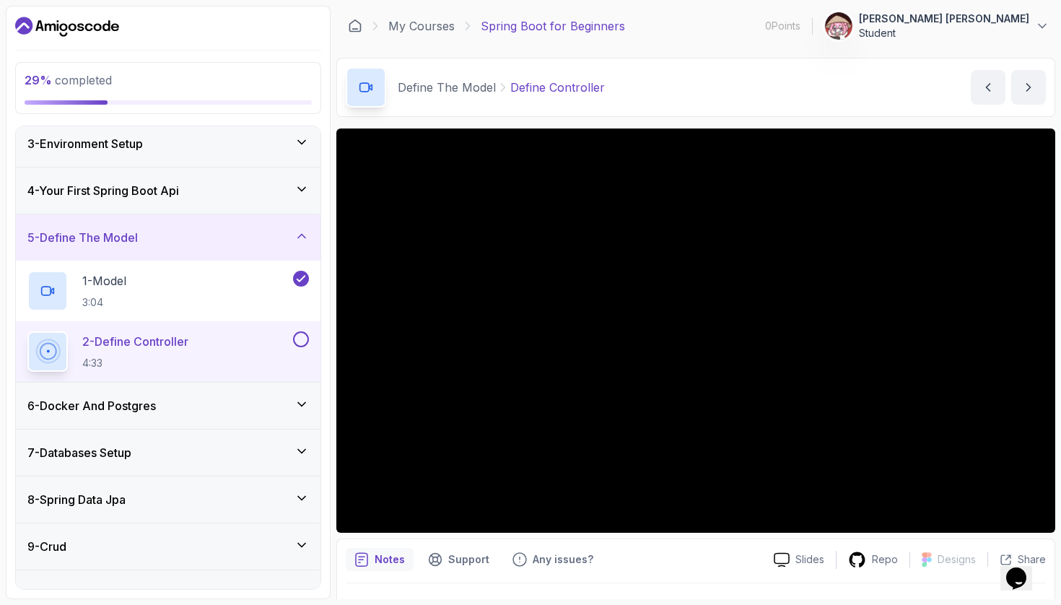
click at [302, 336] on button at bounding box center [301, 339] width 16 height 16
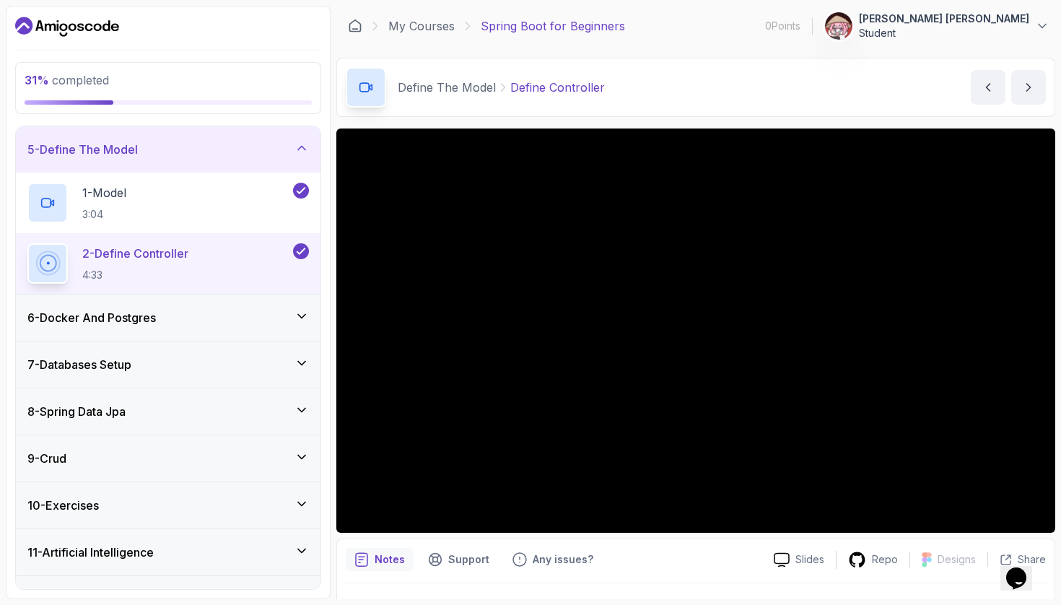
click at [274, 333] on div "6 - Docker And Postgres" at bounding box center [168, 317] width 305 height 46
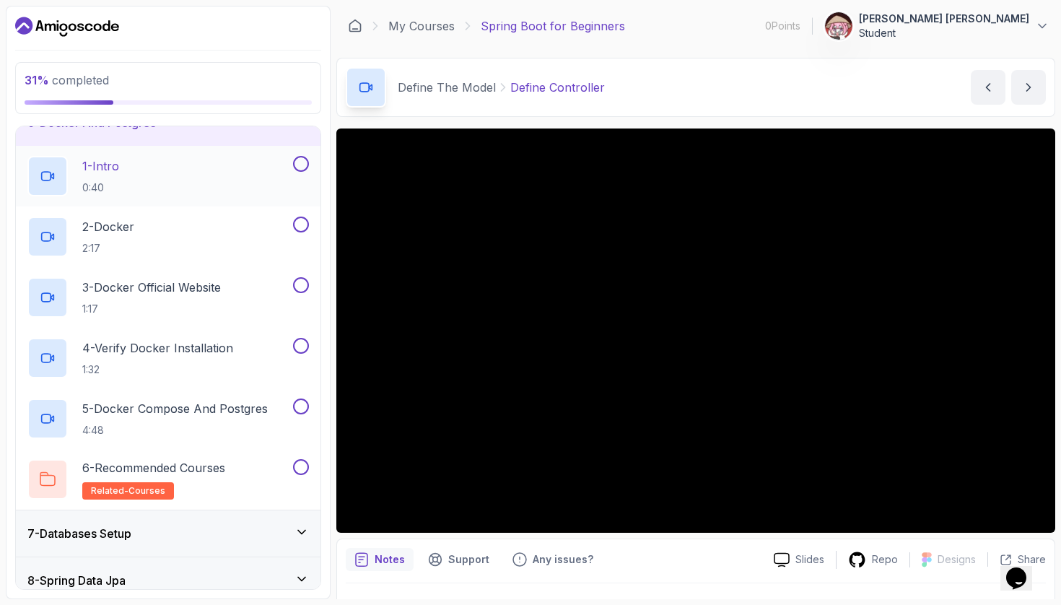
scroll to position [263, 0]
click at [305, 162] on button at bounding box center [301, 162] width 16 height 16
click at [300, 227] on button at bounding box center [301, 222] width 16 height 16
click at [300, 282] on button at bounding box center [301, 283] width 16 height 16
click at [305, 351] on button "4 - Verify Docker Installation 1:32" at bounding box center [167, 356] width 281 height 40
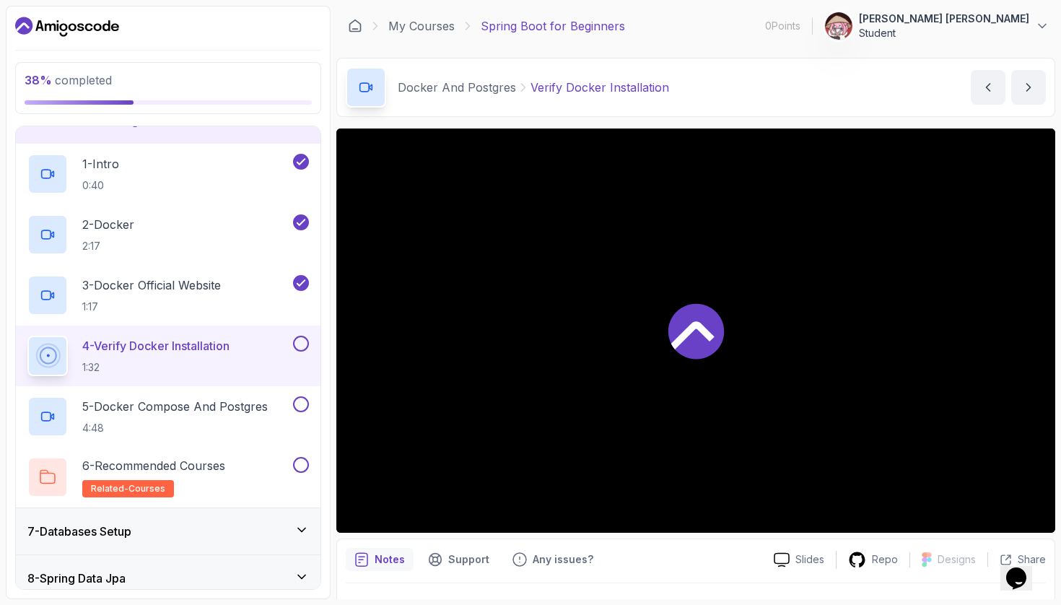
click at [301, 340] on button at bounding box center [301, 344] width 16 height 16
click at [298, 401] on button at bounding box center [301, 404] width 16 height 16
click at [302, 466] on button at bounding box center [301, 465] width 16 height 16
click at [204, 541] on div "7 - Databases Setup" at bounding box center [168, 531] width 305 height 46
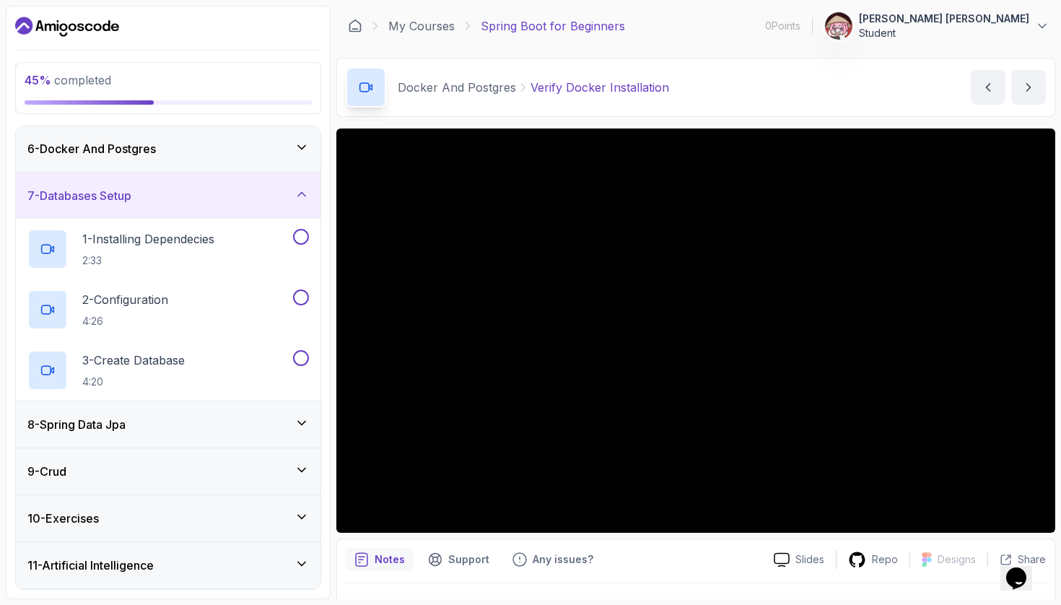
scroll to position [240, 0]
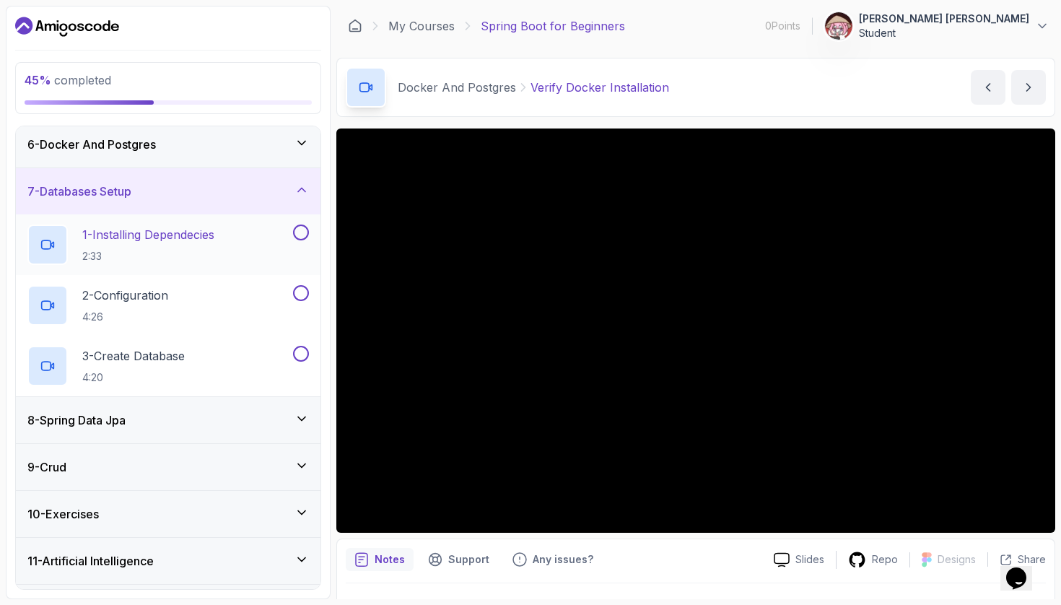
click at [148, 232] on p "1 - Installing Dependecies" at bounding box center [148, 234] width 132 height 17
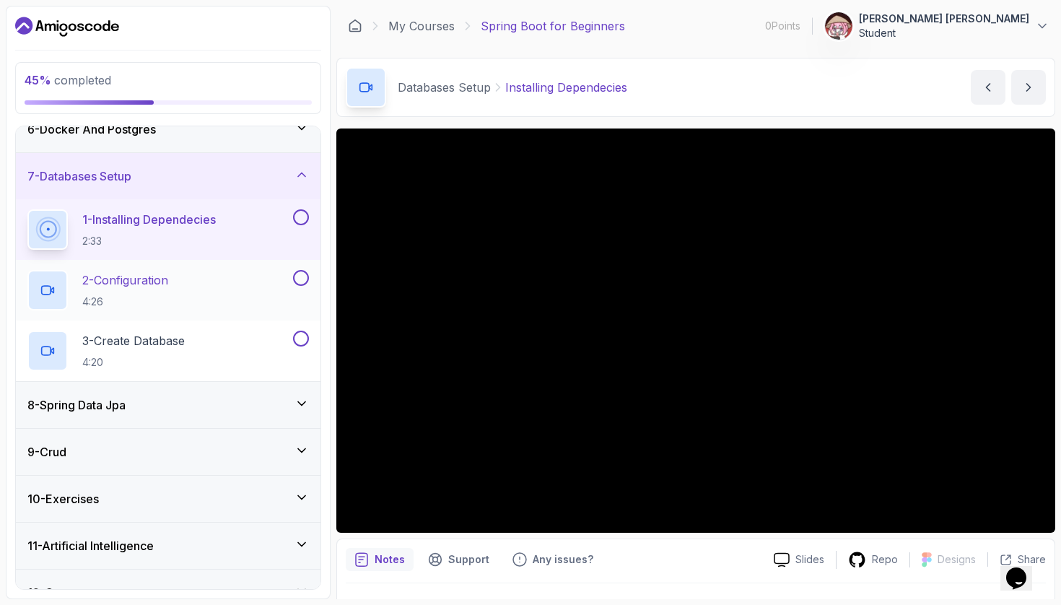
scroll to position [258, 0]
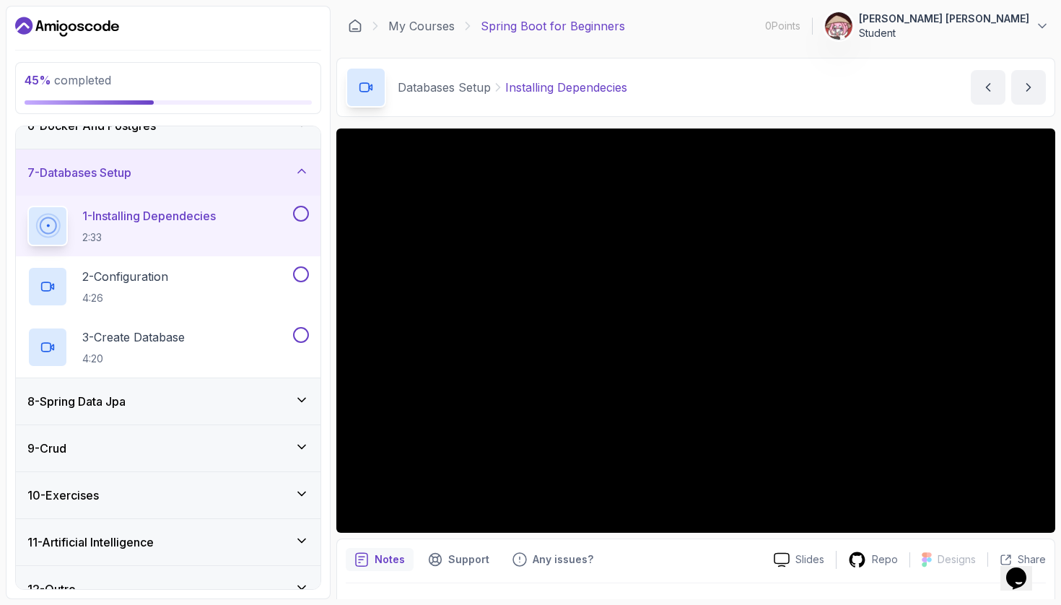
click at [302, 214] on button at bounding box center [301, 214] width 16 height 16
click at [302, 280] on button at bounding box center [301, 274] width 16 height 16
click at [299, 335] on button at bounding box center [301, 335] width 16 height 16
click at [200, 291] on div "2 - Configuration 4:26" at bounding box center [158, 286] width 263 height 40
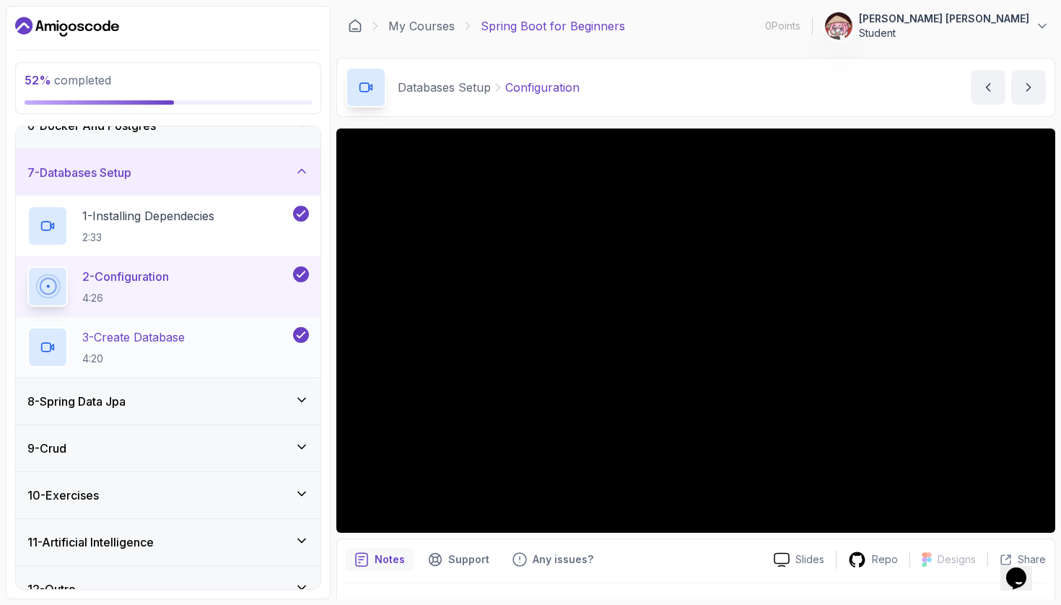
click at [197, 353] on div "3 - Create Database 4:20" at bounding box center [158, 347] width 263 height 40
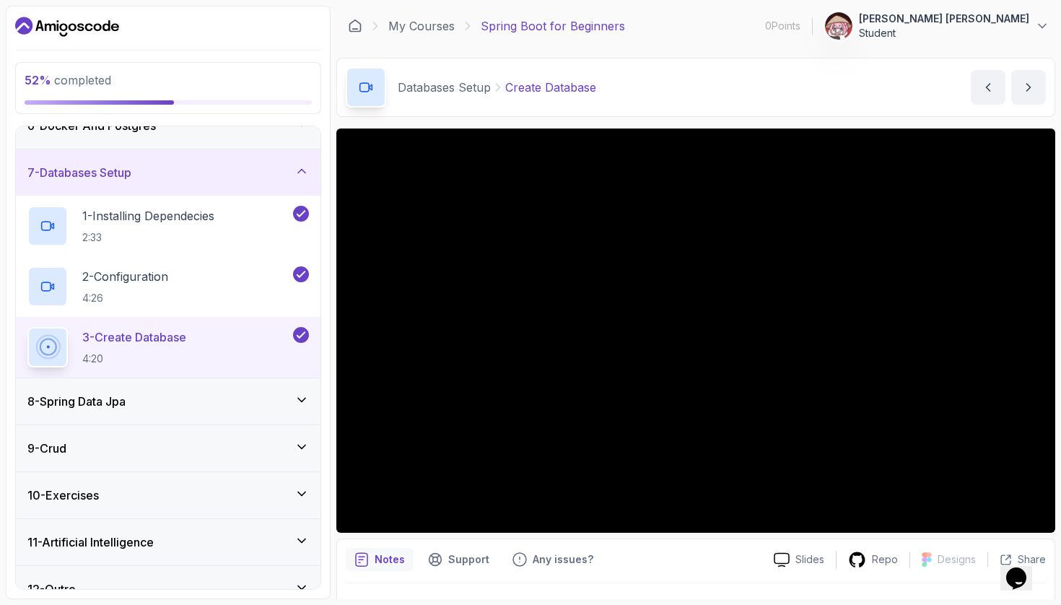
click at [250, 403] on div "8 - Spring Data Jpa" at bounding box center [167, 401] width 281 height 17
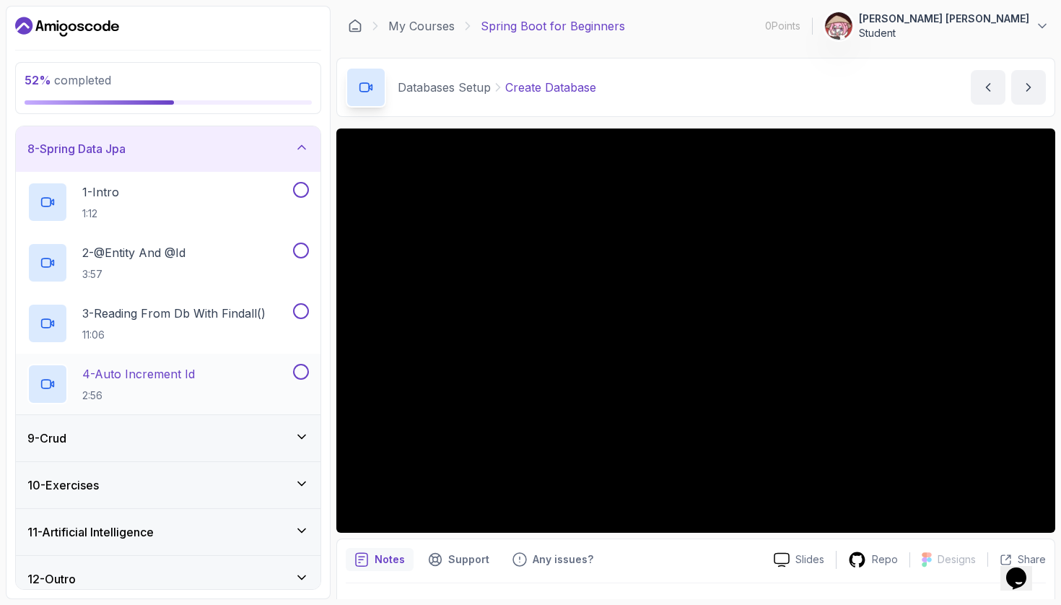
scroll to position [333, 0]
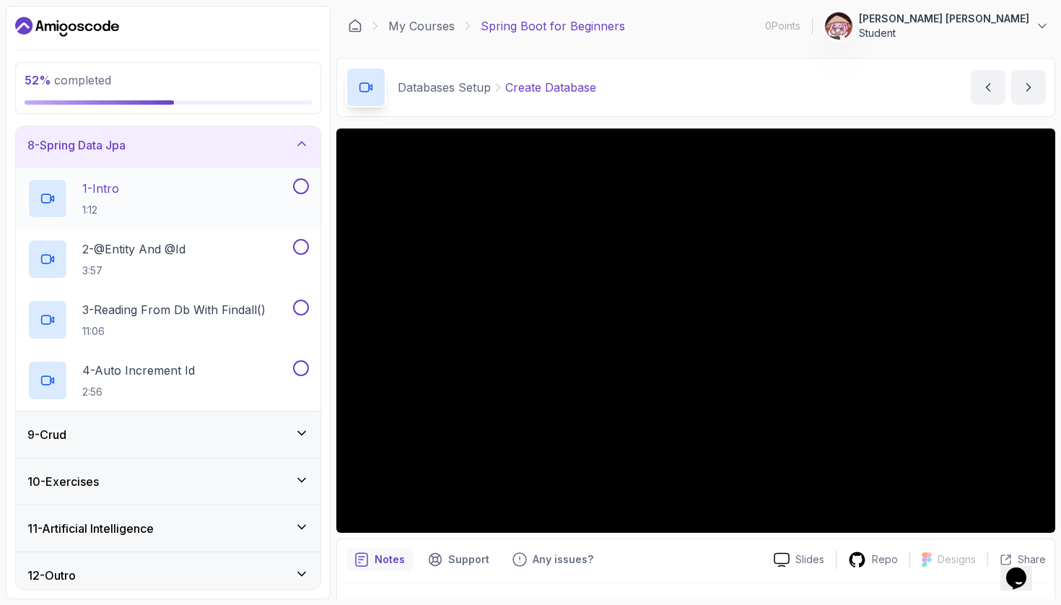
click at [187, 211] on div "1 - Intro 1:12" at bounding box center [158, 198] width 263 height 40
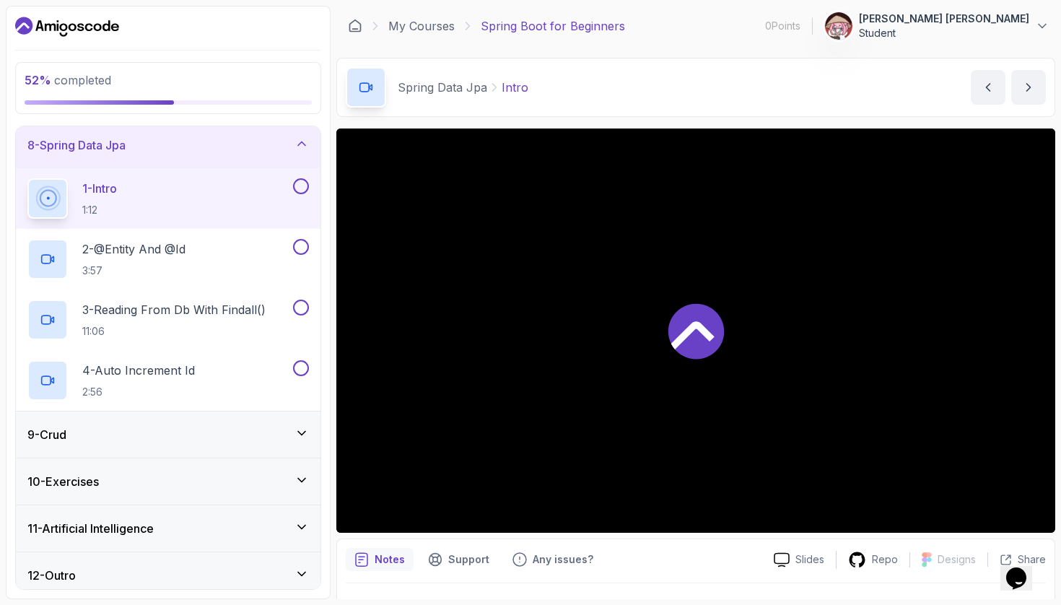
click at [189, 450] on div "9 - Crud" at bounding box center [168, 434] width 305 height 46
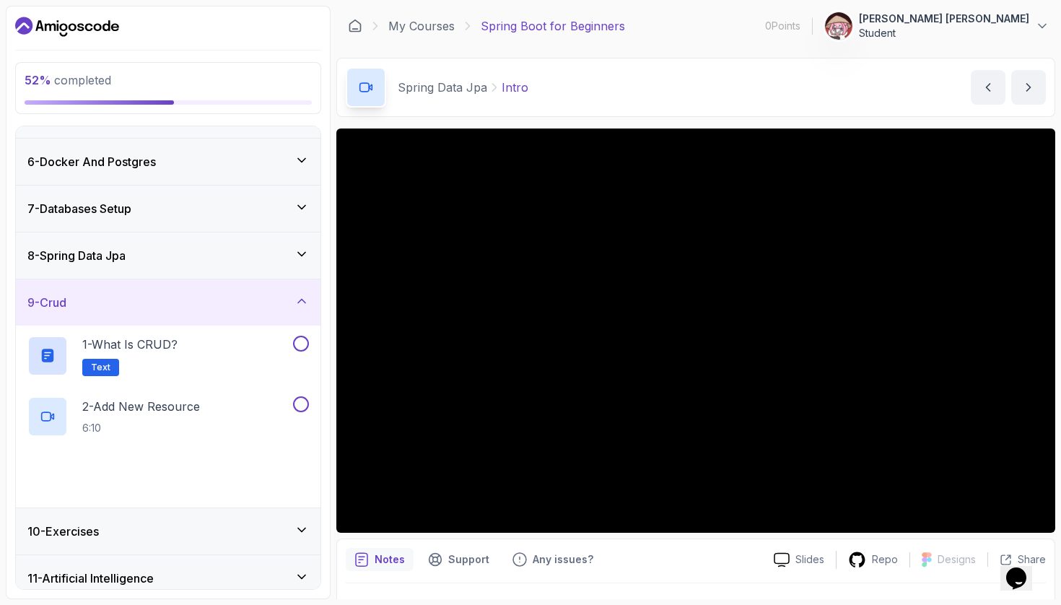
scroll to position [227, 0]
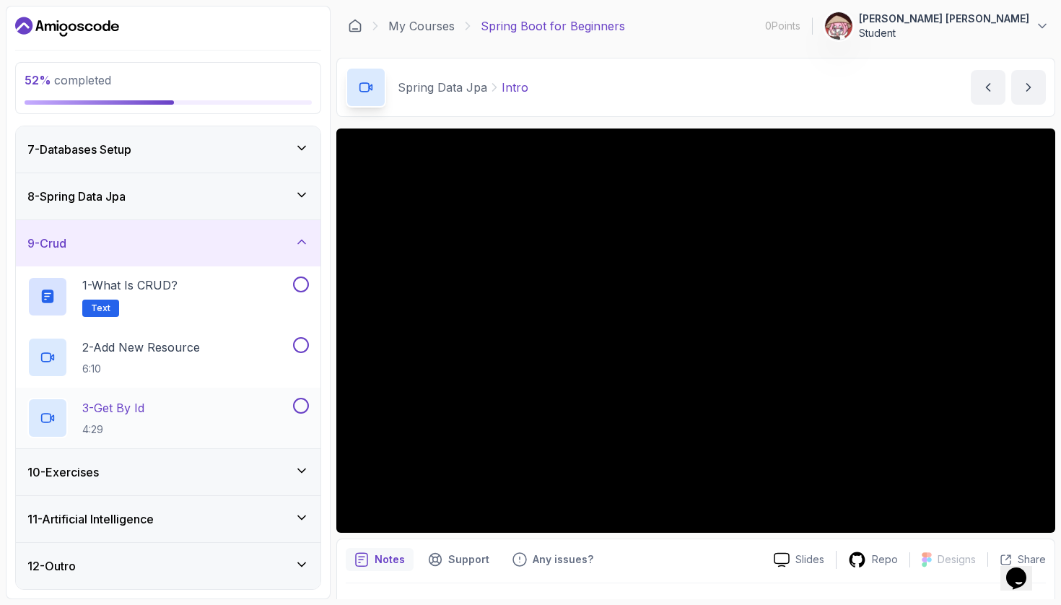
click at [152, 479] on div "10 - Exercises" at bounding box center [167, 471] width 281 height 17
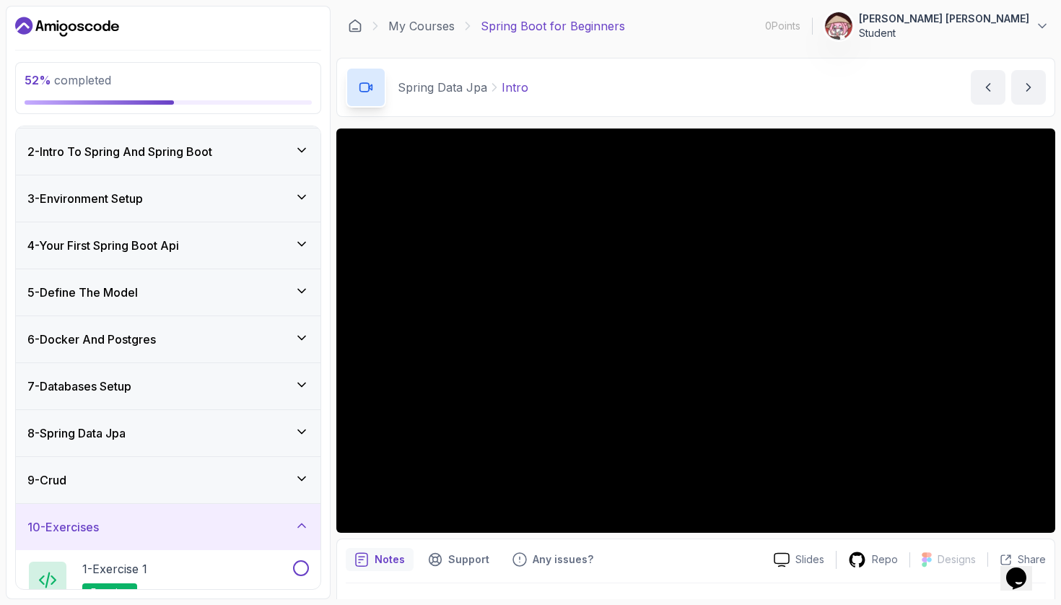
scroll to position [30, 0]
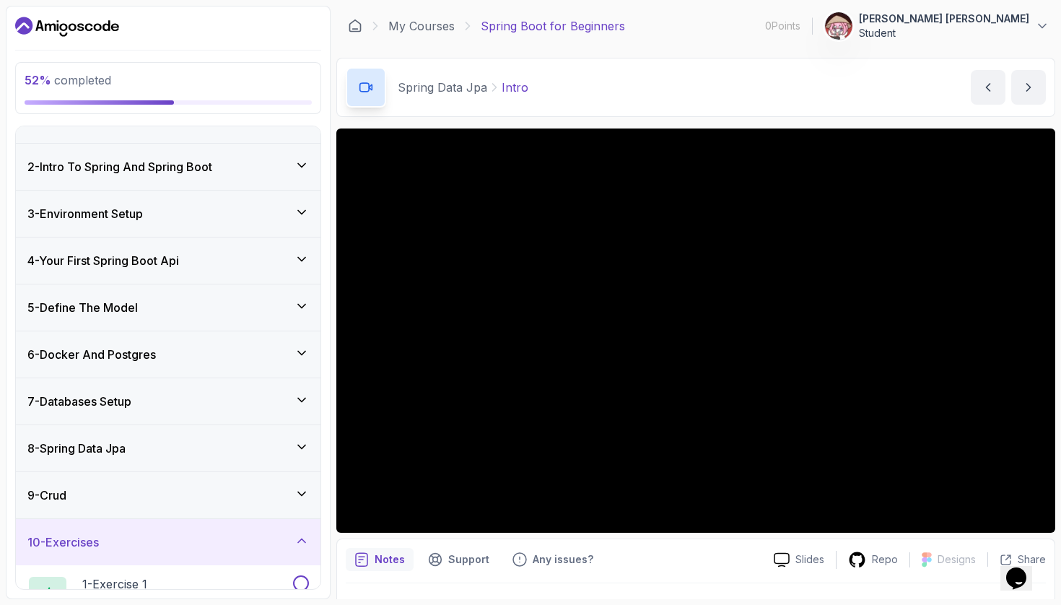
click at [211, 408] on div "7 - Databases Setup" at bounding box center [167, 401] width 281 height 17
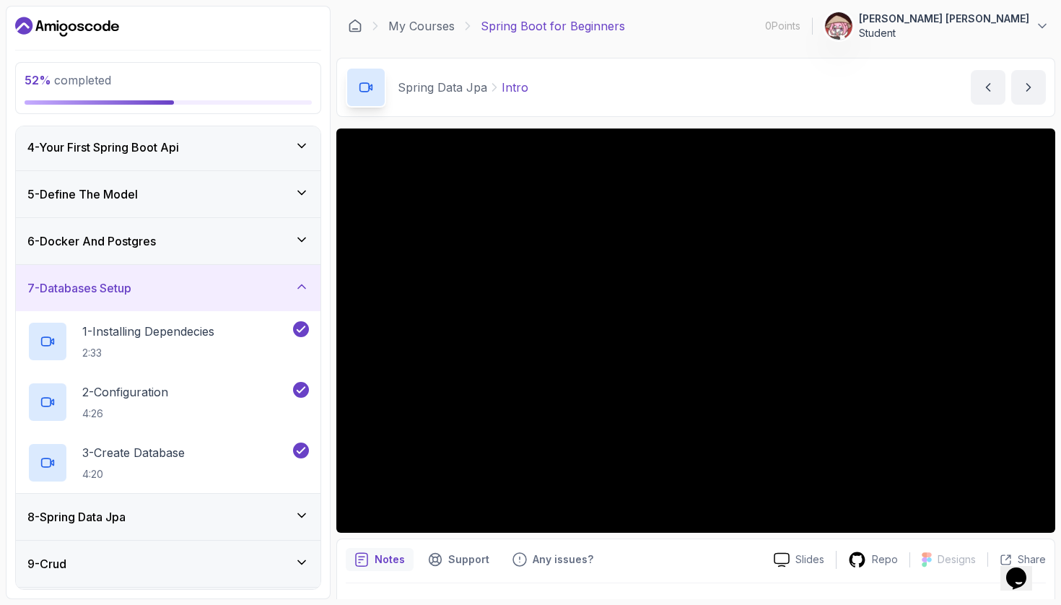
click at [247, 279] on div "7 - Databases Setup" at bounding box center [167, 287] width 281 height 17
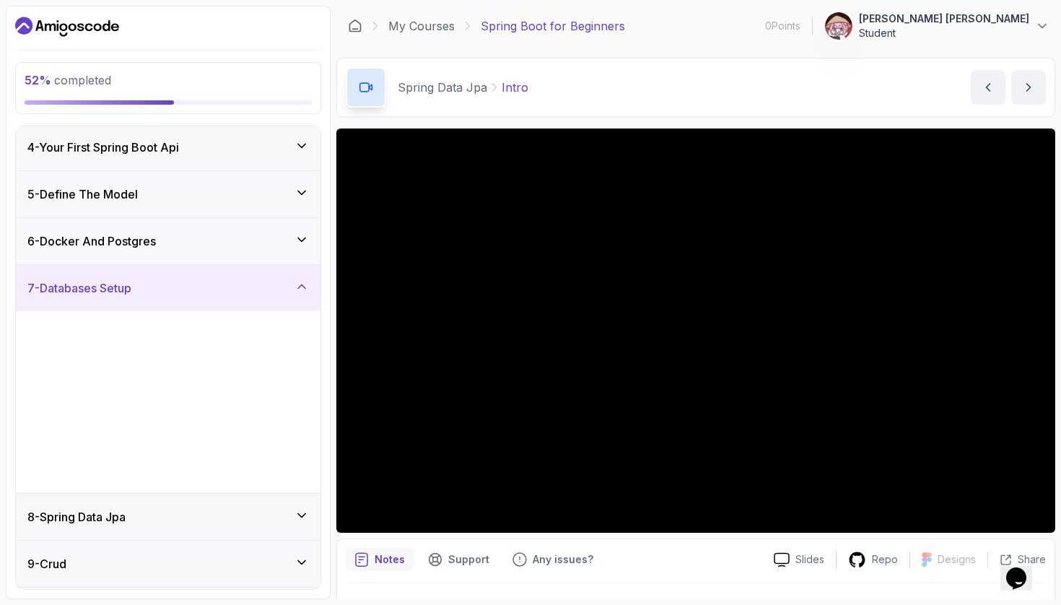
scroll to position [100, 0]
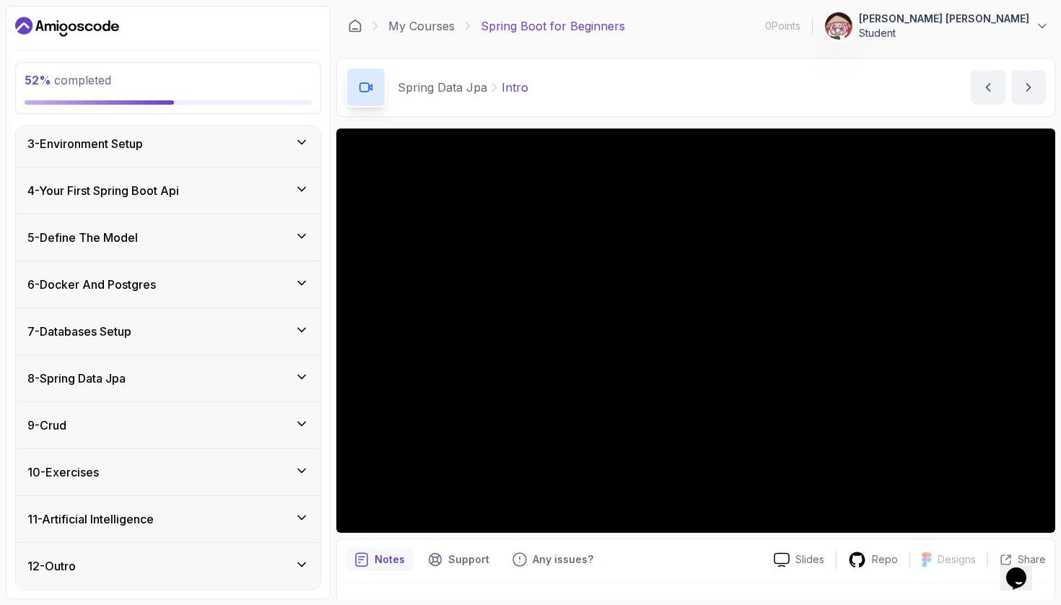
click at [197, 377] on div "8 - Spring Data Jpa" at bounding box center [167, 378] width 281 height 17
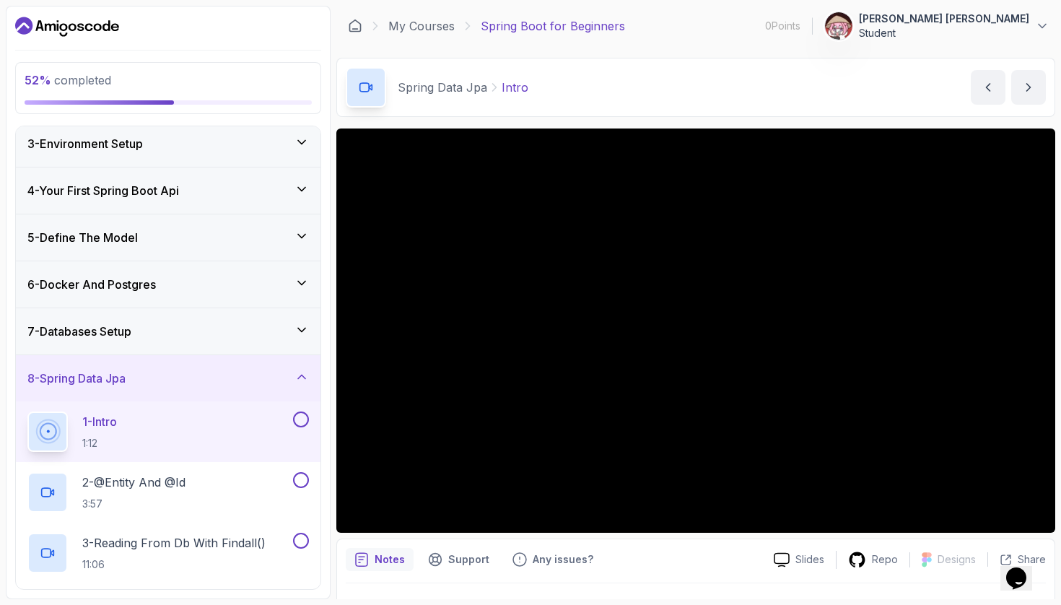
click at [203, 341] on div "7 - Databases Setup" at bounding box center [168, 331] width 305 height 46
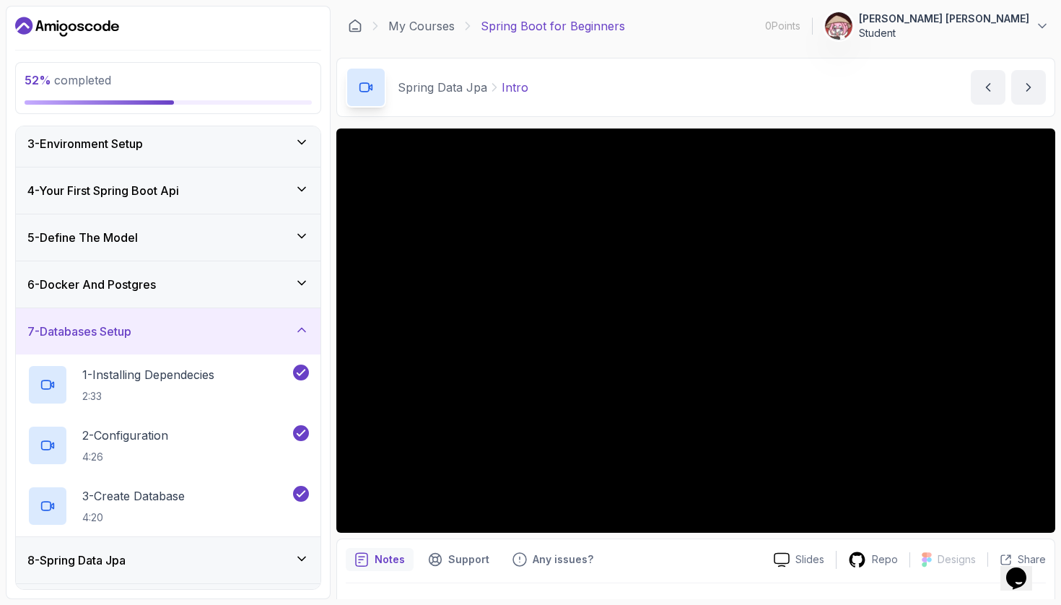
click at [230, 336] on div "7 - Databases Setup" at bounding box center [167, 331] width 281 height 17
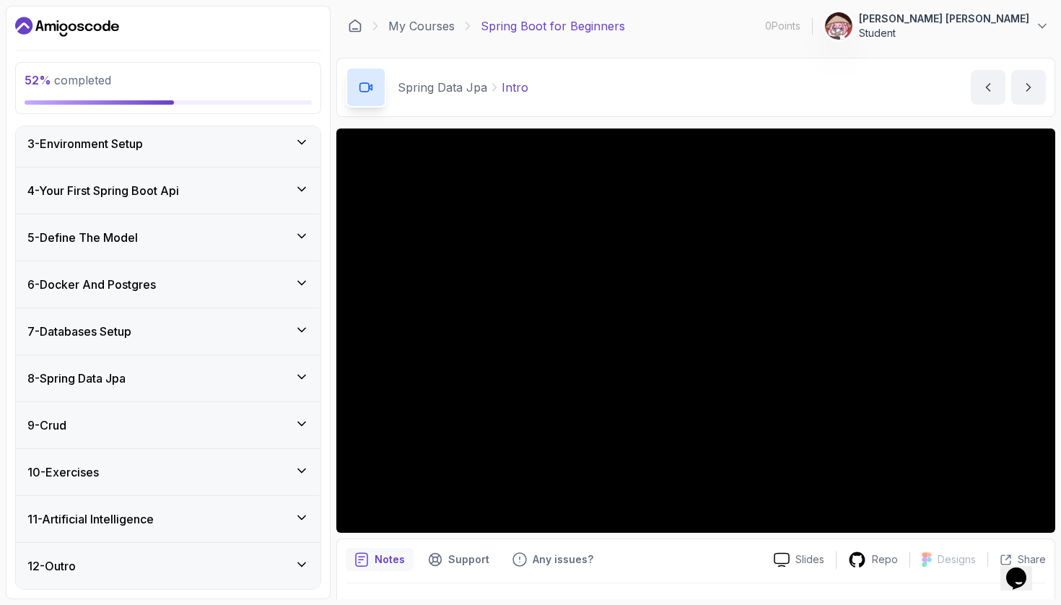
scroll to position [0, 0]
click at [220, 377] on div "8 - Spring Data Jpa" at bounding box center [167, 378] width 281 height 17
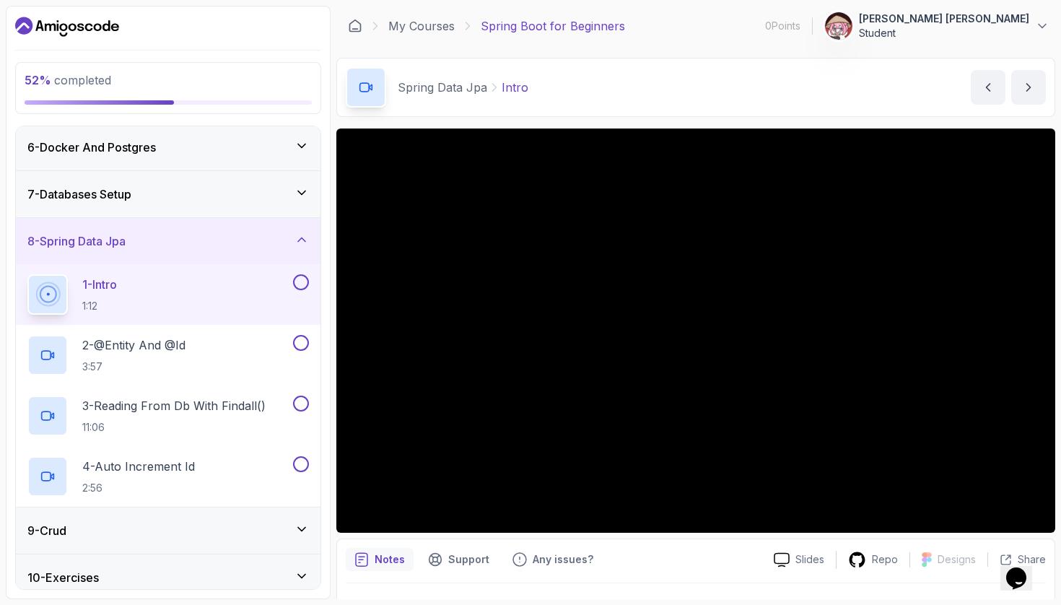
scroll to position [241, 0]
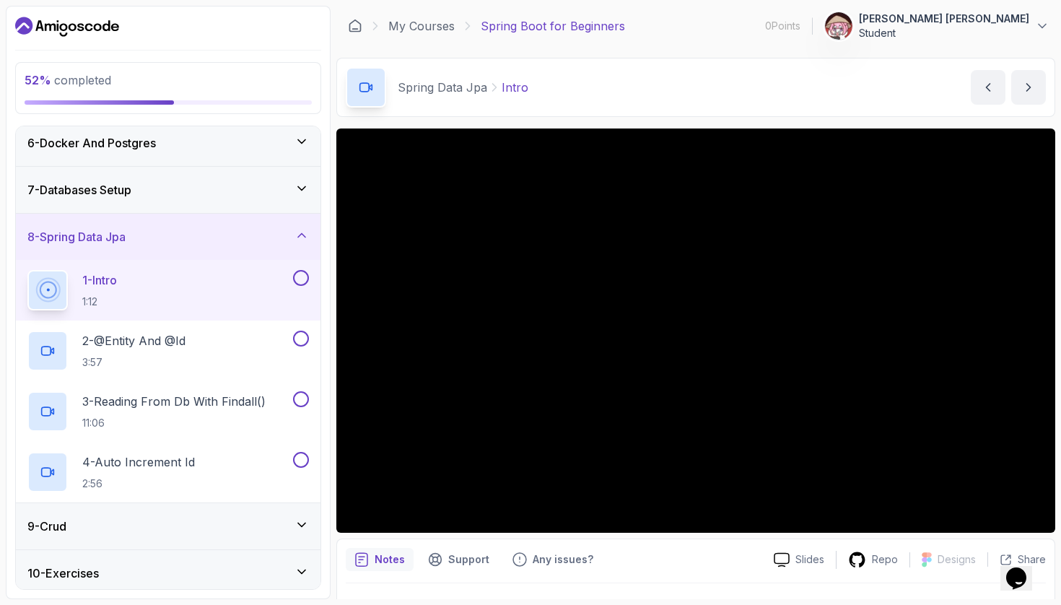
click at [302, 278] on button at bounding box center [301, 278] width 16 height 16
click at [303, 338] on button at bounding box center [301, 339] width 16 height 16
click at [302, 401] on button at bounding box center [301, 399] width 16 height 16
click at [302, 462] on button at bounding box center [301, 460] width 16 height 16
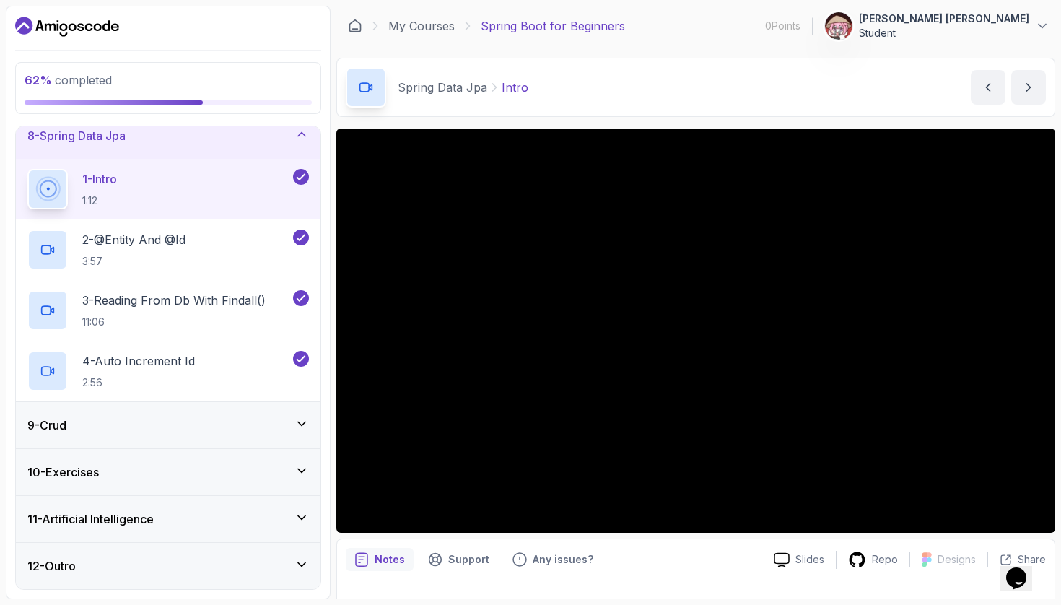
scroll to position [342, 0]
click at [1034, 92] on icon "next content" at bounding box center [1028, 87] width 14 height 14
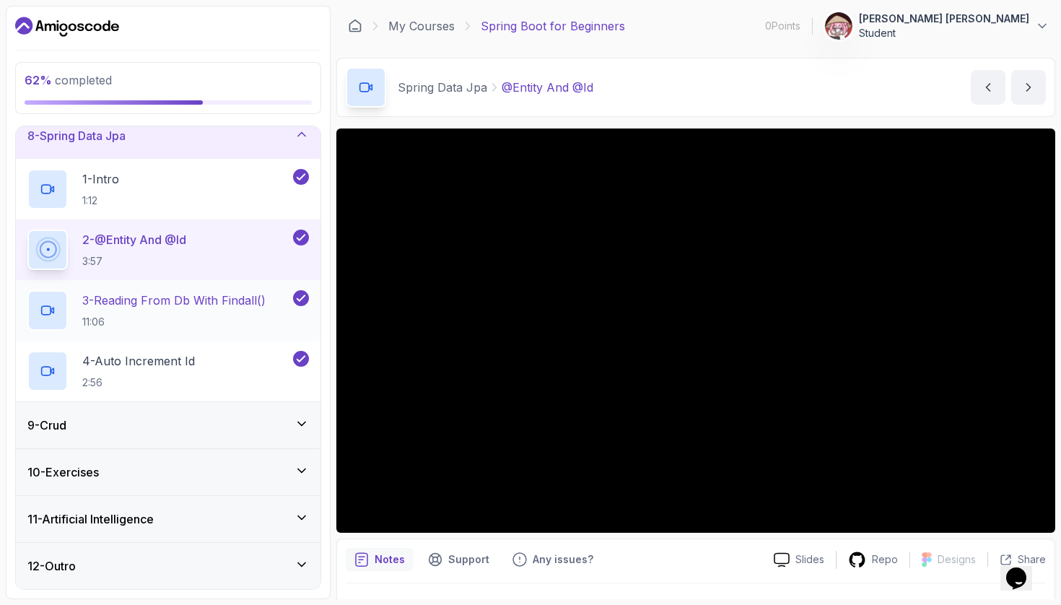
click at [178, 305] on p "3 - Reading From Db With Findall()" at bounding box center [173, 300] width 183 height 17
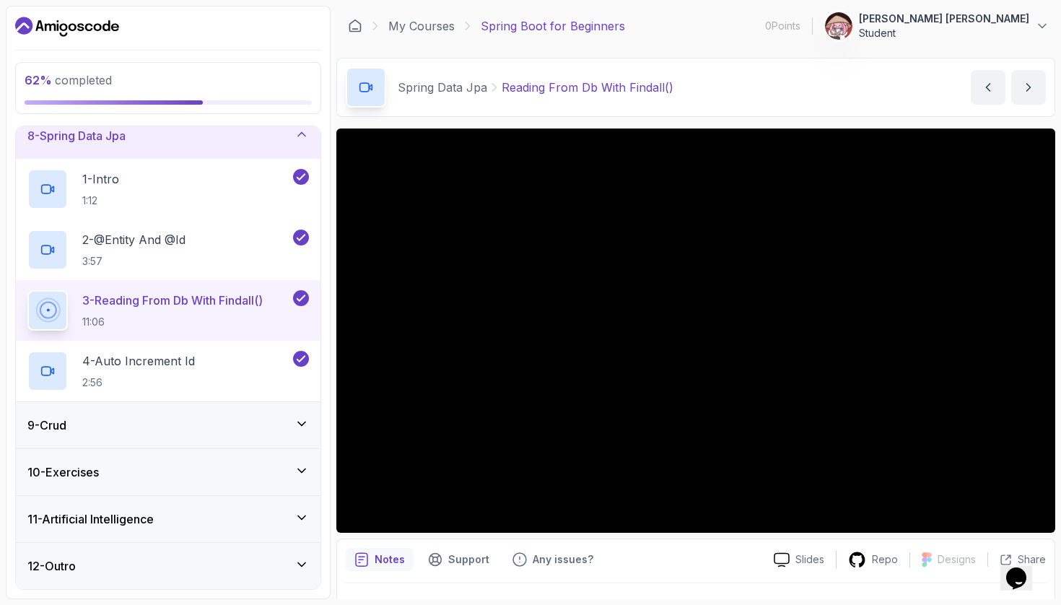
click at [633, 551] on div "Notes Support Any issues?" at bounding box center [554, 559] width 416 height 23
click at [633, 552] on div "Notes Support Any issues?" at bounding box center [554, 559] width 416 height 23
click at [694, 559] on div "Notes Support Any issues?" at bounding box center [554, 559] width 416 height 23
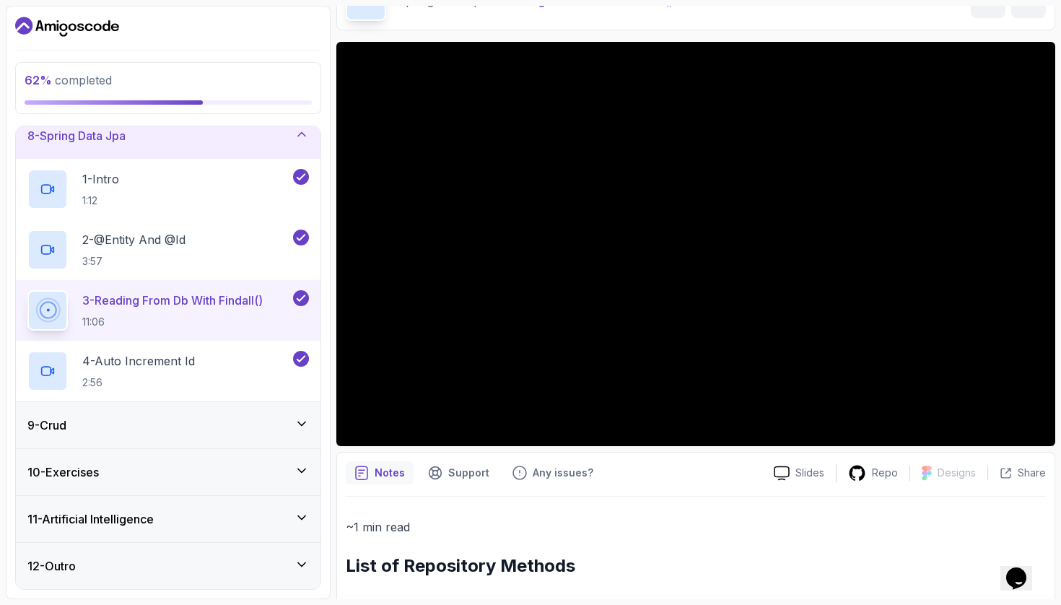
scroll to position [33, 0]
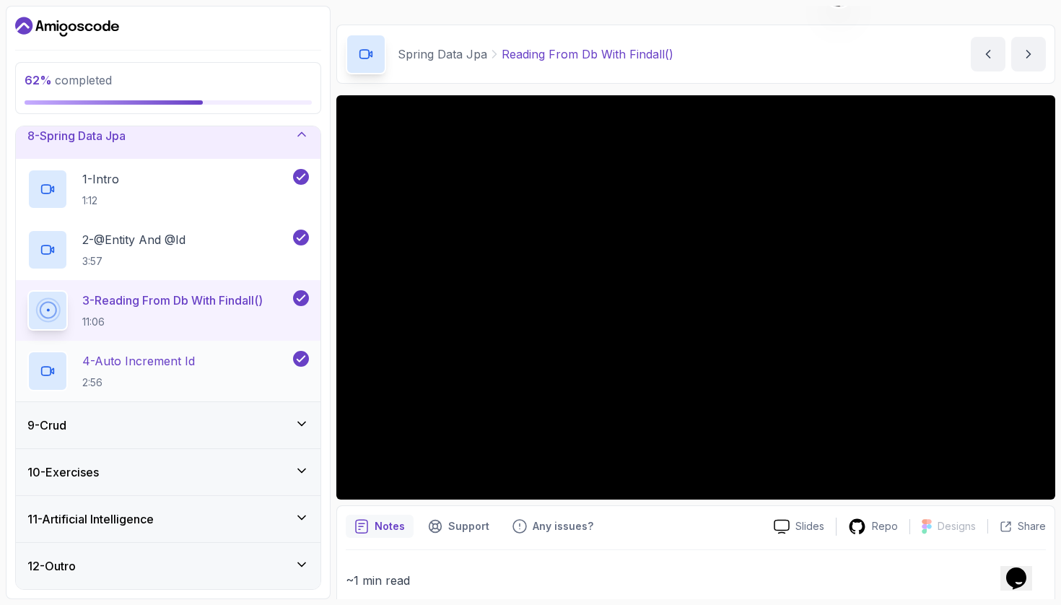
click at [236, 381] on div "4 - Auto Increment Id 2:56" at bounding box center [158, 371] width 263 height 40
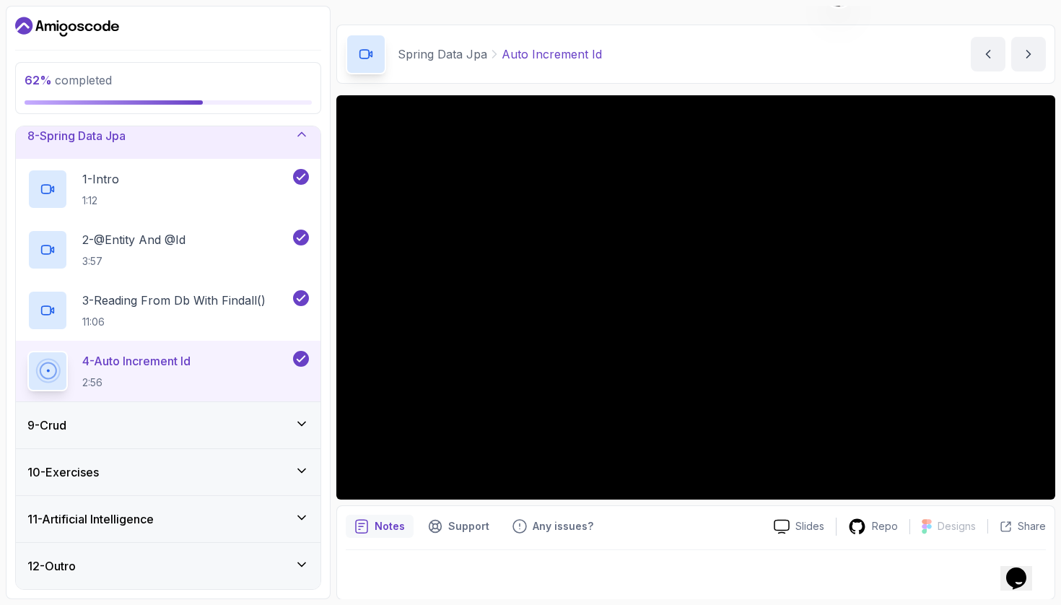
click at [295, 428] on icon at bounding box center [301, 423] width 14 height 14
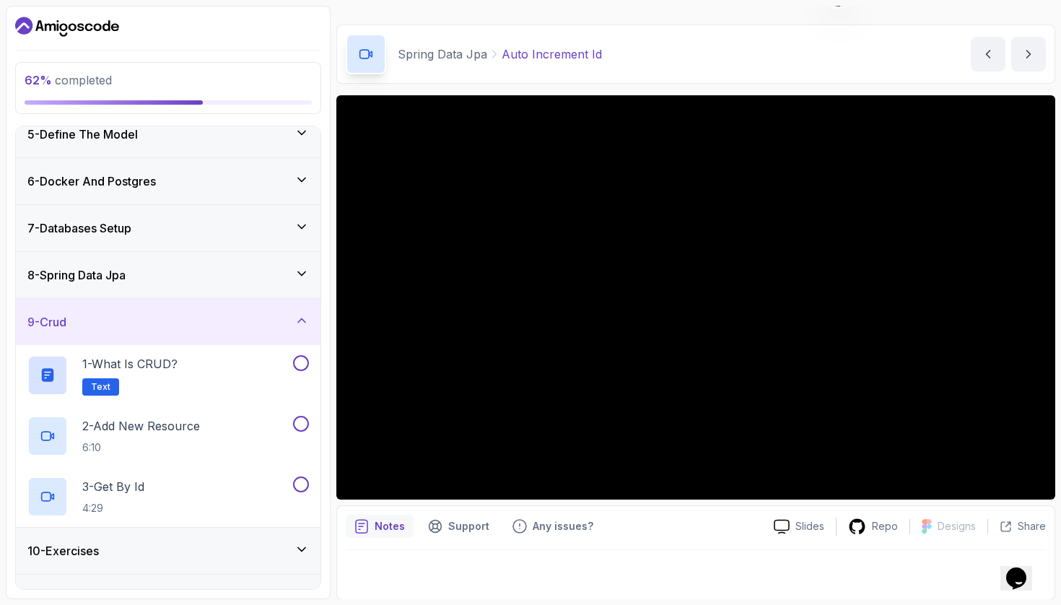
scroll to position [219, 0]
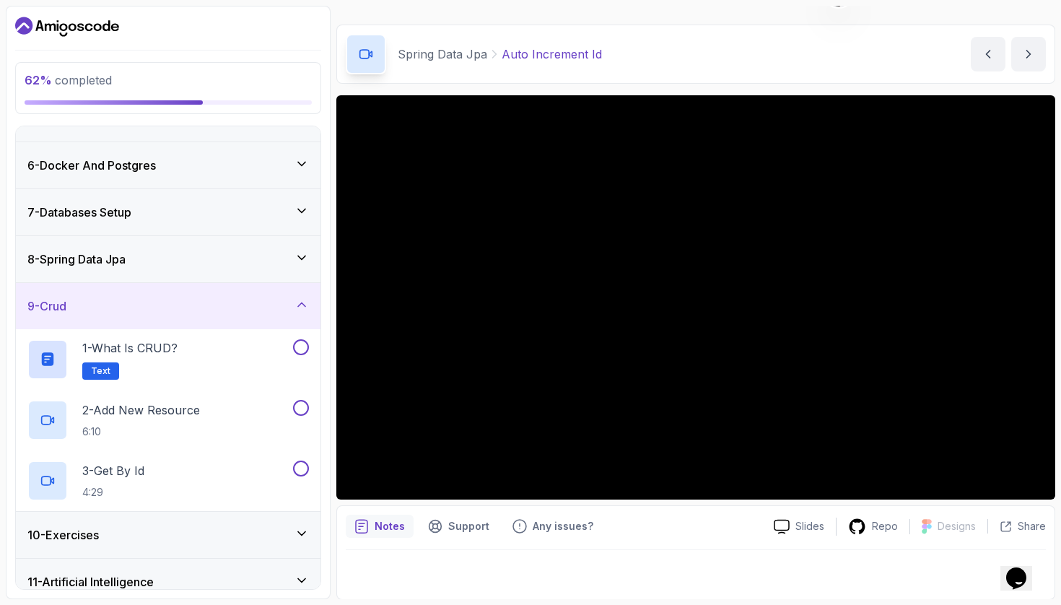
click at [287, 543] on div "10 - Exercises" at bounding box center [168, 535] width 305 height 46
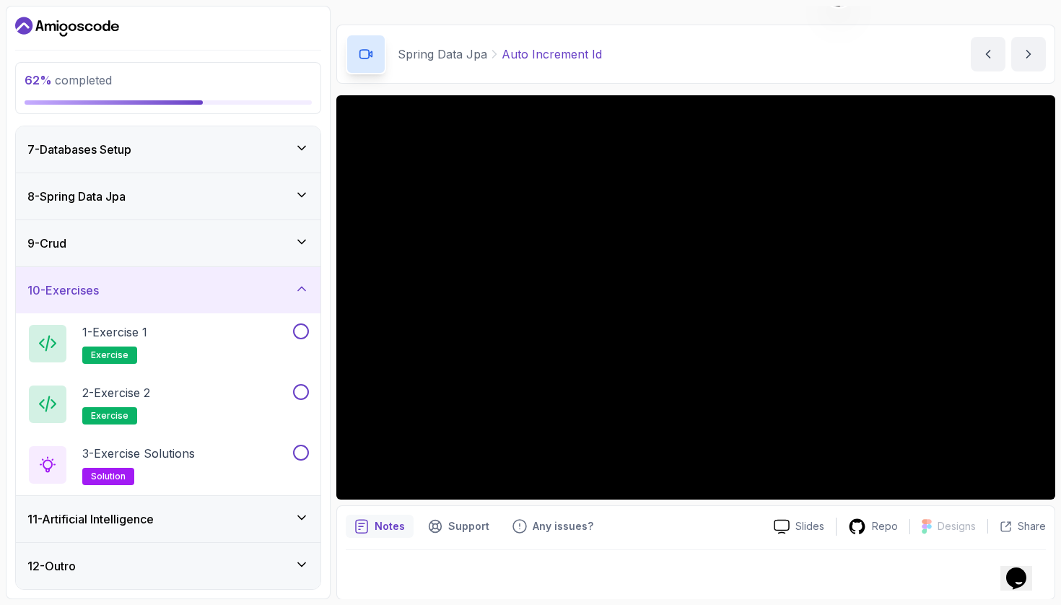
scroll to position [0, 0]
click at [295, 507] on div "11 - Artificial Intelligence" at bounding box center [168, 519] width 305 height 46
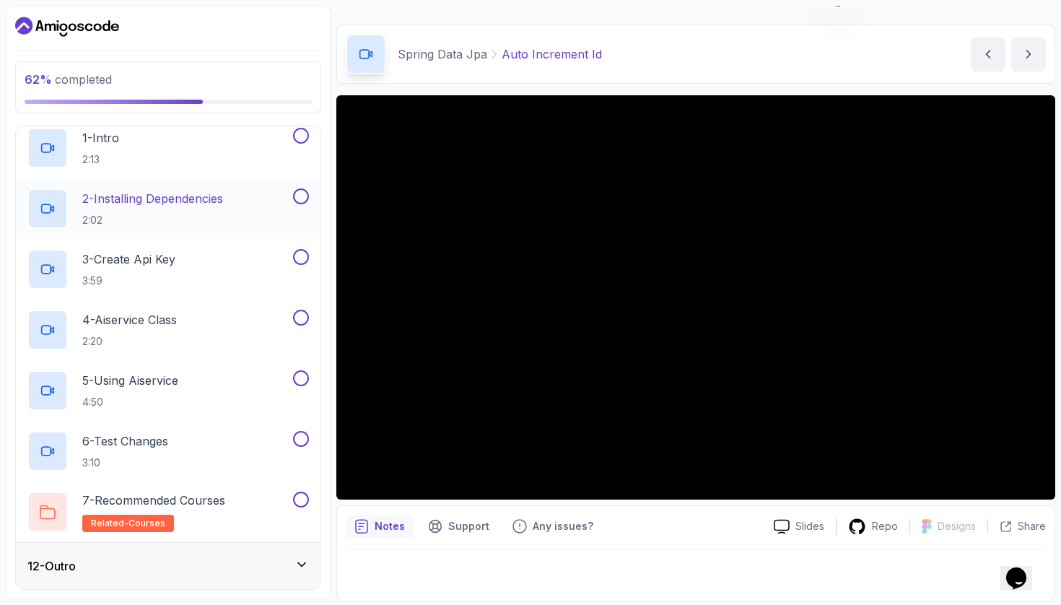
scroll to position [523, 0]
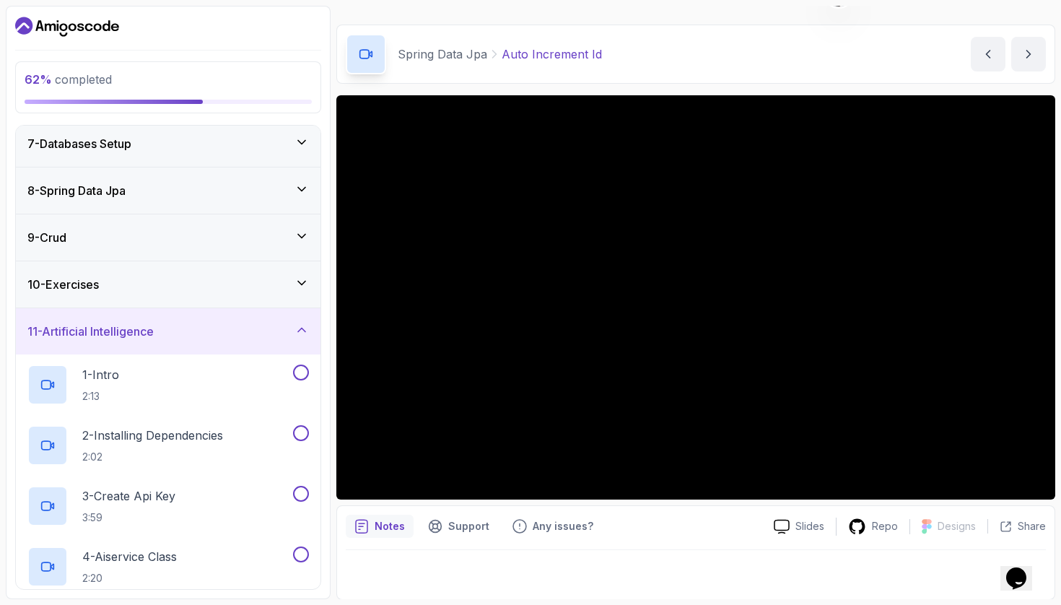
click at [302, 332] on icon at bounding box center [301, 330] width 14 height 14
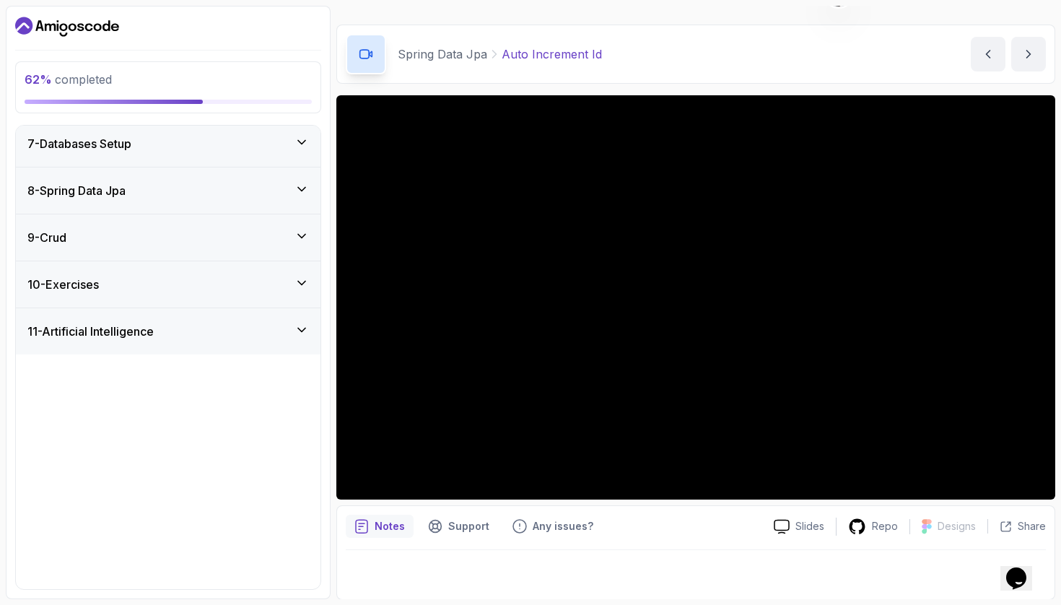
scroll to position [100, 0]
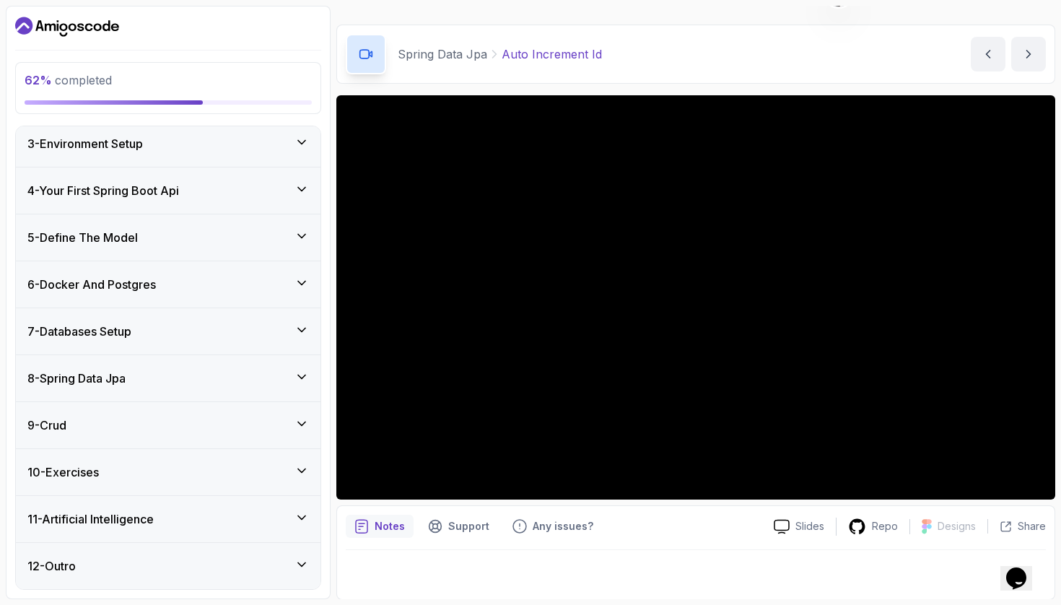
click at [307, 372] on icon at bounding box center [301, 377] width 14 height 14
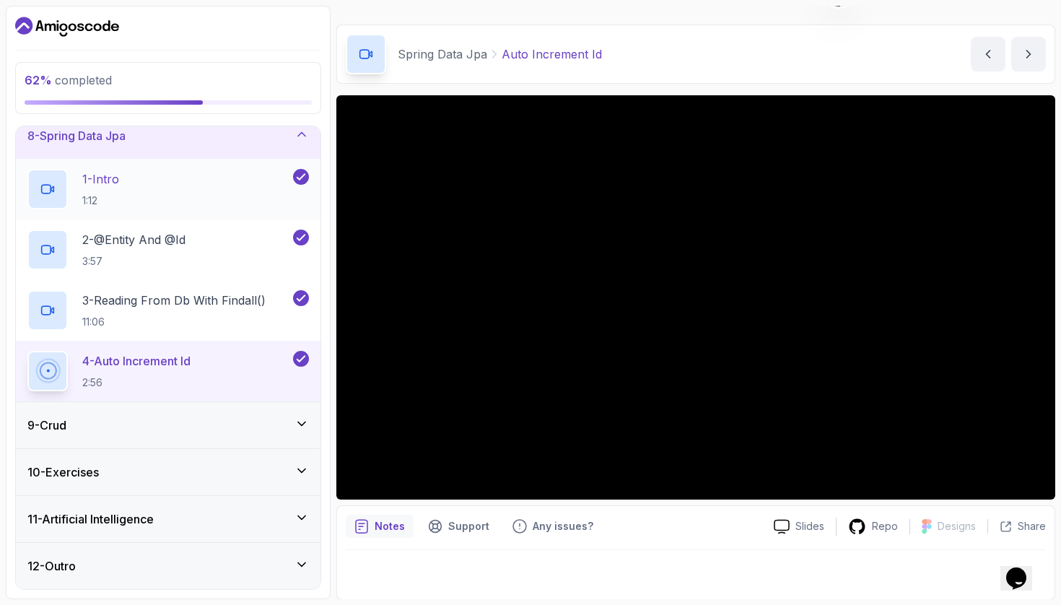
scroll to position [342, 0]
click at [248, 421] on div "9 - Crud" at bounding box center [167, 424] width 281 height 17
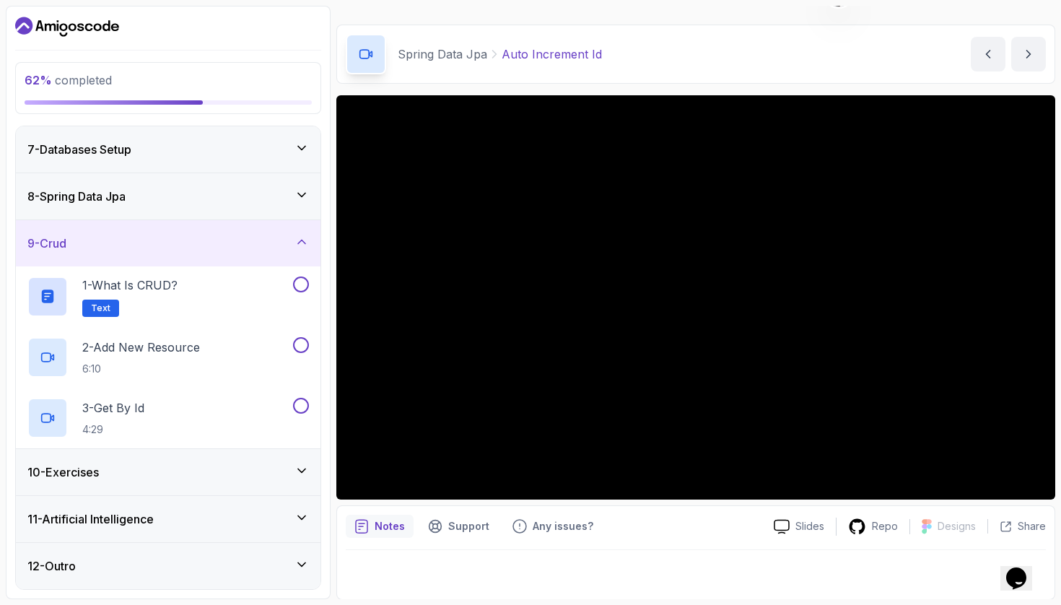
scroll to position [281, 0]
click at [305, 290] on button at bounding box center [301, 284] width 16 height 16
click at [301, 347] on button at bounding box center [301, 345] width 16 height 16
click at [300, 403] on button at bounding box center [301, 406] width 16 height 16
click at [224, 293] on div "1 - What is CRUD? Text" at bounding box center [158, 296] width 263 height 40
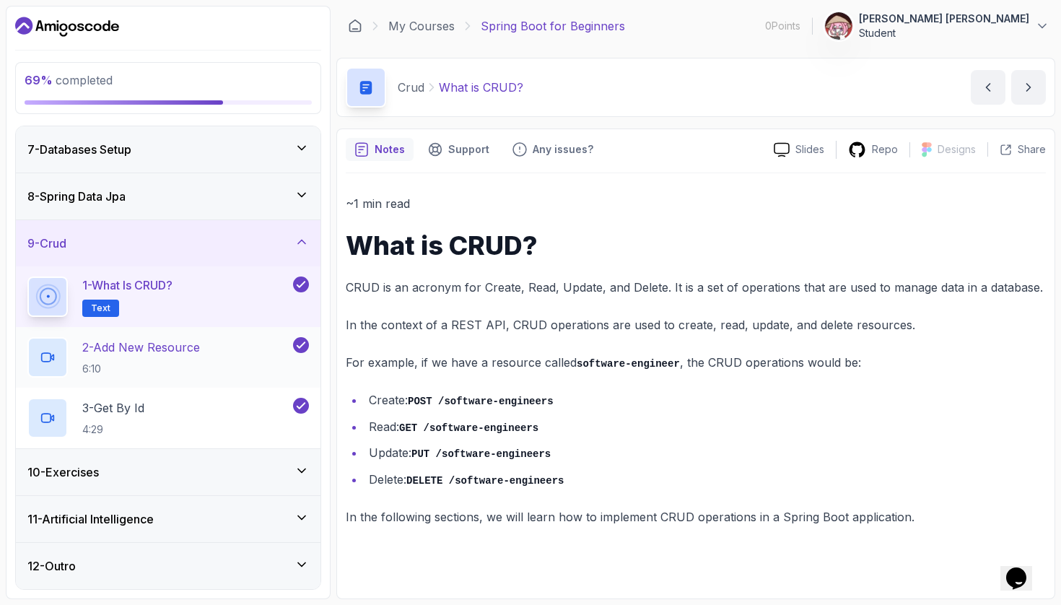
click at [170, 349] on p "2 - Add New Resource" at bounding box center [141, 346] width 118 height 17
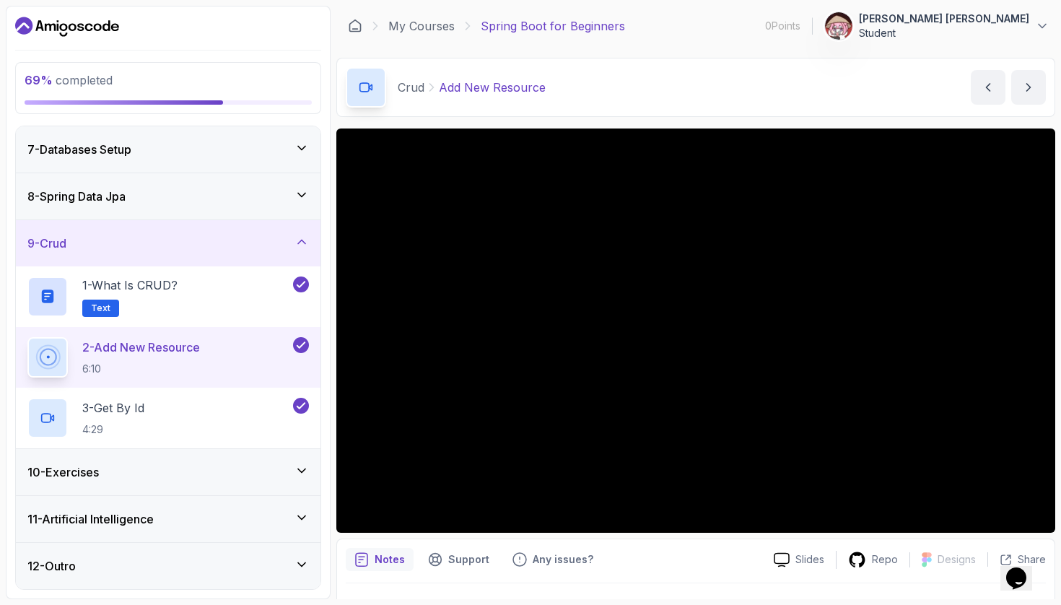
click at [305, 471] on icon at bounding box center [301, 470] width 14 height 14
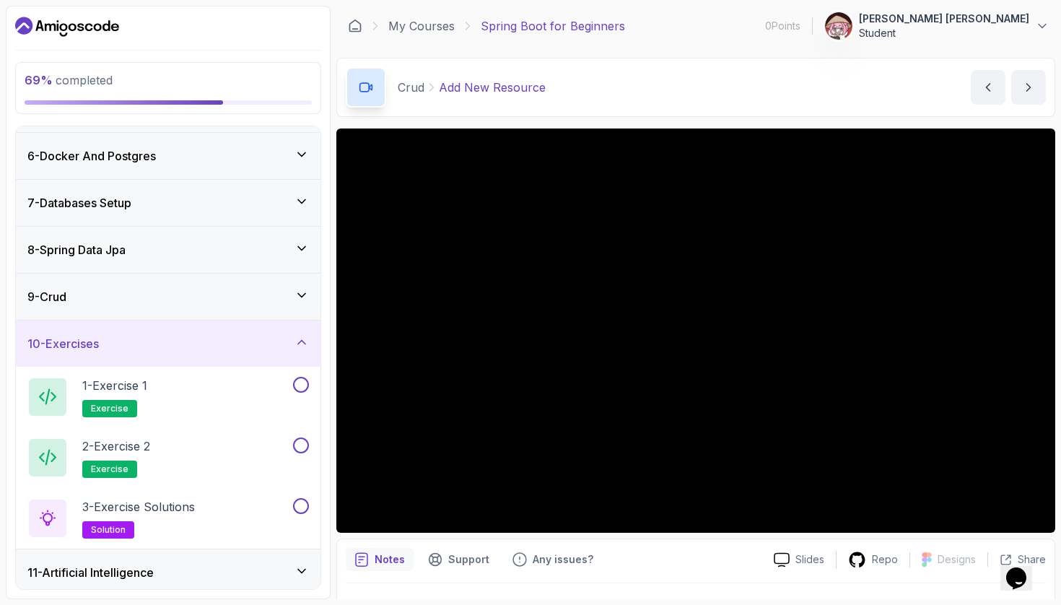
scroll to position [232, 0]
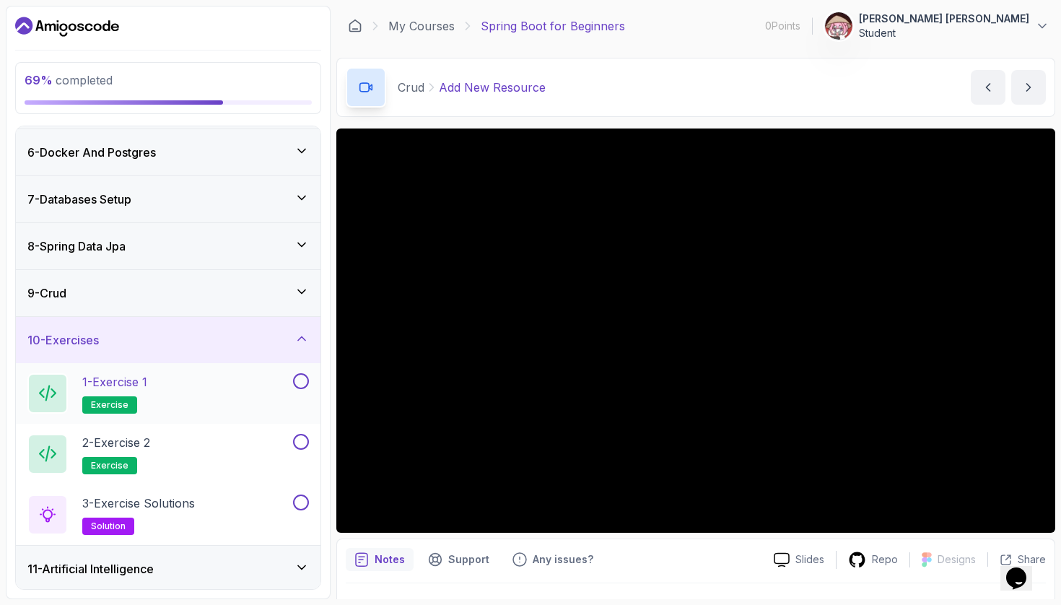
click at [305, 377] on button at bounding box center [301, 381] width 16 height 16
click at [298, 443] on button at bounding box center [301, 442] width 16 height 16
click at [298, 504] on button at bounding box center [301, 502] width 16 height 16
click at [294, 568] on div "11 - Artificial Intelligence" at bounding box center [167, 568] width 281 height 17
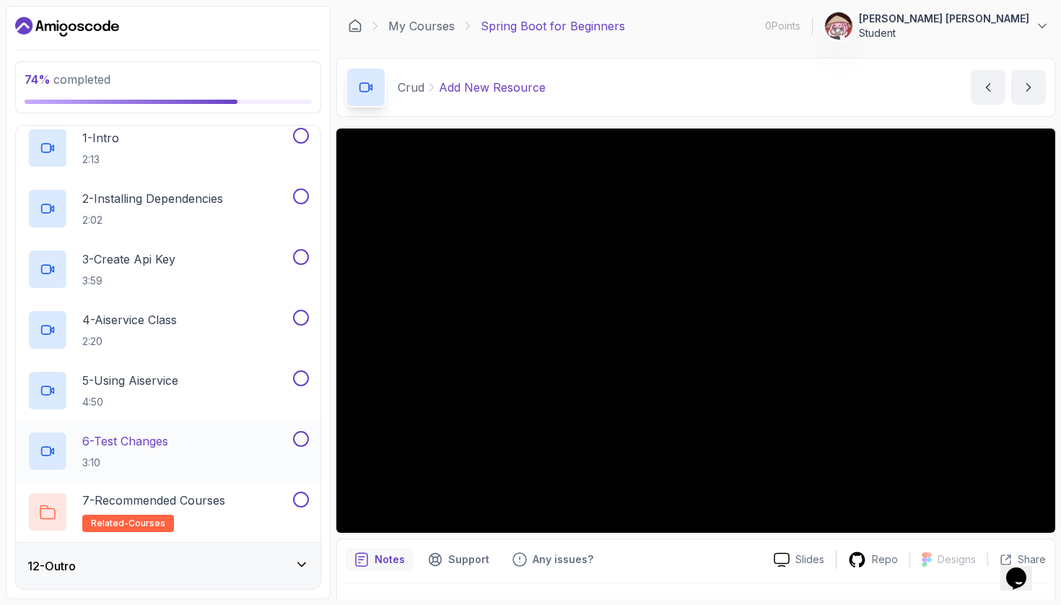
scroll to position [523, 0]
click at [304, 140] on button at bounding box center [301, 136] width 16 height 16
click at [300, 190] on button at bounding box center [301, 196] width 16 height 16
click at [300, 255] on button at bounding box center [301, 257] width 16 height 16
click at [301, 320] on button at bounding box center [301, 318] width 16 height 16
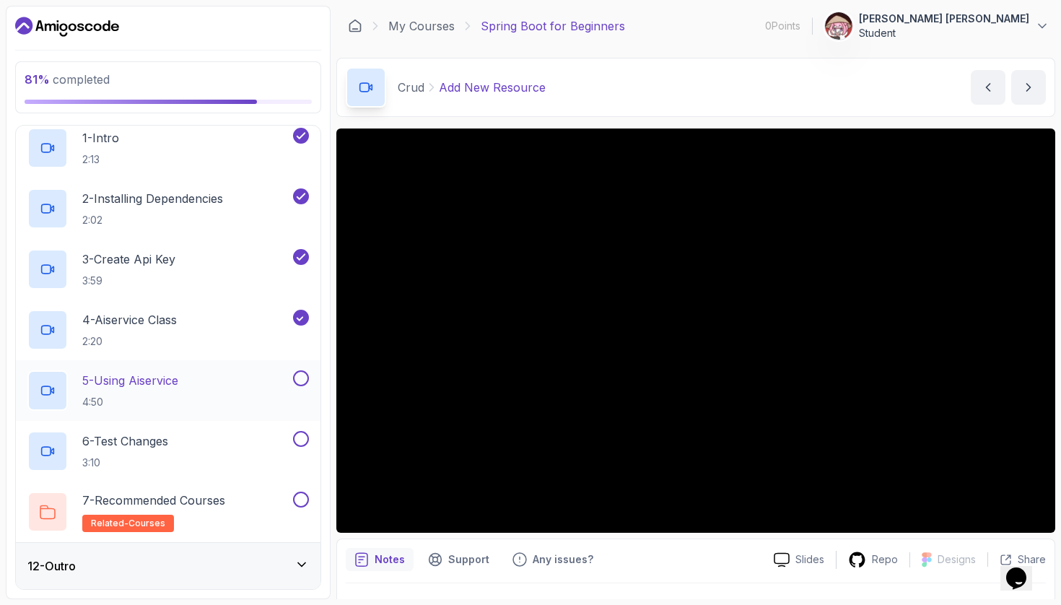
click at [301, 376] on button at bounding box center [301, 378] width 16 height 16
click at [301, 445] on button at bounding box center [301, 439] width 16 height 16
click at [303, 503] on button at bounding box center [301, 499] width 16 height 16
click at [303, 375] on button at bounding box center [301, 378] width 16 height 16
click at [279, 556] on div "12 - Outro" at bounding box center [168, 566] width 305 height 46
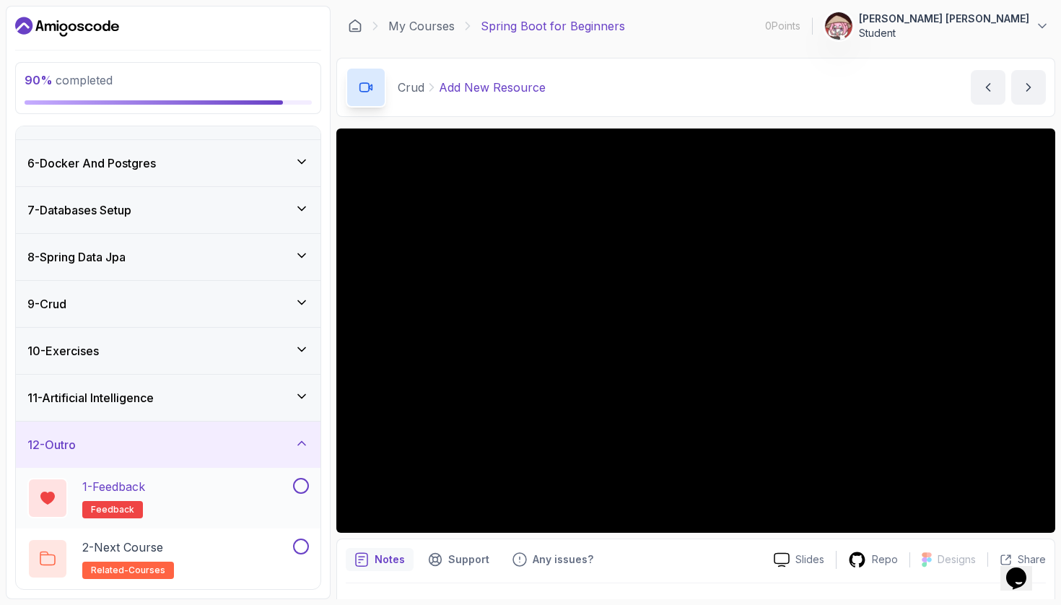
scroll to position [221, 0]
click at [303, 487] on button at bounding box center [301, 486] width 16 height 16
click at [299, 544] on button at bounding box center [301, 546] width 16 height 16
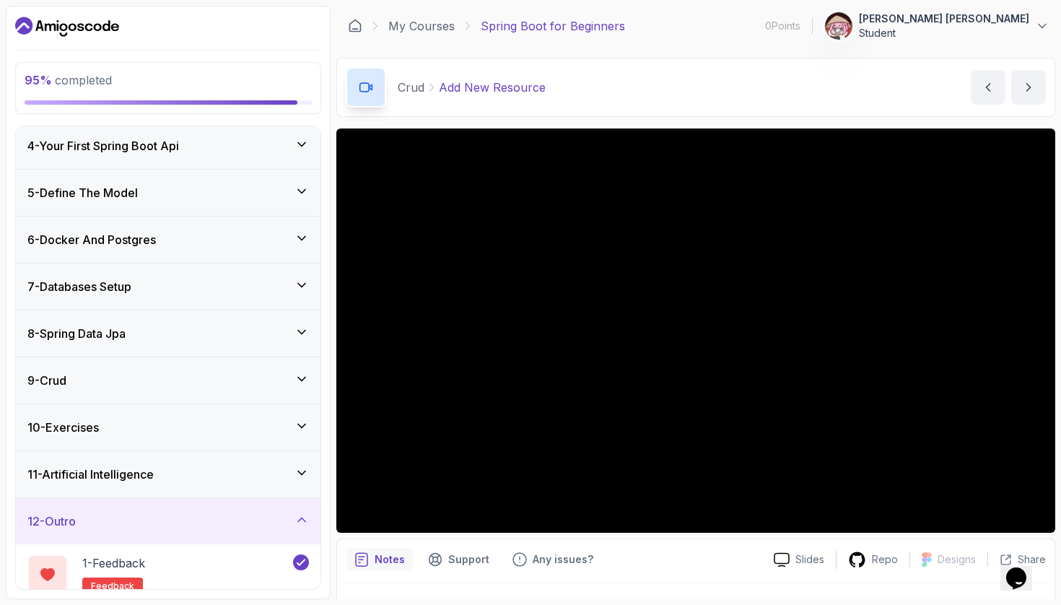
scroll to position [146, 0]
click at [289, 375] on div "9 - Crud" at bounding box center [167, 378] width 281 height 17
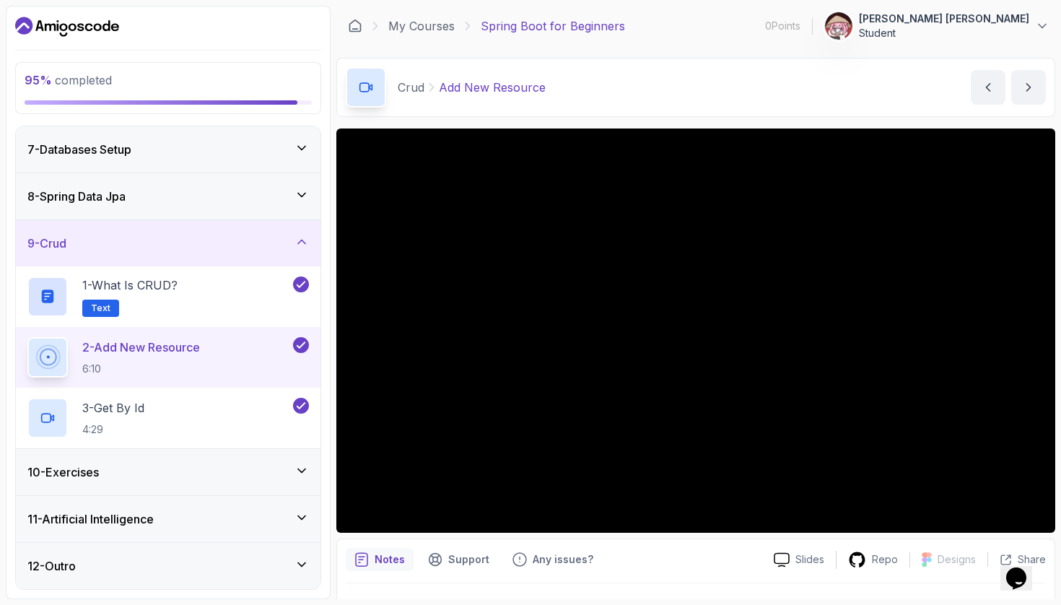
scroll to position [0, 0]
click at [1034, 1] on section "95 % completed 1 - Intro 2 - Intro To Spring And Spring Boot 3 - Environment Se…" at bounding box center [530, 302] width 1061 height 605
click at [258, 569] on div "12 - Outro" at bounding box center [167, 565] width 281 height 17
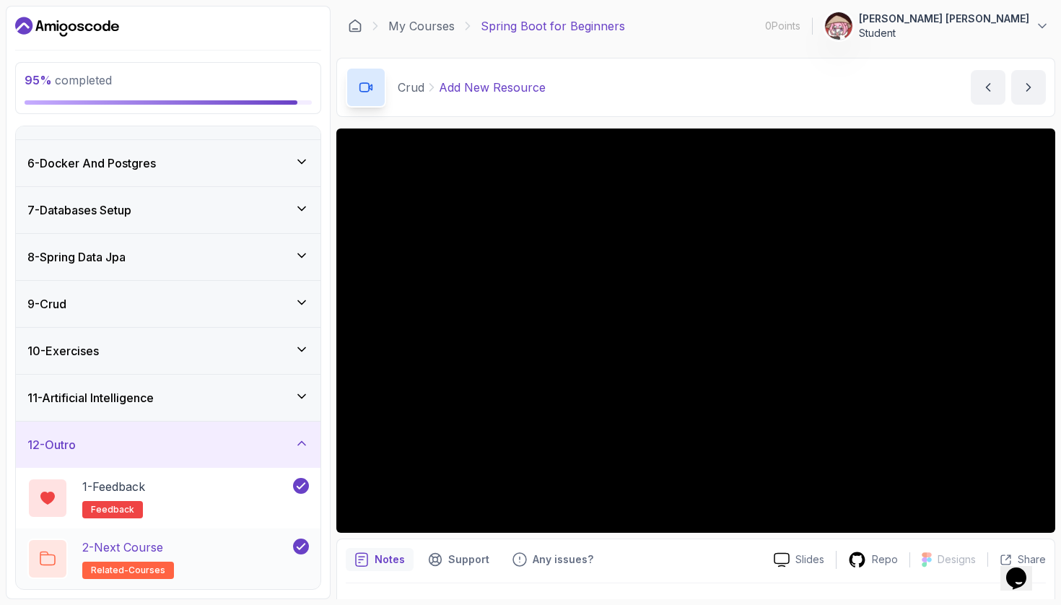
click at [156, 538] on h2 "2 - Next Course related-courses" at bounding box center [128, 558] width 92 height 40
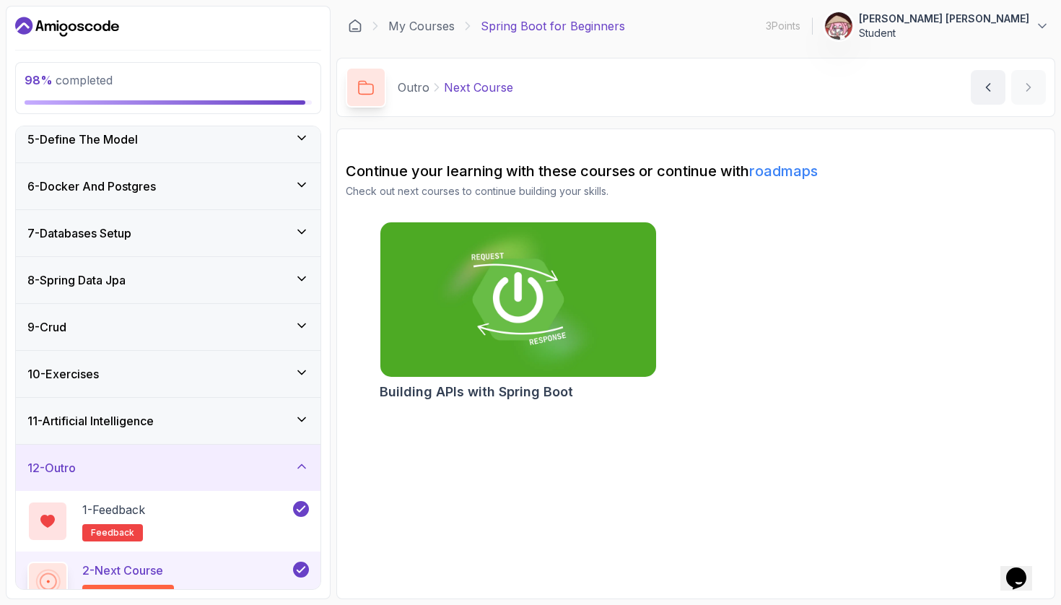
click at [100, 333] on div "9 - Crud" at bounding box center [167, 326] width 281 height 17
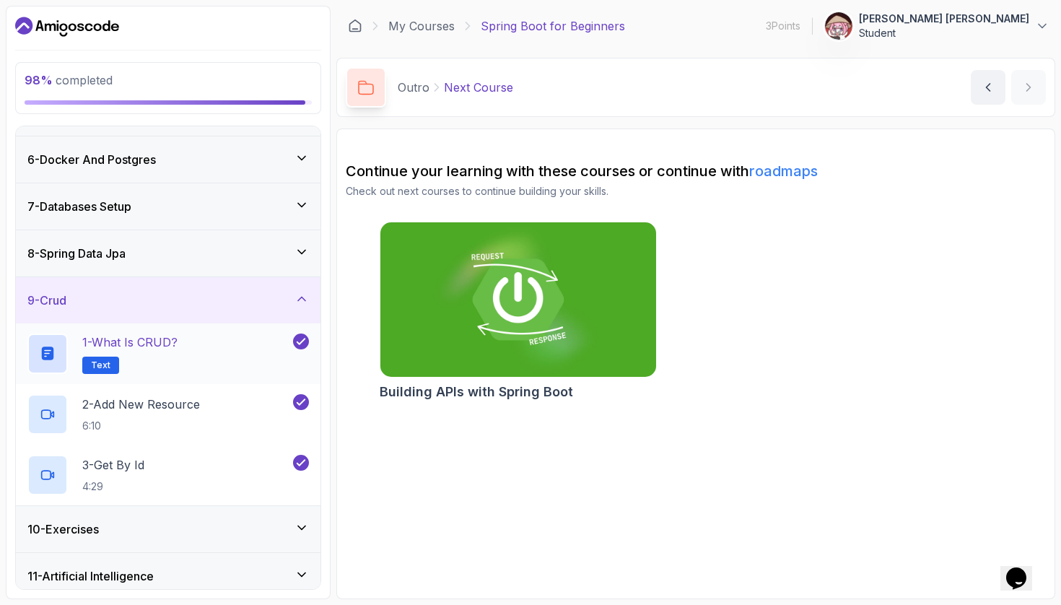
scroll to position [227, 0]
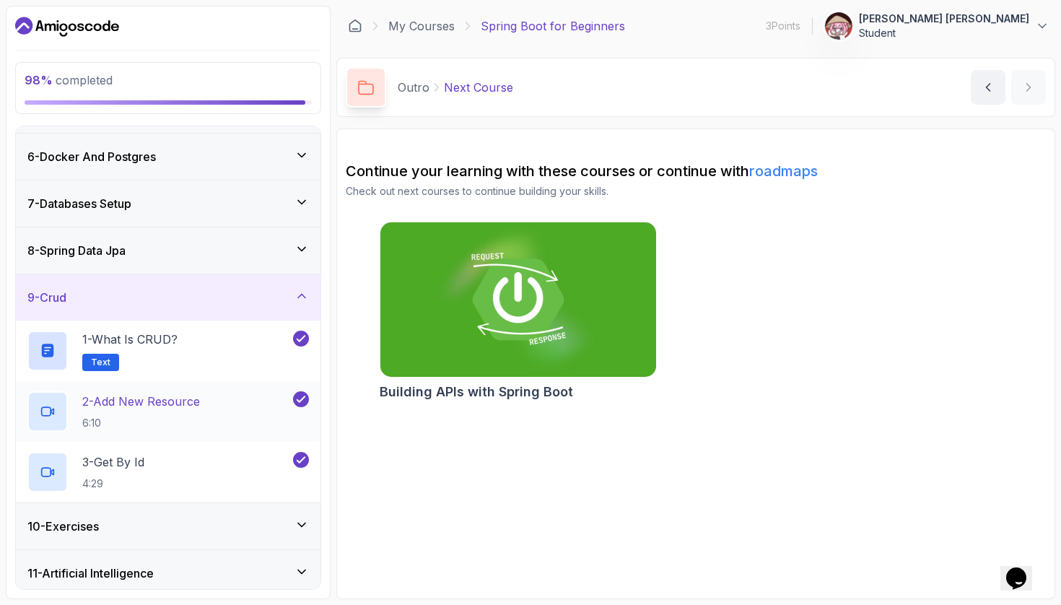
click at [163, 402] on p "2 - Add New Resource" at bounding box center [141, 401] width 118 height 17
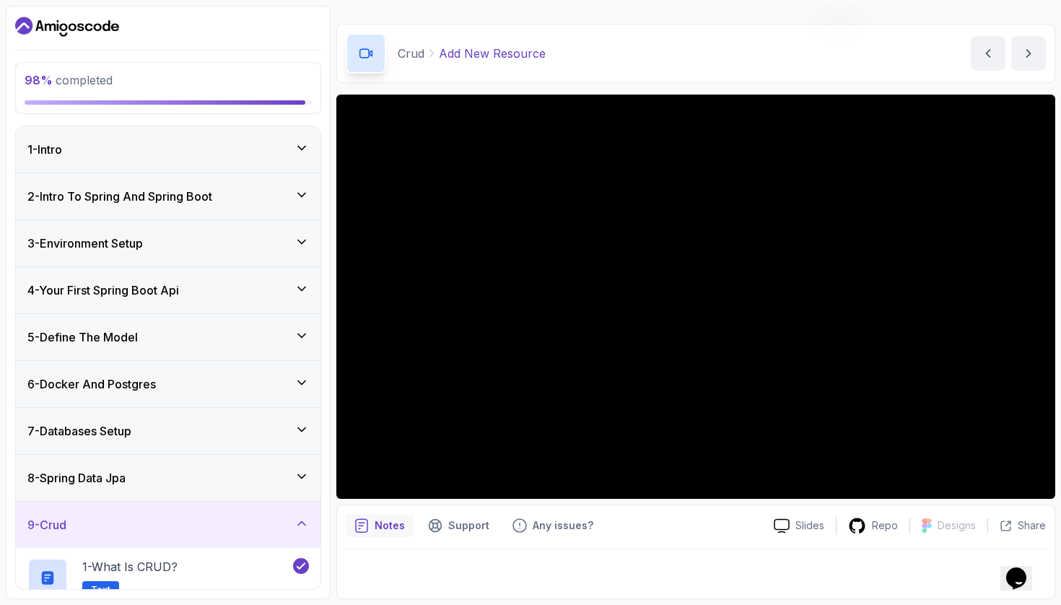
scroll to position [34, 0]
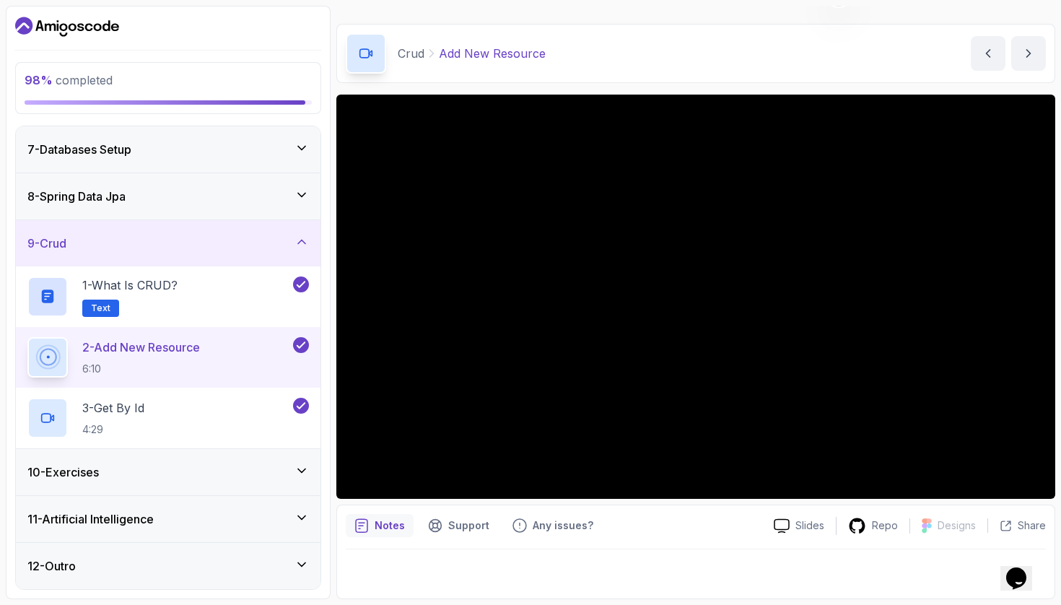
click at [188, 485] on div "10 - Exercises" at bounding box center [168, 472] width 305 height 46
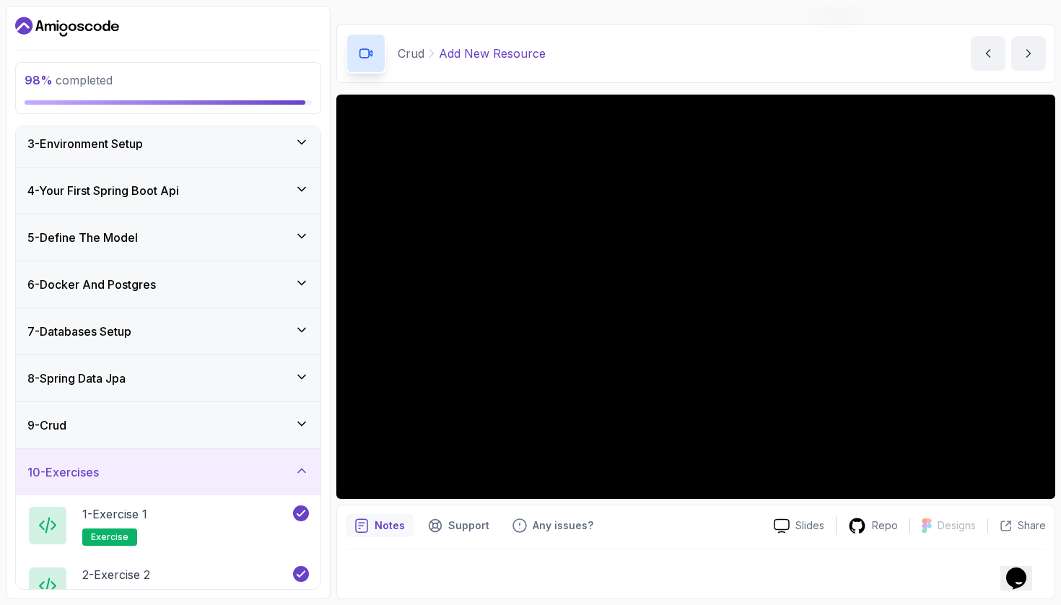
scroll to position [0, 0]
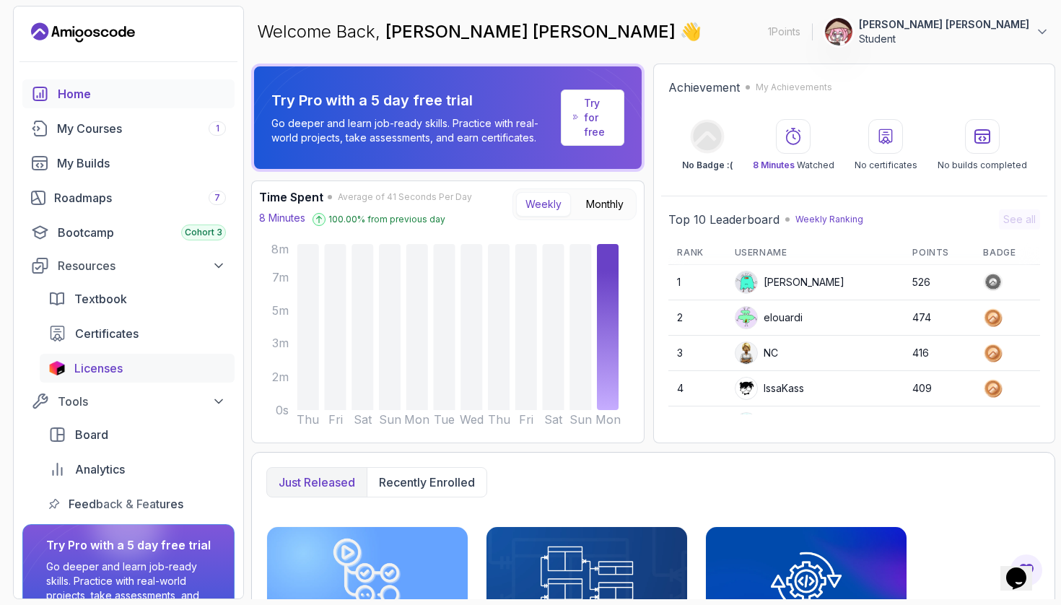
click at [108, 365] on span "Licenses" at bounding box center [98, 367] width 48 height 17
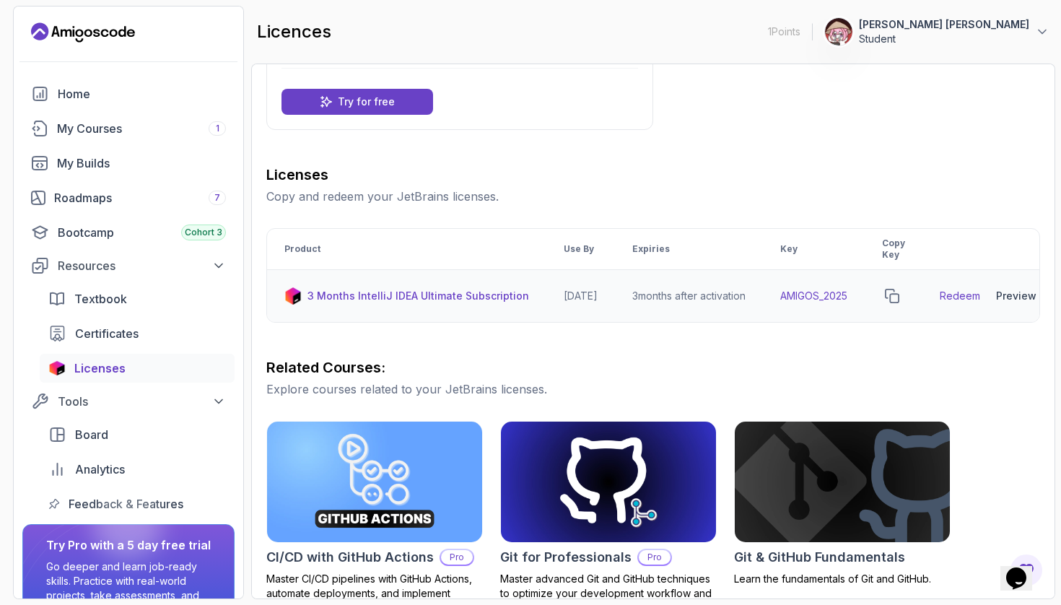
scroll to position [115, 0]
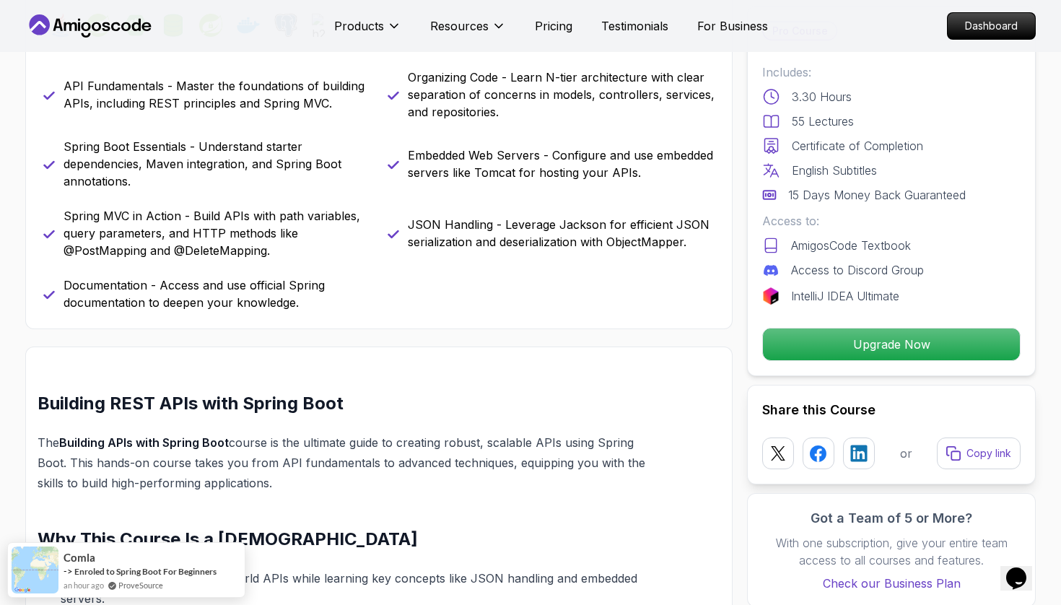
scroll to position [668, 0]
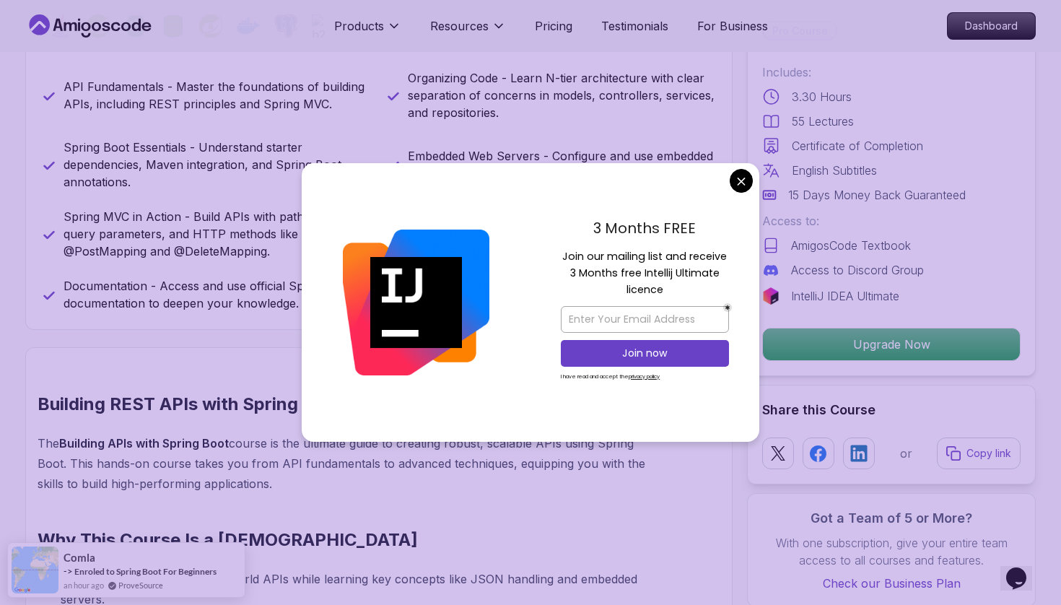
click at [754, 174] on div "3 Months FREE Join our mailing list and receive 3 Months free Intellij Ultimate…" at bounding box center [644, 302] width 229 height 279
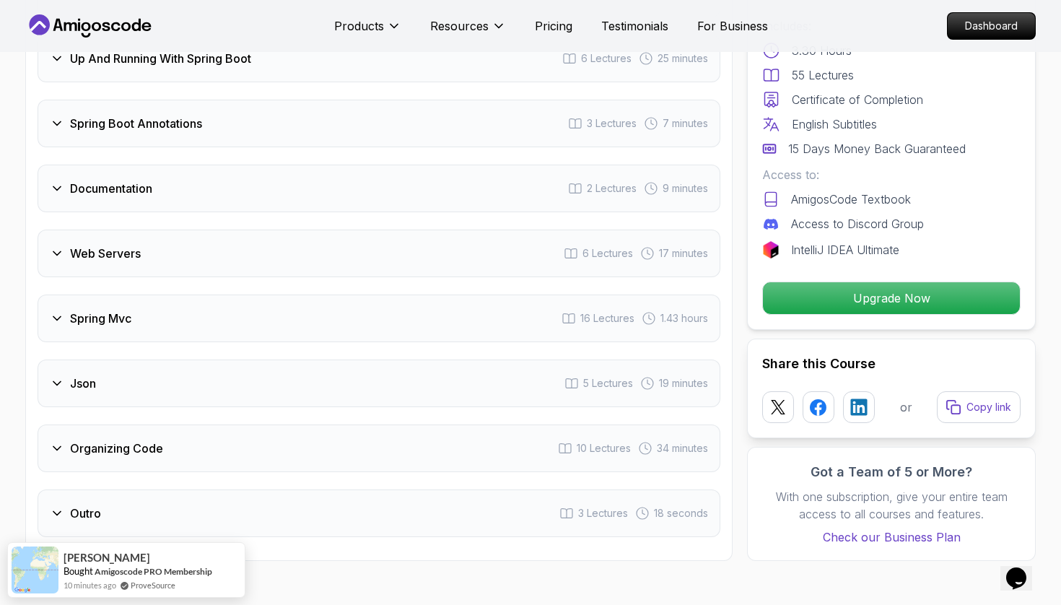
scroll to position [2608, 0]
click at [190, 295] on div "Spring Mvc 16 Lectures 1.43 hours" at bounding box center [379, 319] width 683 height 48
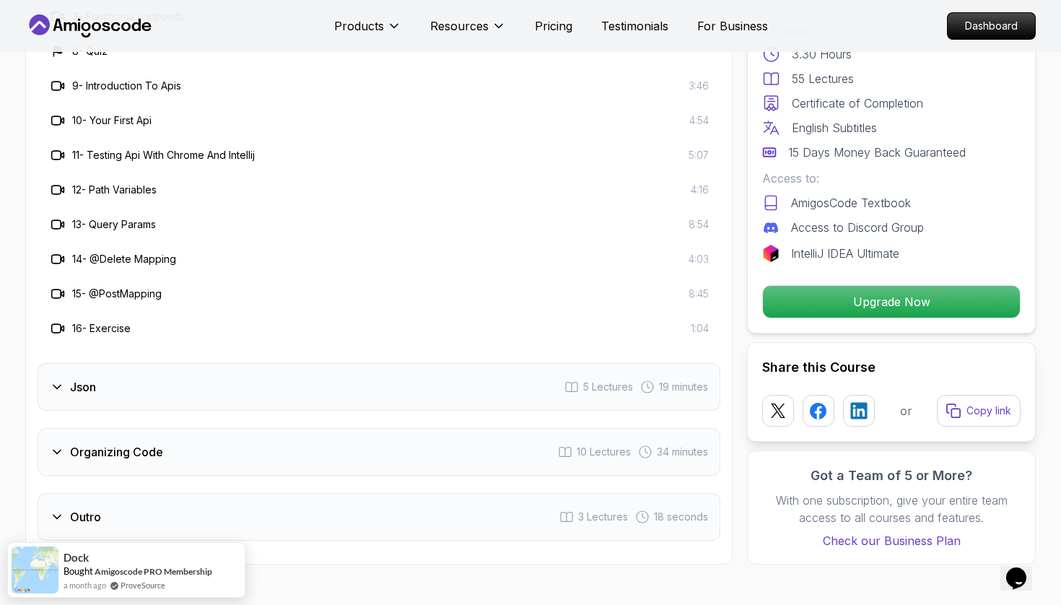
scroll to position [3055, 1]
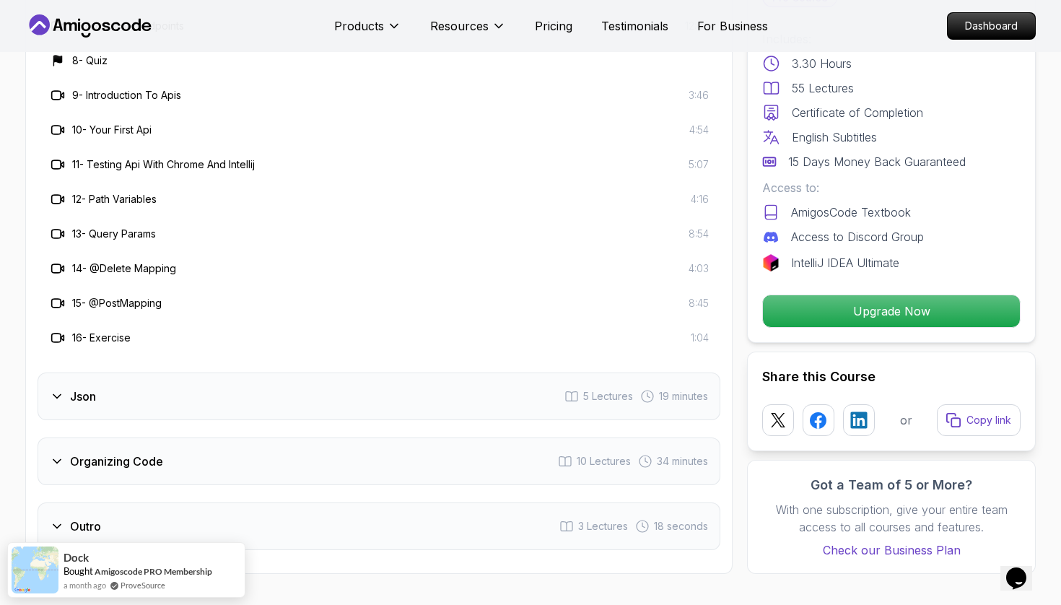
click at [177, 372] on div "Json 5 Lectures 19 minutes" at bounding box center [379, 396] width 683 height 48
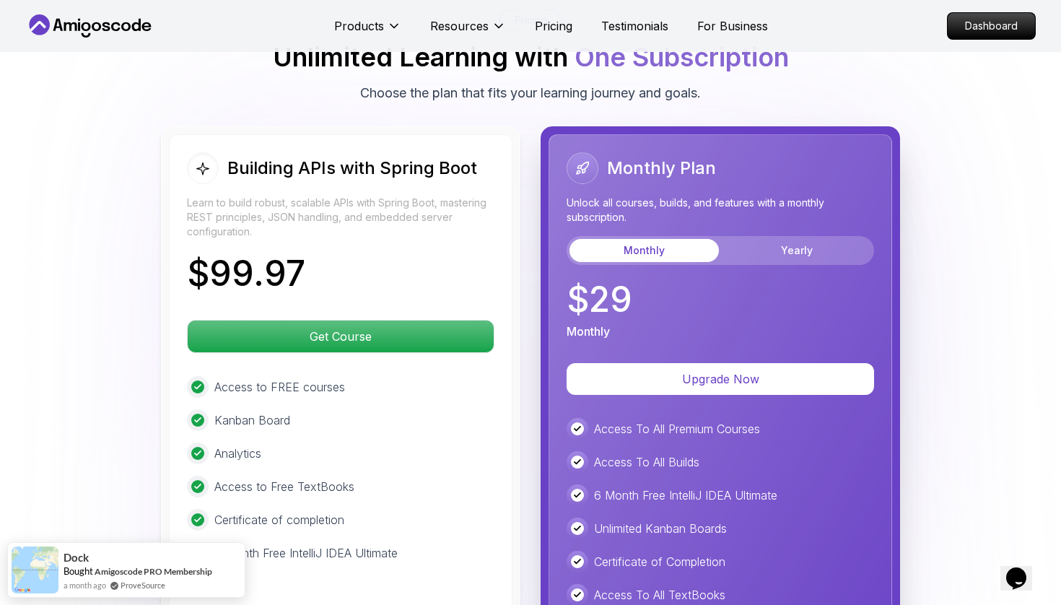
scroll to position [0, 0]
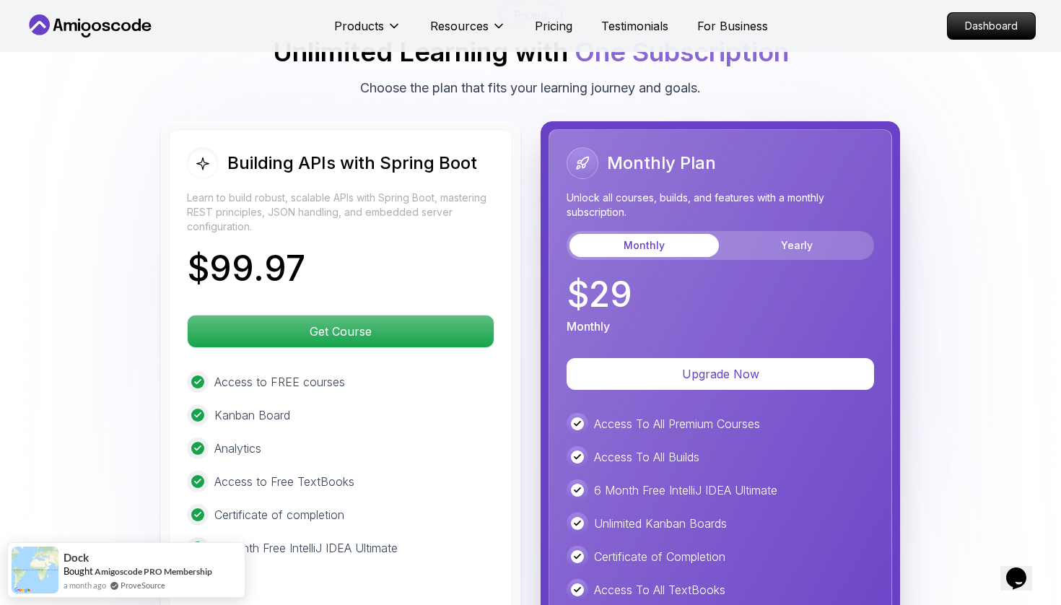
click at [766, 235] on div "Monthly Yearly" at bounding box center [720, 245] width 307 height 29
click at [766, 234] on button "Yearly" at bounding box center [796, 245] width 149 height 23
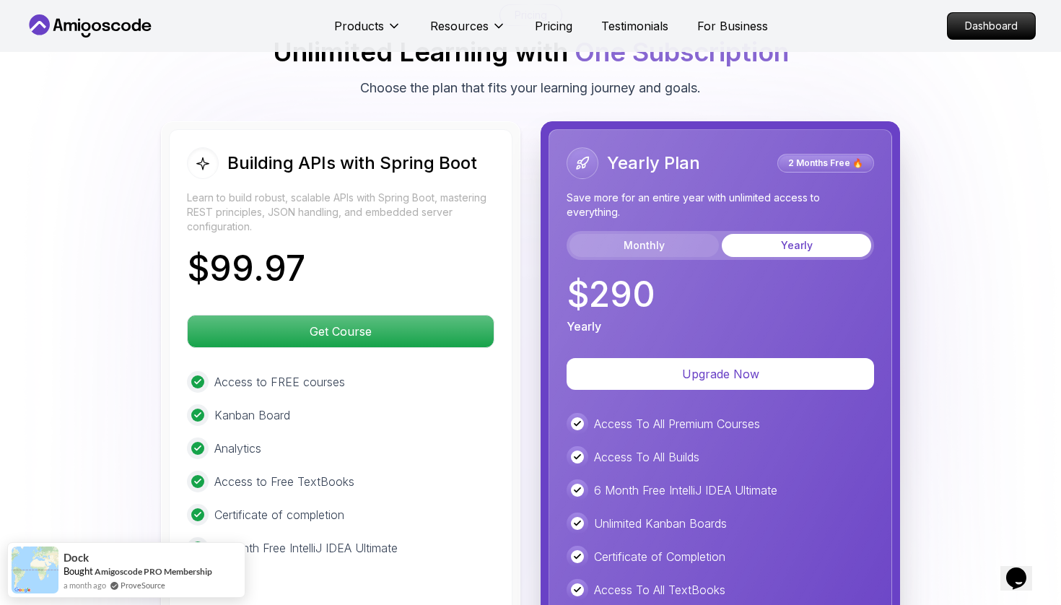
click at [668, 234] on button "Monthly" at bounding box center [643, 245] width 149 height 23
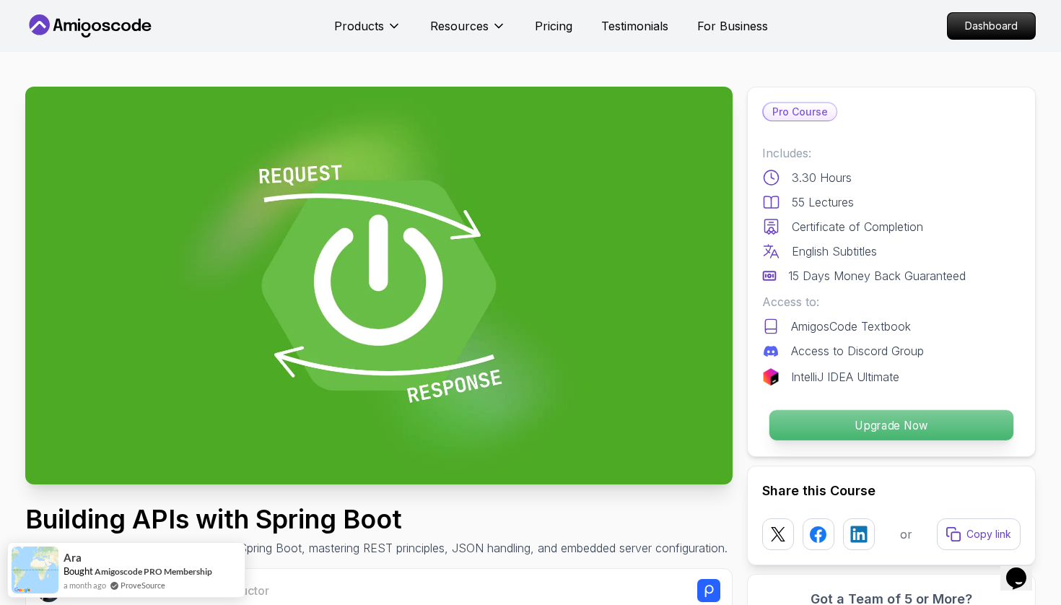
click at [822, 432] on p "Upgrade Now" at bounding box center [891, 425] width 244 height 30
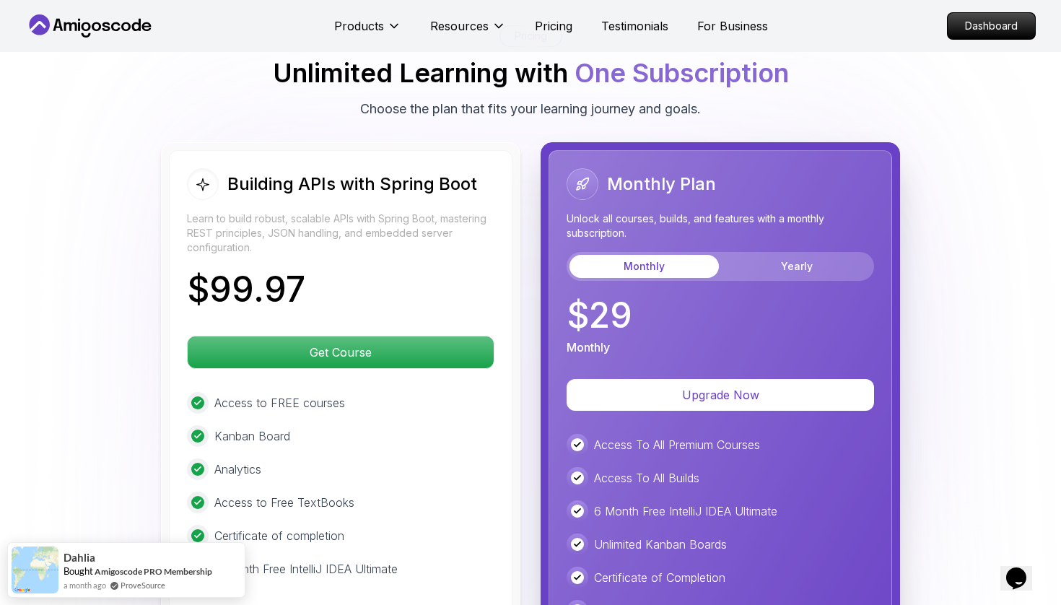
scroll to position [3393, 0]
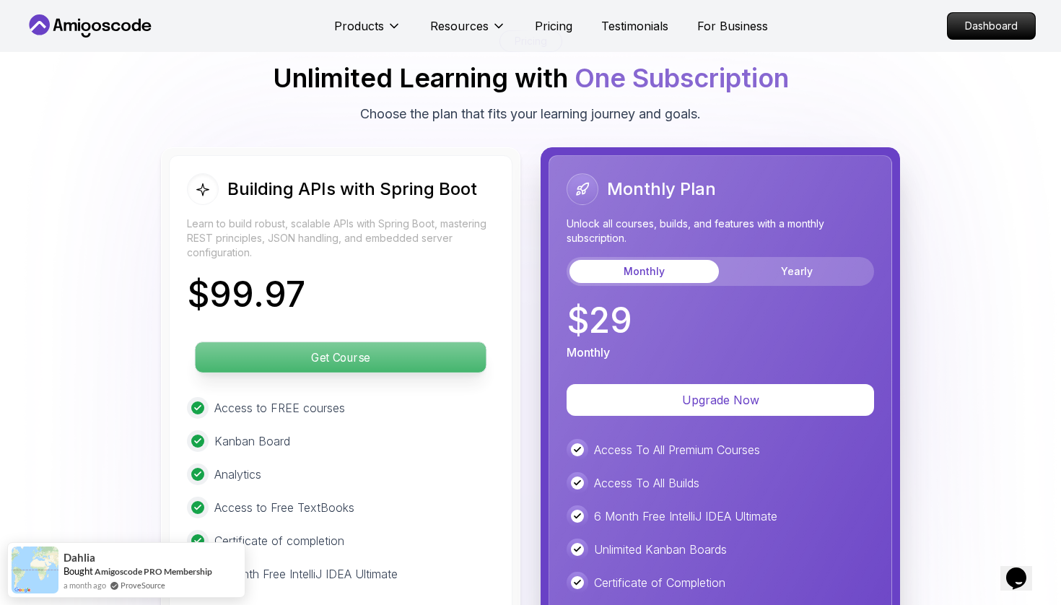
click at [408, 345] on p "Get Course" at bounding box center [341, 357] width 291 height 30
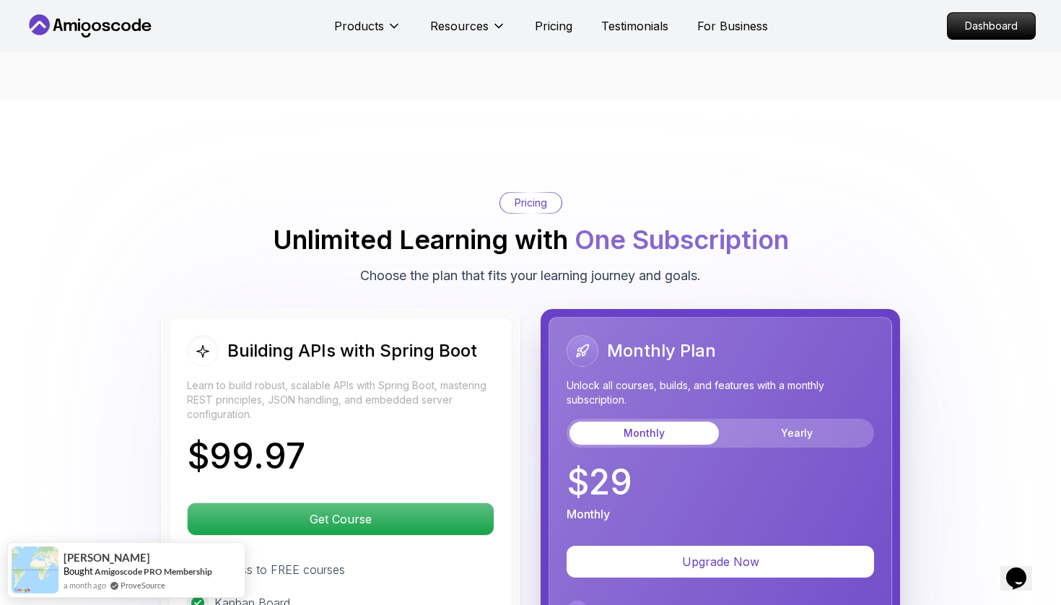
scroll to position [0, 0]
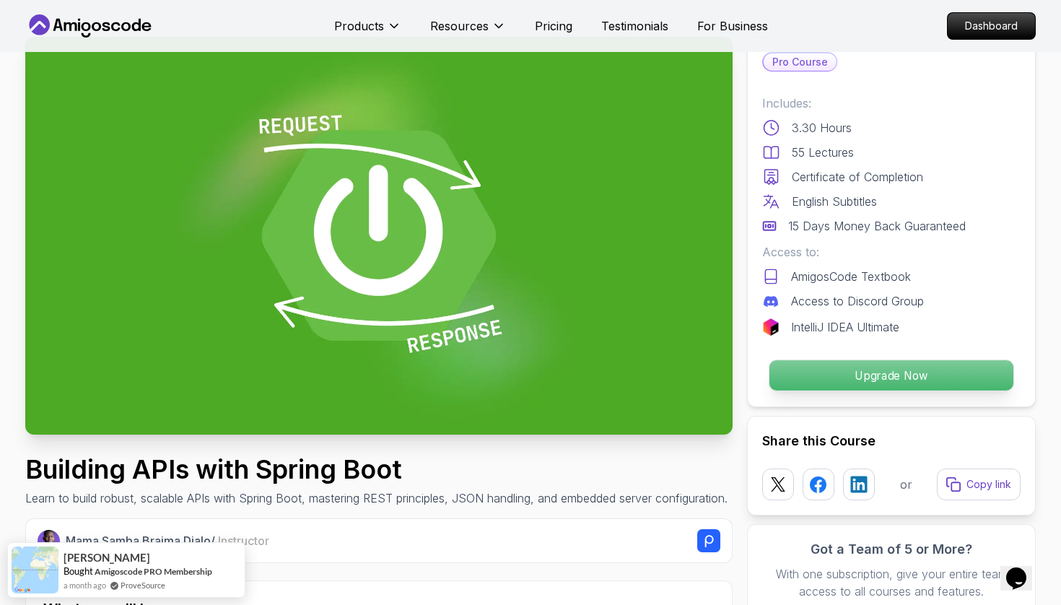
click at [877, 383] on p "Upgrade Now" at bounding box center [891, 375] width 244 height 30
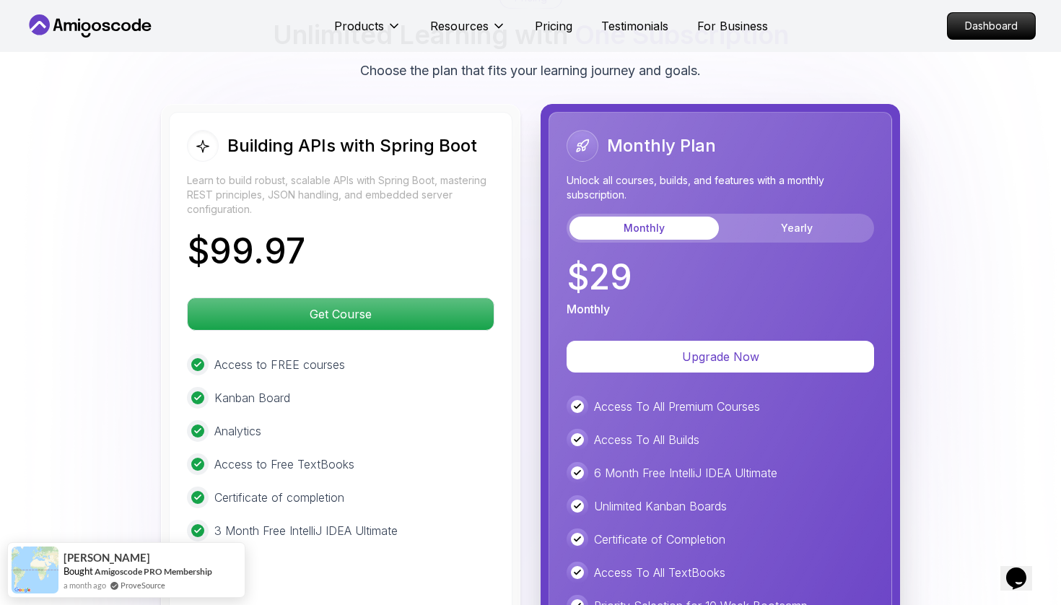
scroll to position [3437, 0]
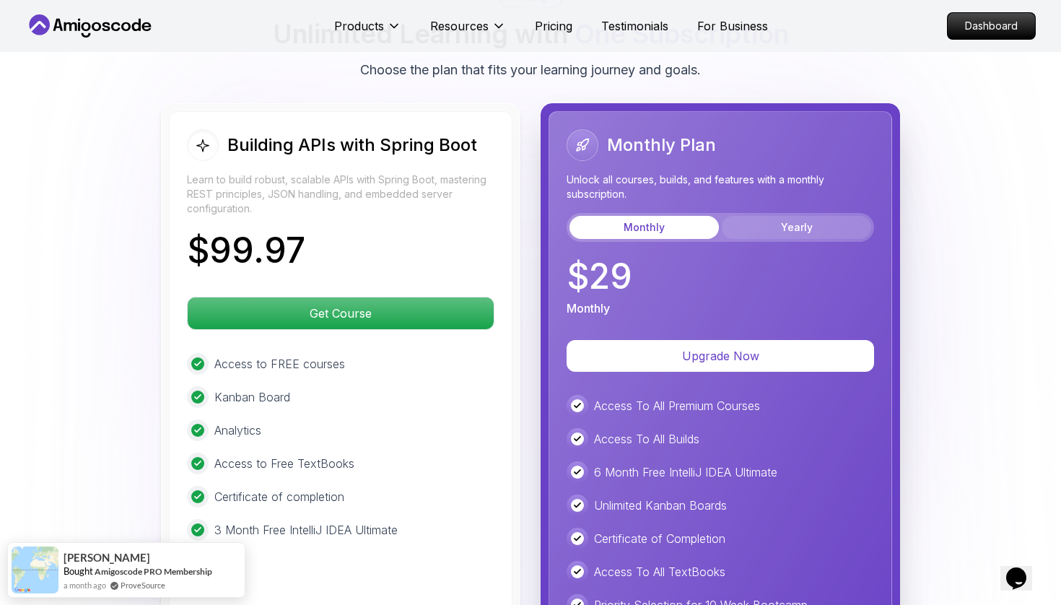
click at [761, 216] on button "Yearly" at bounding box center [796, 227] width 149 height 23
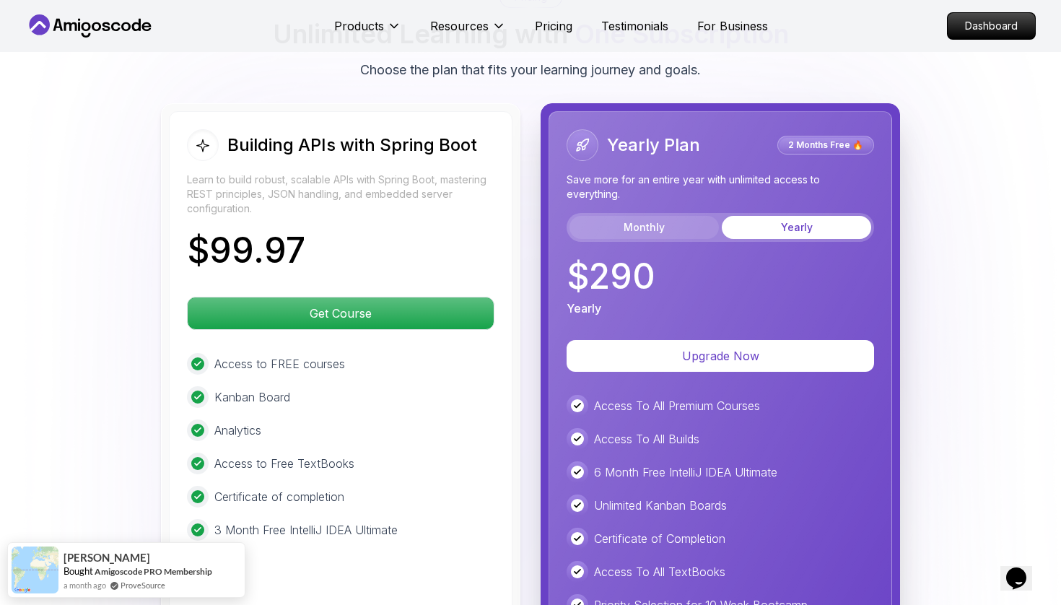
click at [660, 216] on button "Monthly" at bounding box center [643, 227] width 149 height 23
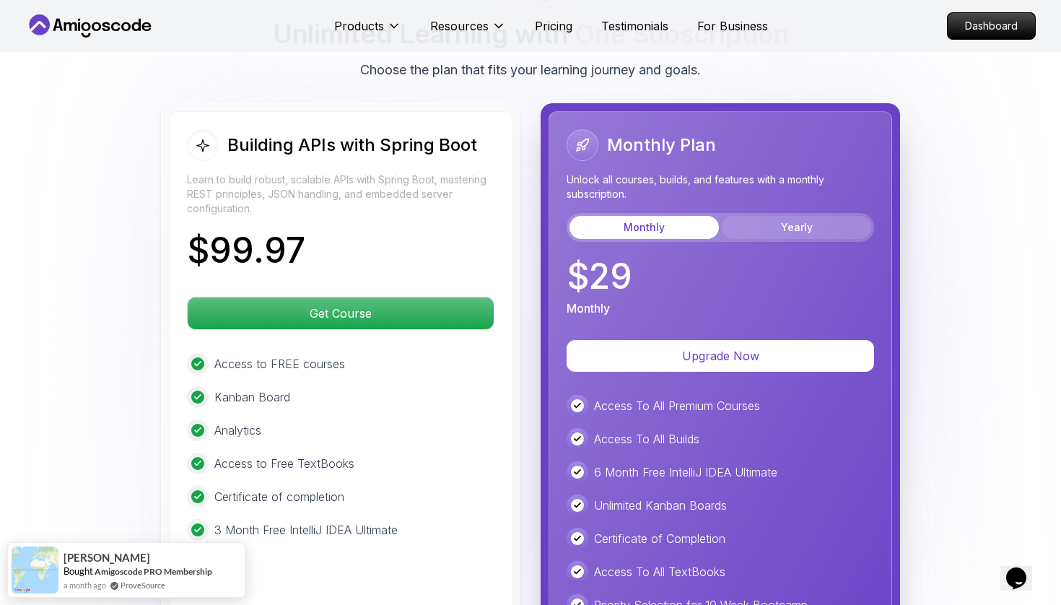
click at [763, 216] on button "Yearly" at bounding box center [796, 227] width 149 height 23
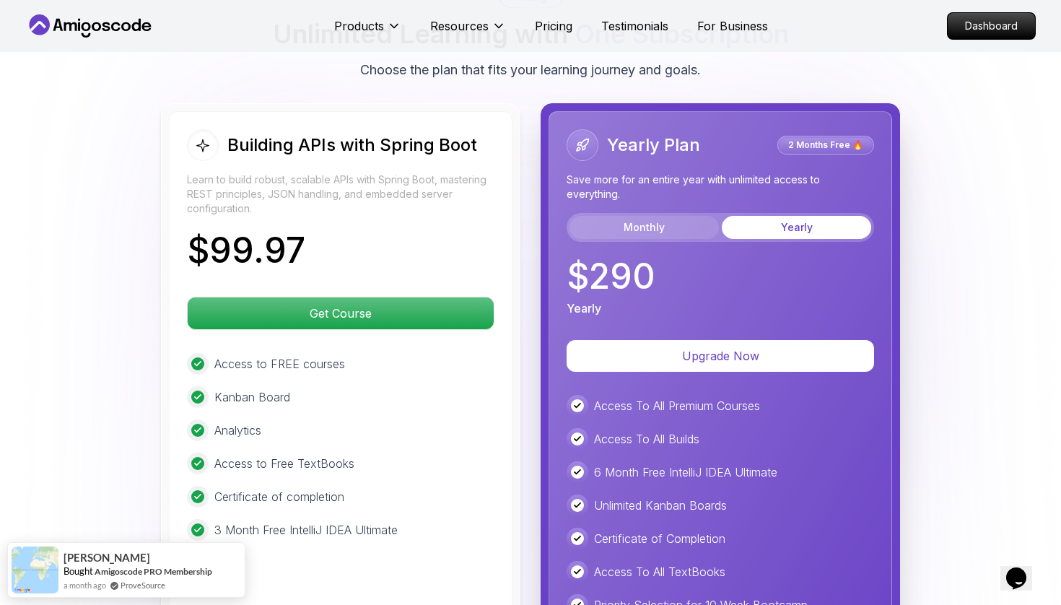
click at [676, 216] on button "Monthly" at bounding box center [643, 227] width 149 height 23
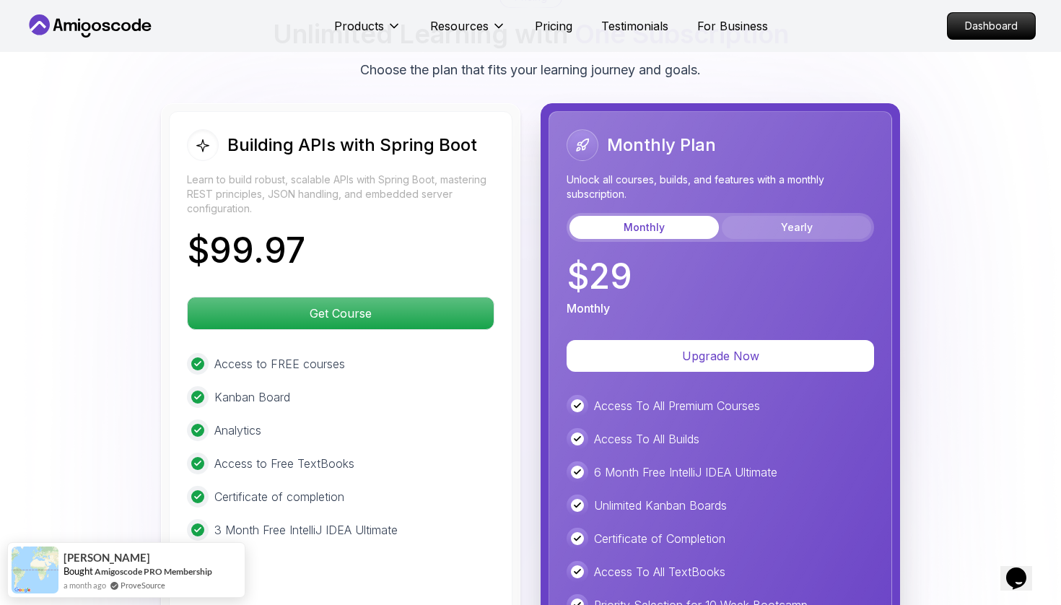
click at [769, 216] on button "Yearly" at bounding box center [796, 227] width 149 height 23
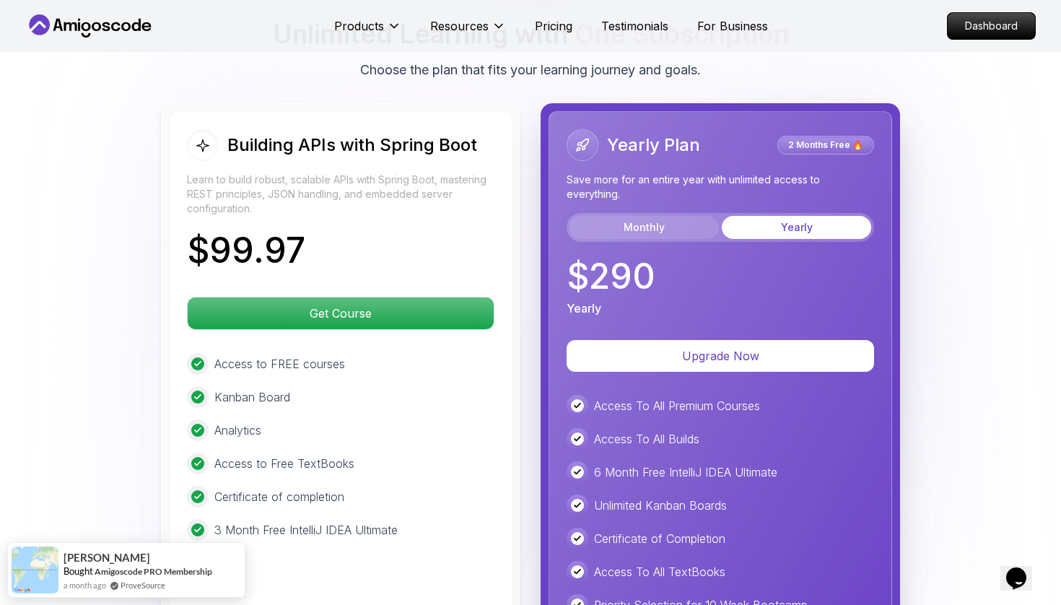
click at [672, 216] on button "Monthly" at bounding box center [643, 227] width 149 height 23
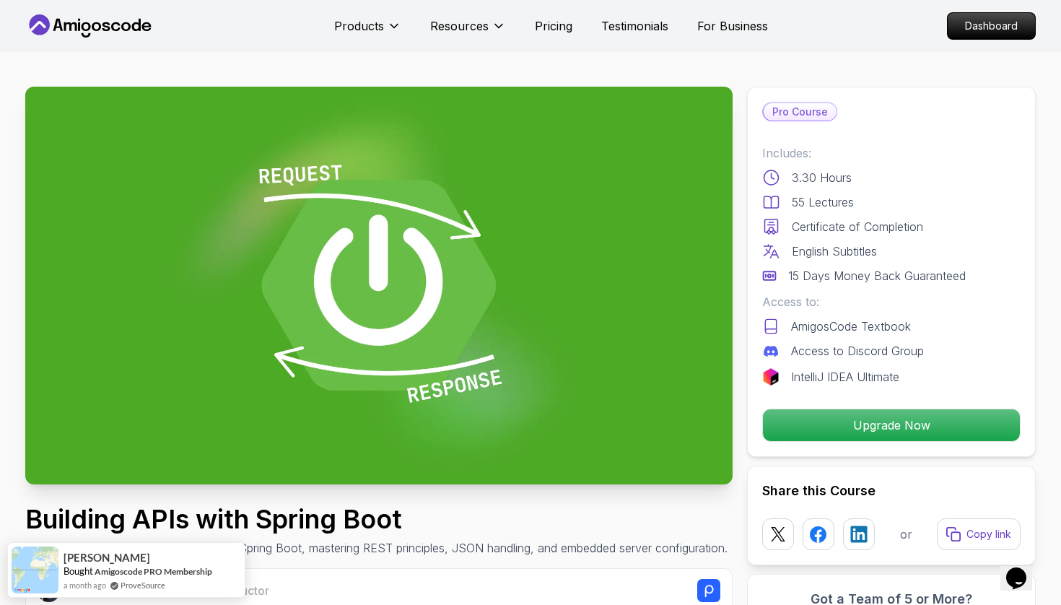
scroll to position [30, 0]
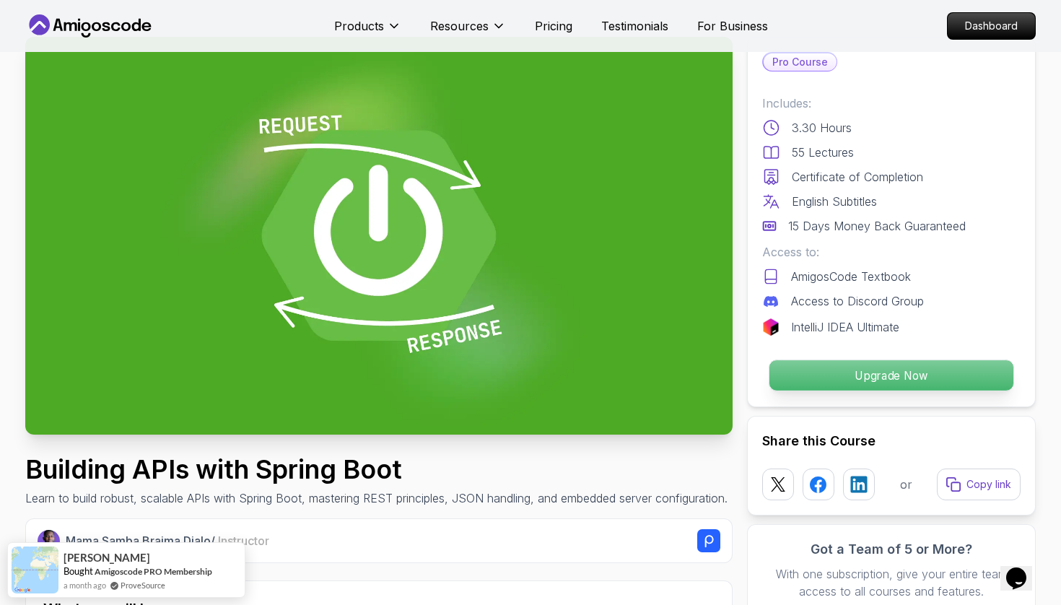
click at [803, 380] on p "Upgrade Now" at bounding box center [891, 375] width 244 height 30
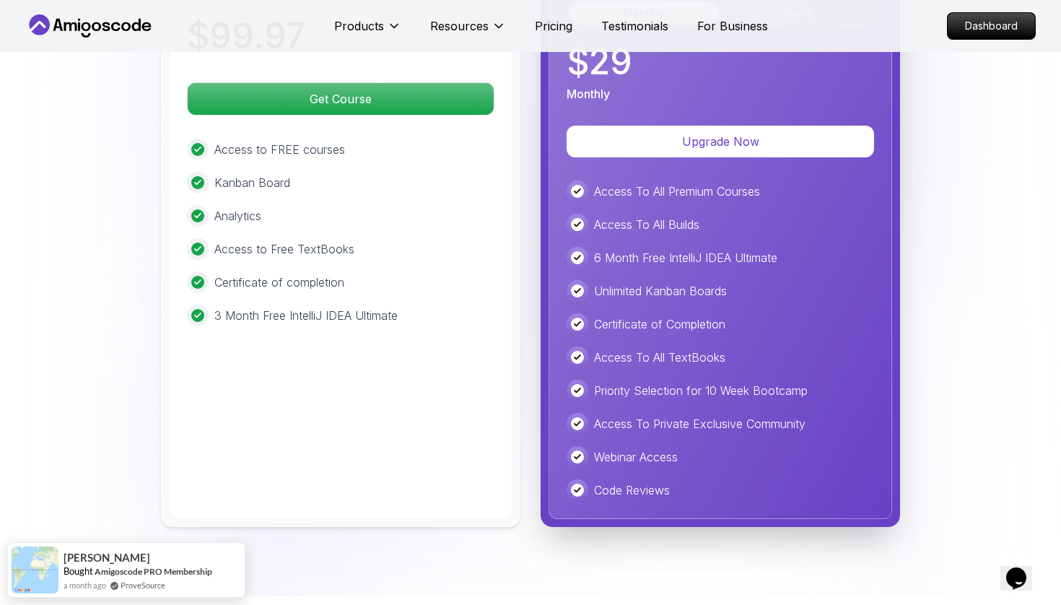
scroll to position [3672, 0]
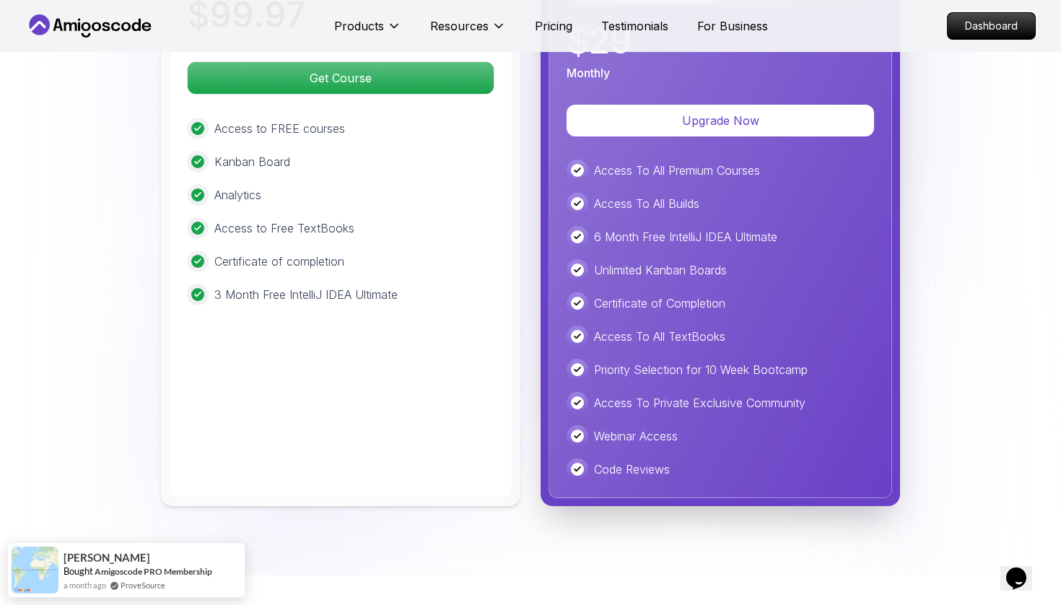
click at [696, 114] on div "Monthly Plan Unlock all courses, builds, and features with a monthly subscripti…" at bounding box center [721, 187] width 344 height 622
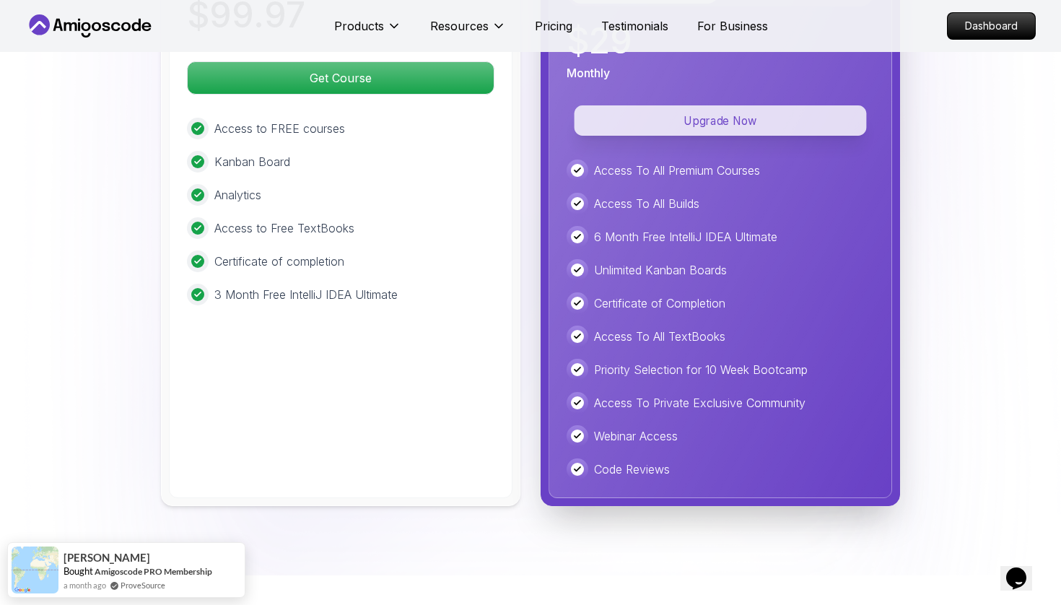
click at [688, 105] on p "Upgrade Now" at bounding box center [720, 120] width 292 height 30
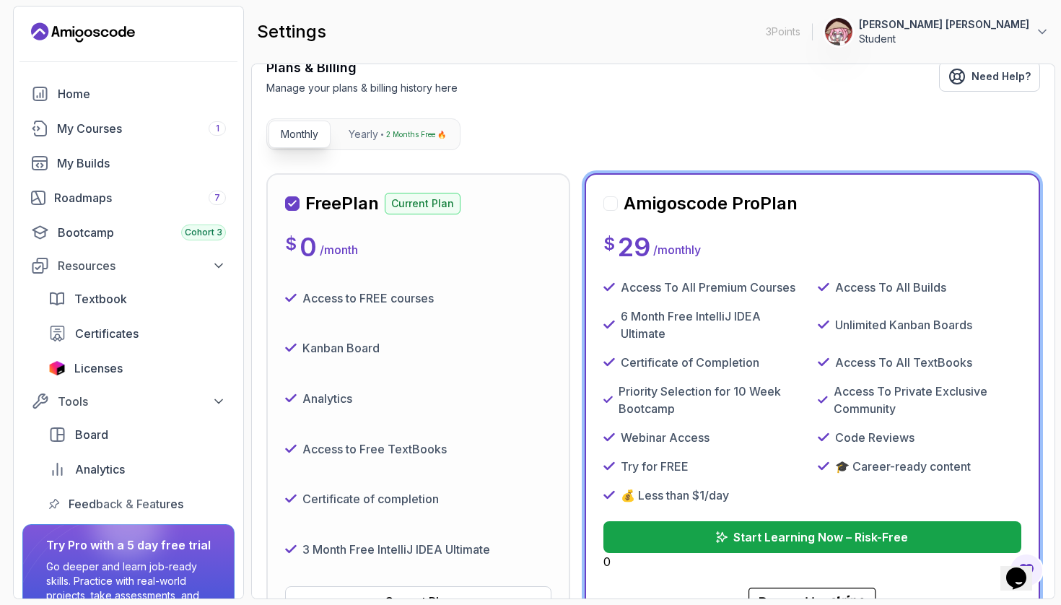
scroll to position [91, 0]
click at [445, 139] on p "2 Months Free 🔥" at bounding box center [416, 135] width 60 height 14
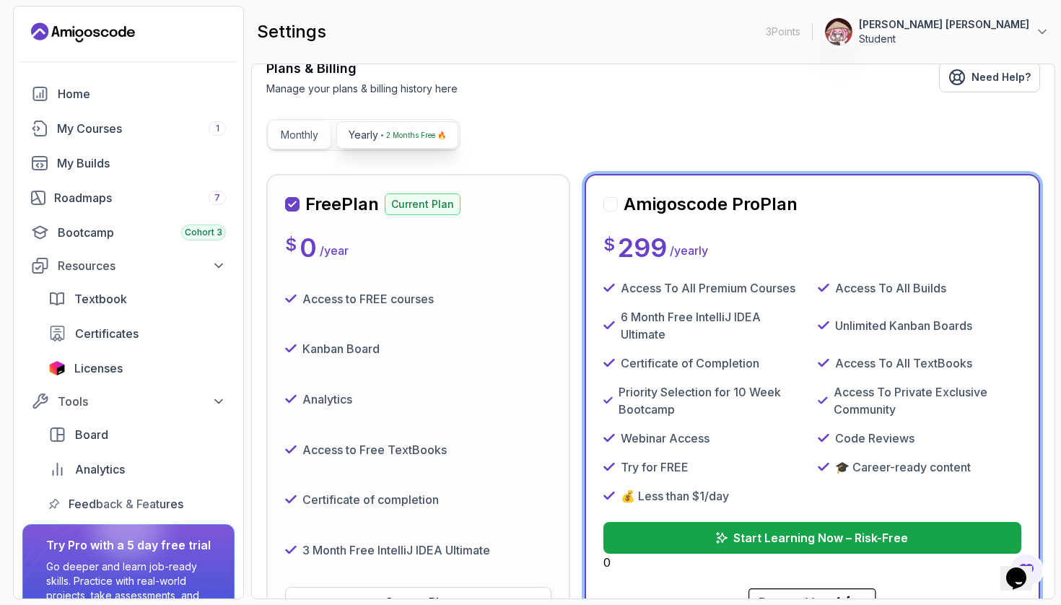
click at [297, 136] on p "Monthly" at bounding box center [300, 135] width 38 height 14
click at [414, 148] on button "Yearly 2 Months Free 🔥" at bounding box center [397, 134] width 122 height 27
click at [310, 131] on p "Monthly" at bounding box center [300, 135] width 38 height 14
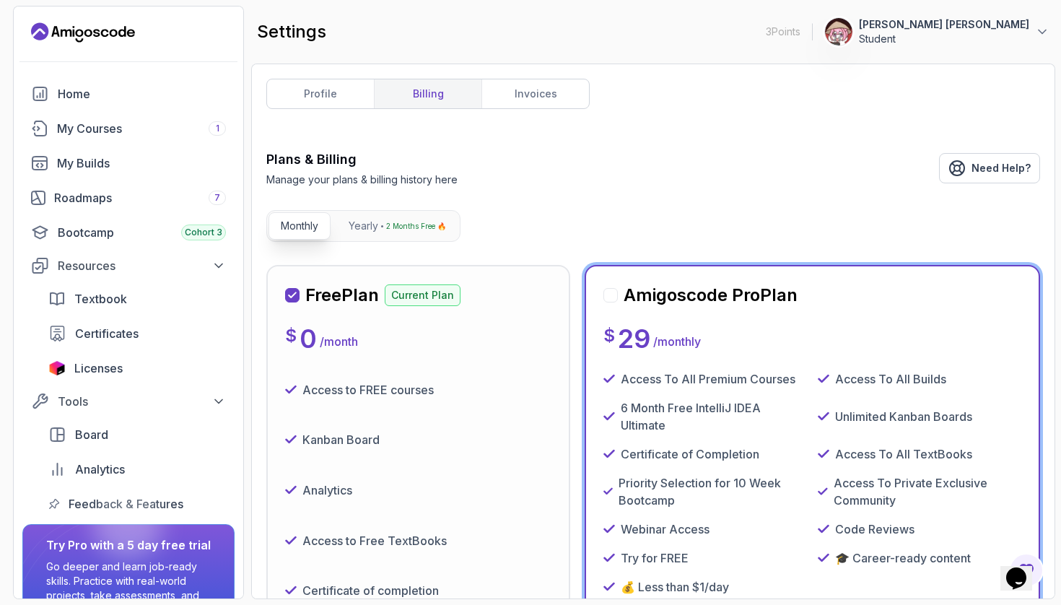
scroll to position [0, 0]
click at [500, 100] on link "invoices" at bounding box center [535, 93] width 108 height 29
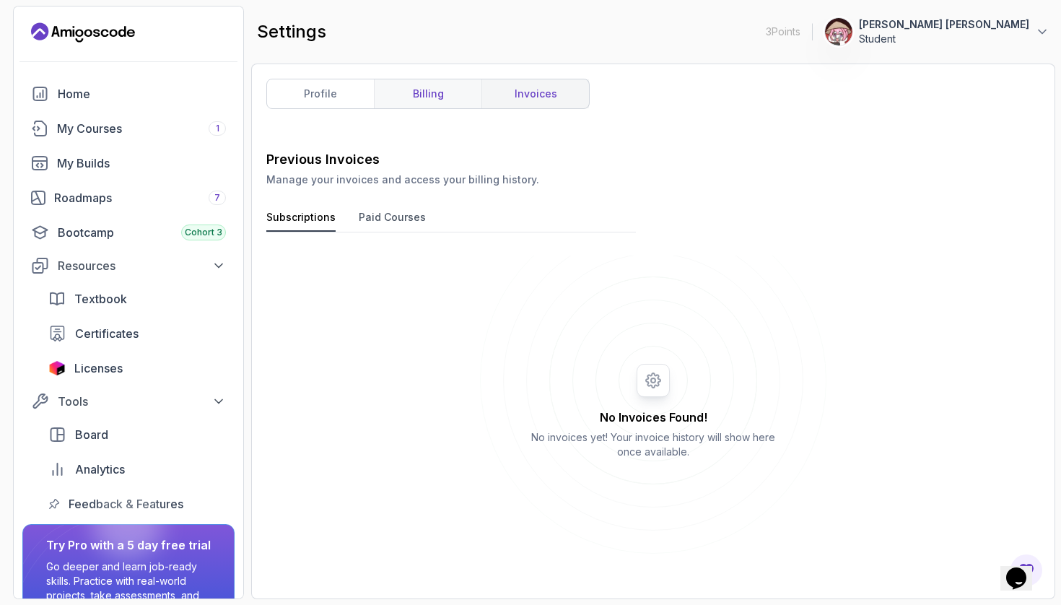
click at [450, 102] on link "billing" at bounding box center [428, 93] width 108 height 29
